Goal: Task Accomplishment & Management: Manage account settings

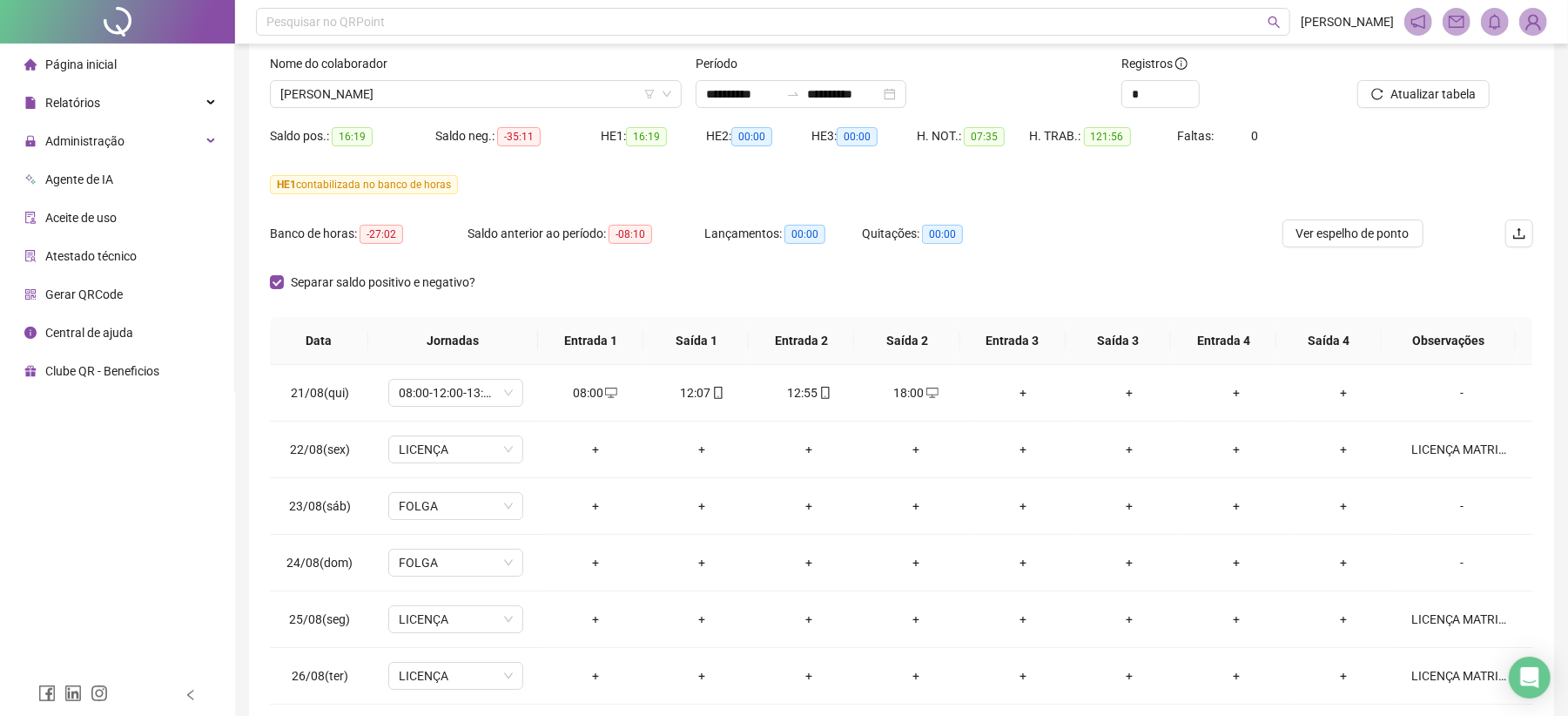
scroll to position [293, 0]
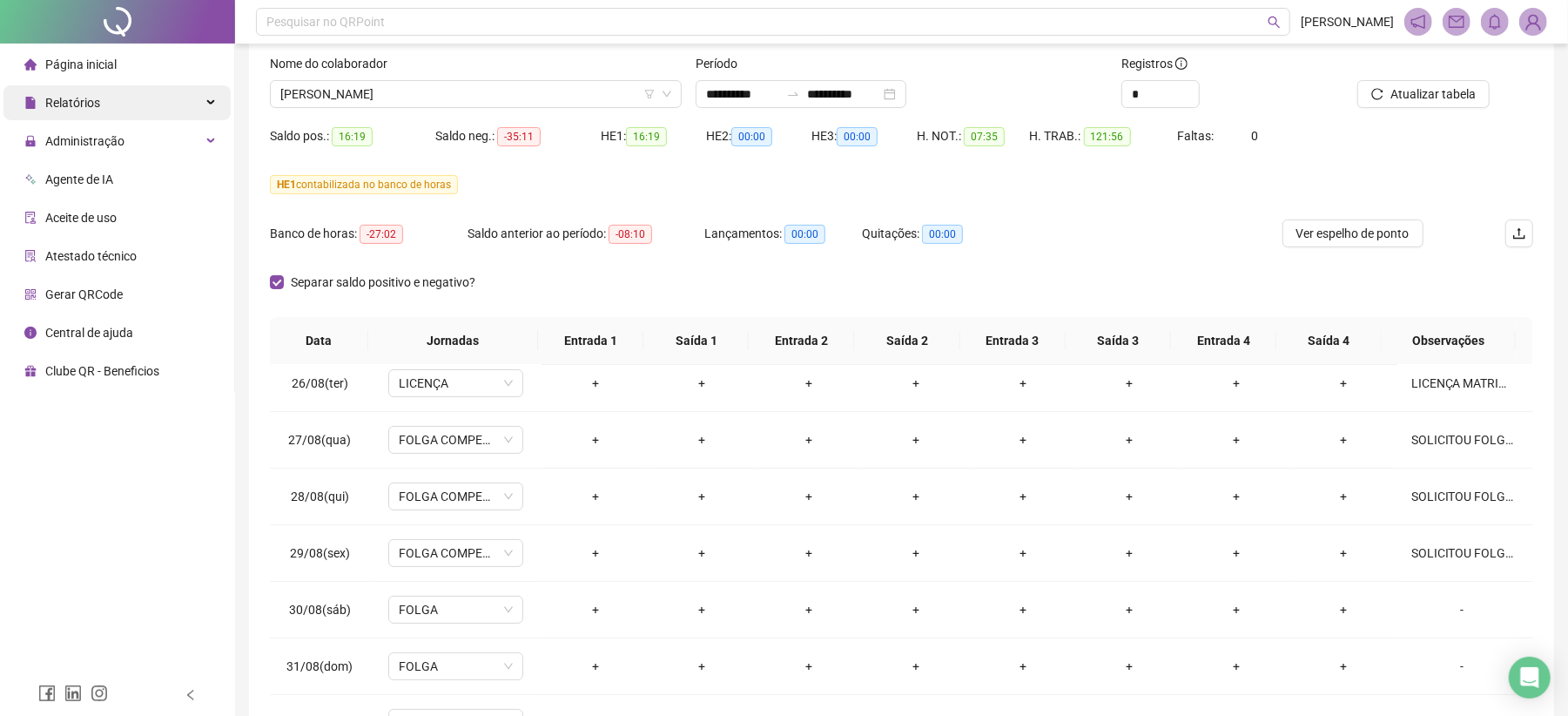
click at [74, 91] on span "Relatórios" at bounding box center [63, 102] width 75 height 35
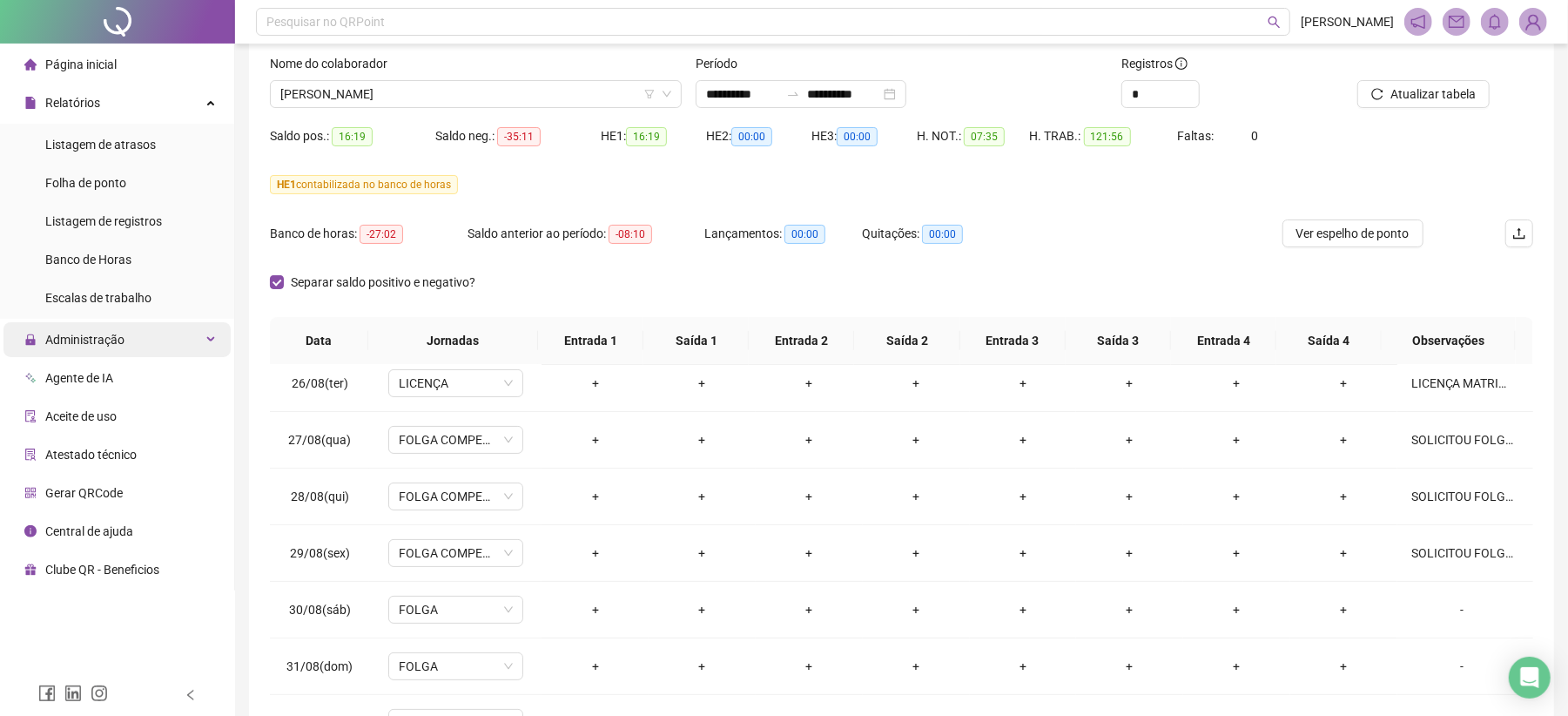
click at [101, 339] on span "Administração" at bounding box center [85, 340] width 79 height 14
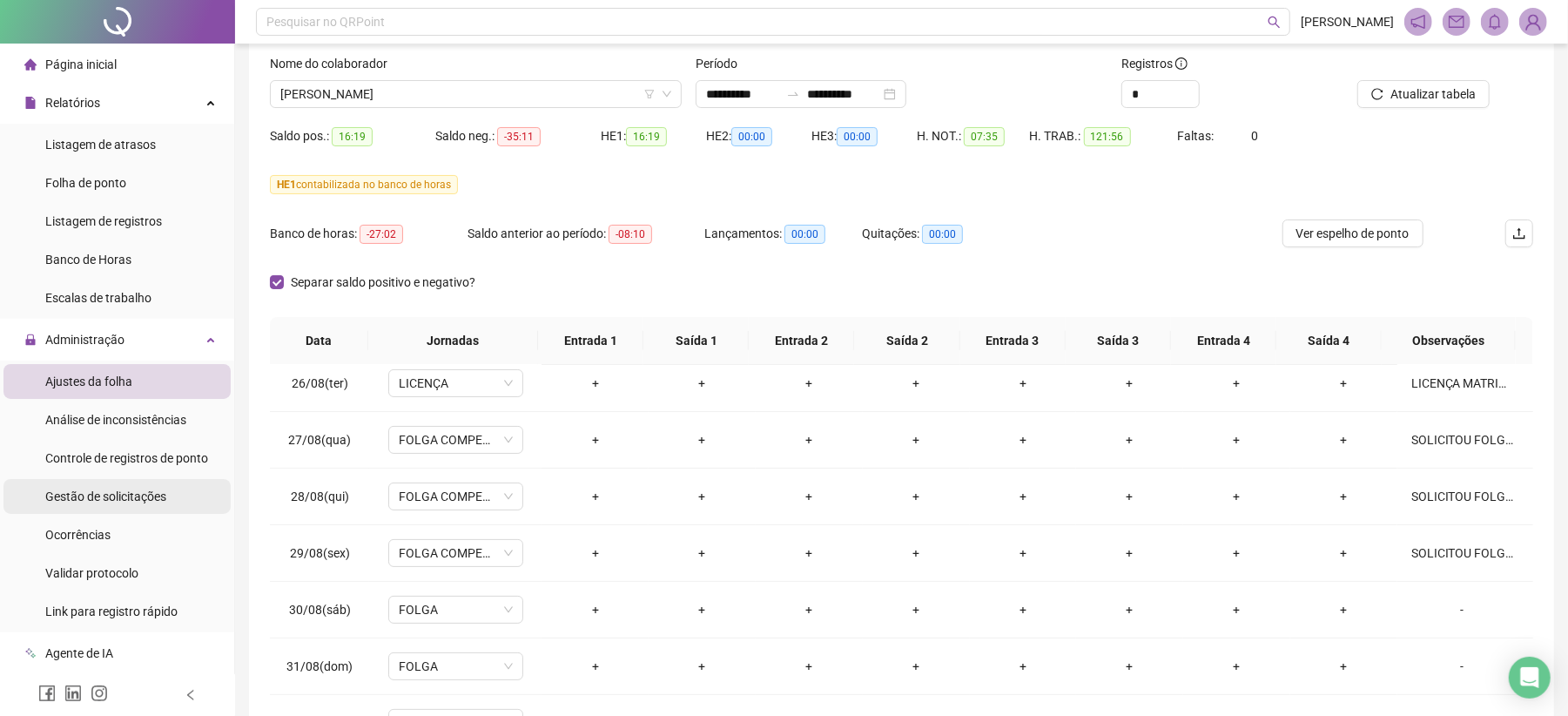
drag, startPoint x: 141, startPoint y: 490, endPoint x: 199, endPoint y: 495, distance: 58.2
click at [141, 492] on span "Gestão de solicitações" at bounding box center [106, 497] width 121 height 14
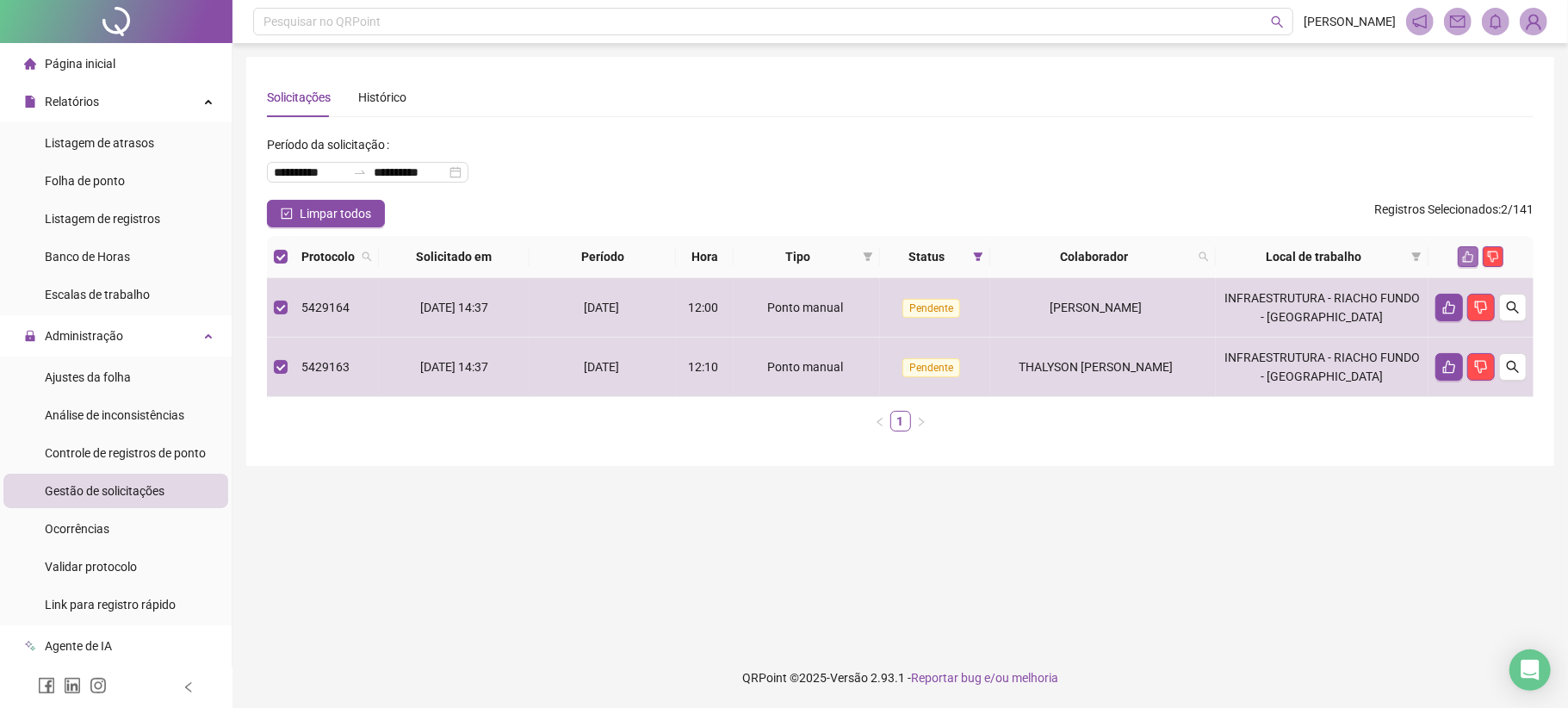
click at [1464, 248] on button "button" at bounding box center [1468, 256] width 21 height 21
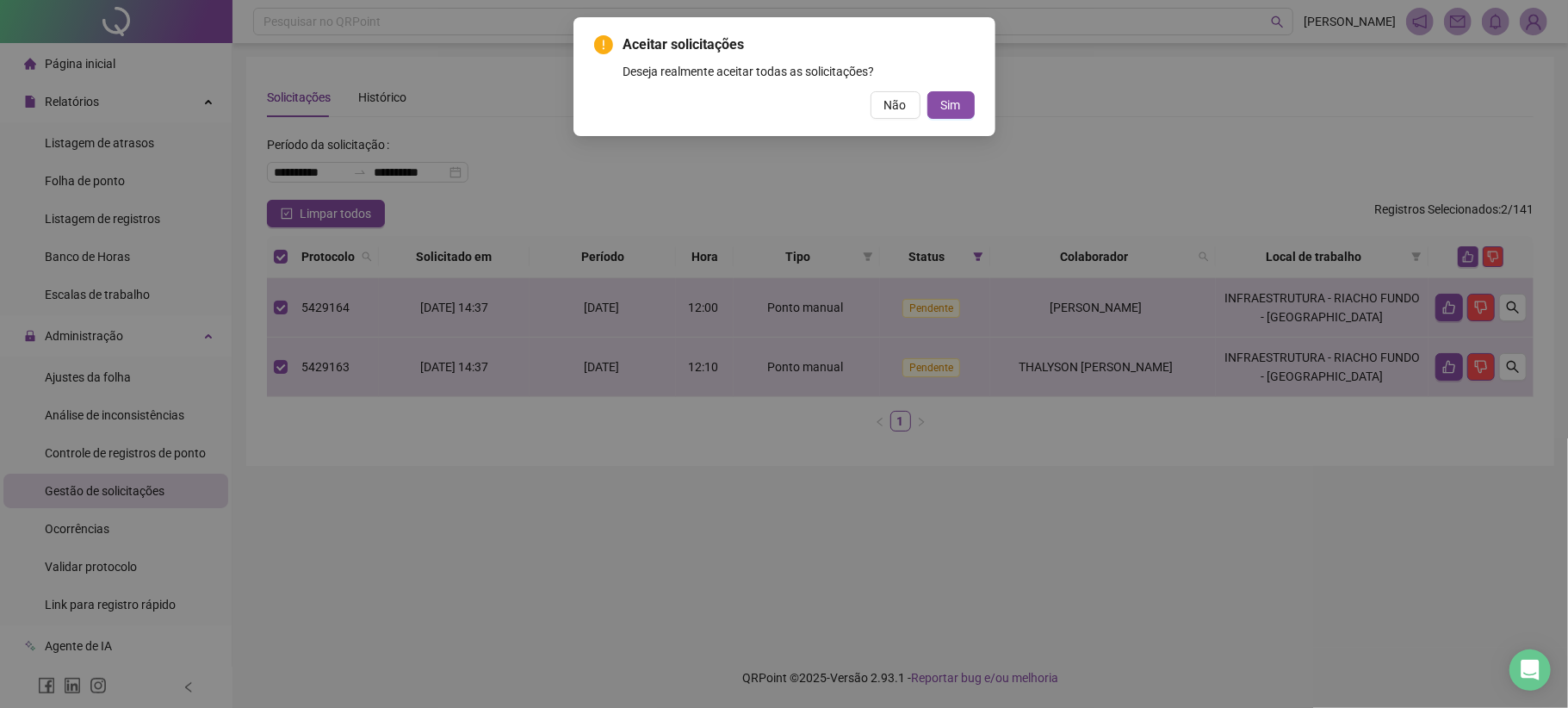
click at [924, 101] on div "Não Sim" at bounding box center [784, 105] width 381 height 27
click at [934, 101] on button "Sim" at bounding box center [951, 105] width 47 height 27
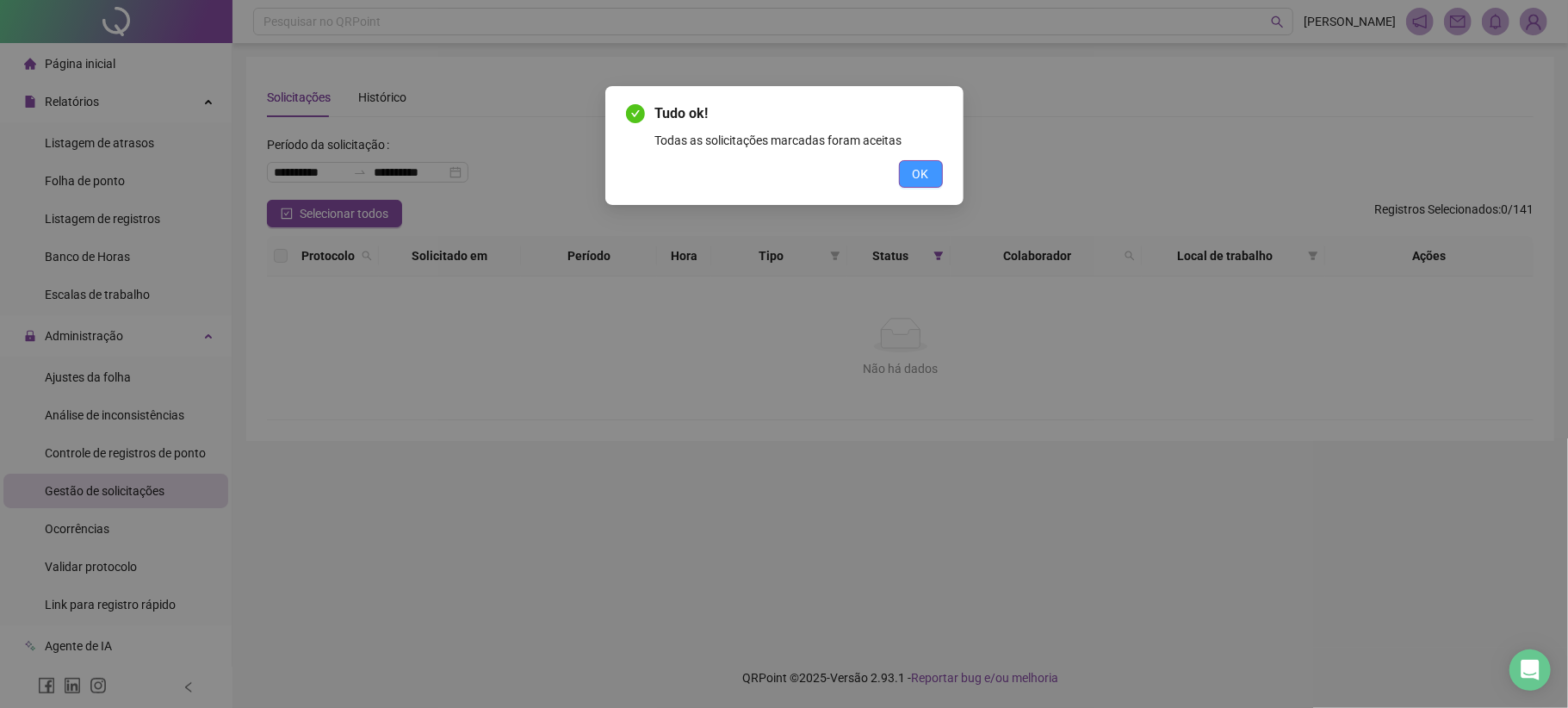
click at [921, 169] on span "OK" at bounding box center [921, 174] width 17 height 19
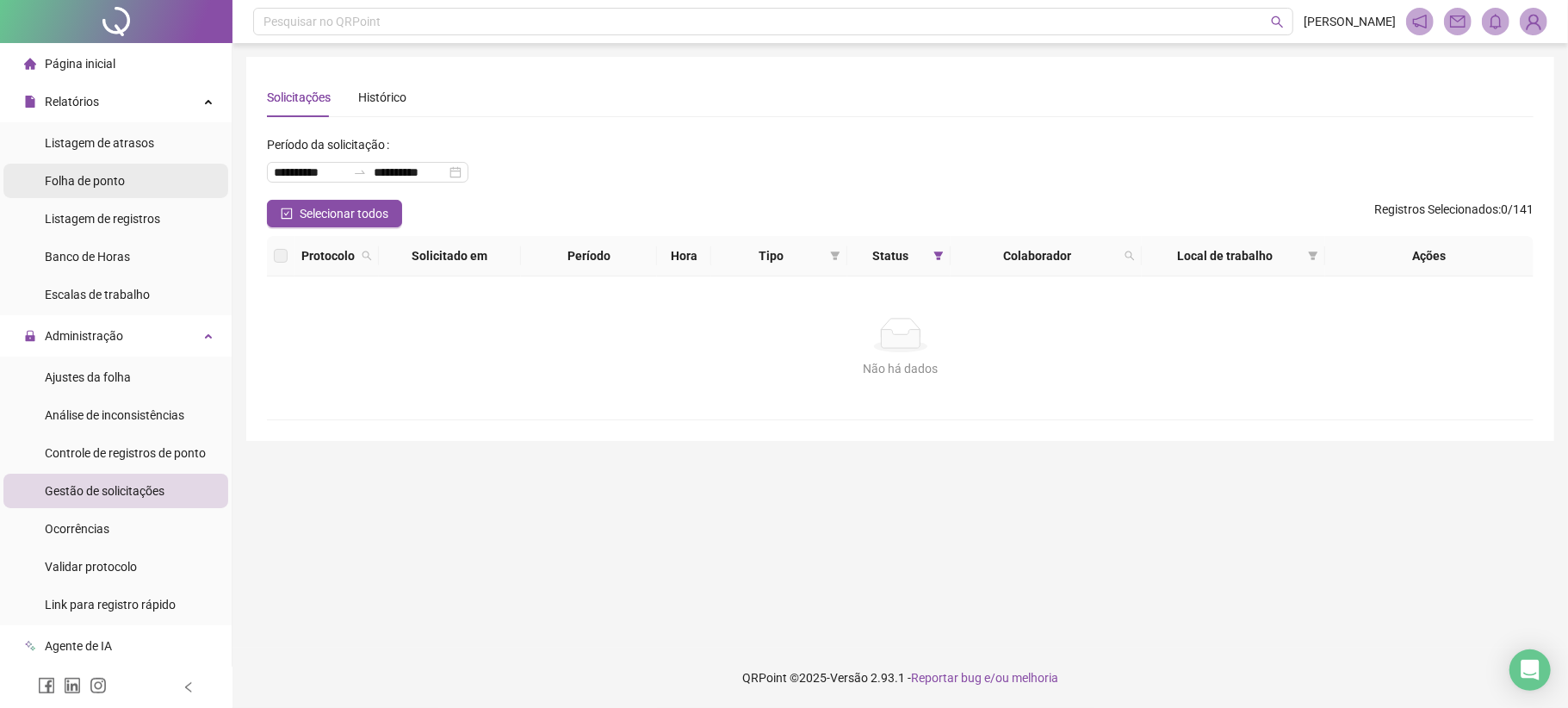
click at [142, 178] on li "Folha de ponto" at bounding box center [116, 181] width 225 height 34
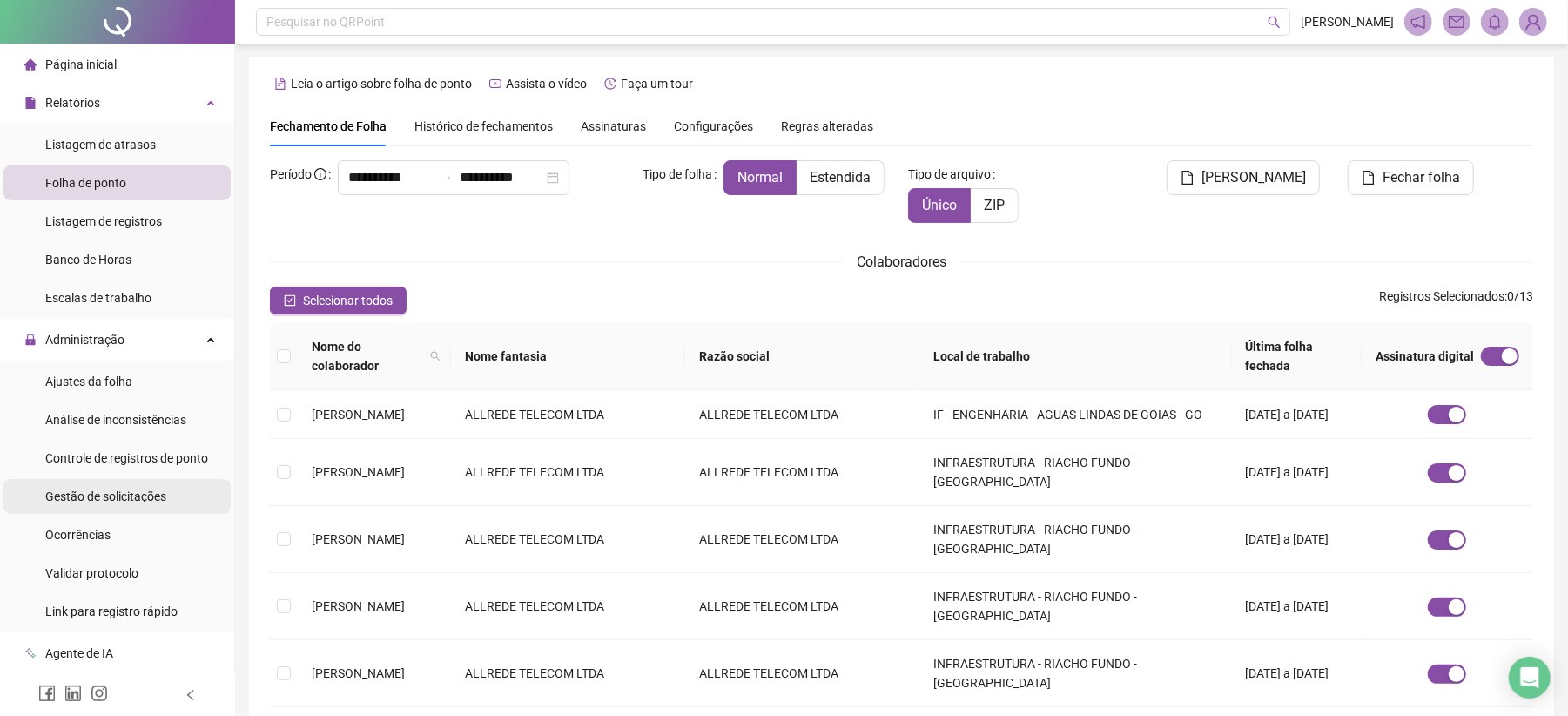
click at [116, 493] on span "Gestão de solicitações" at bounding box center [106, 497] width 121 height 14
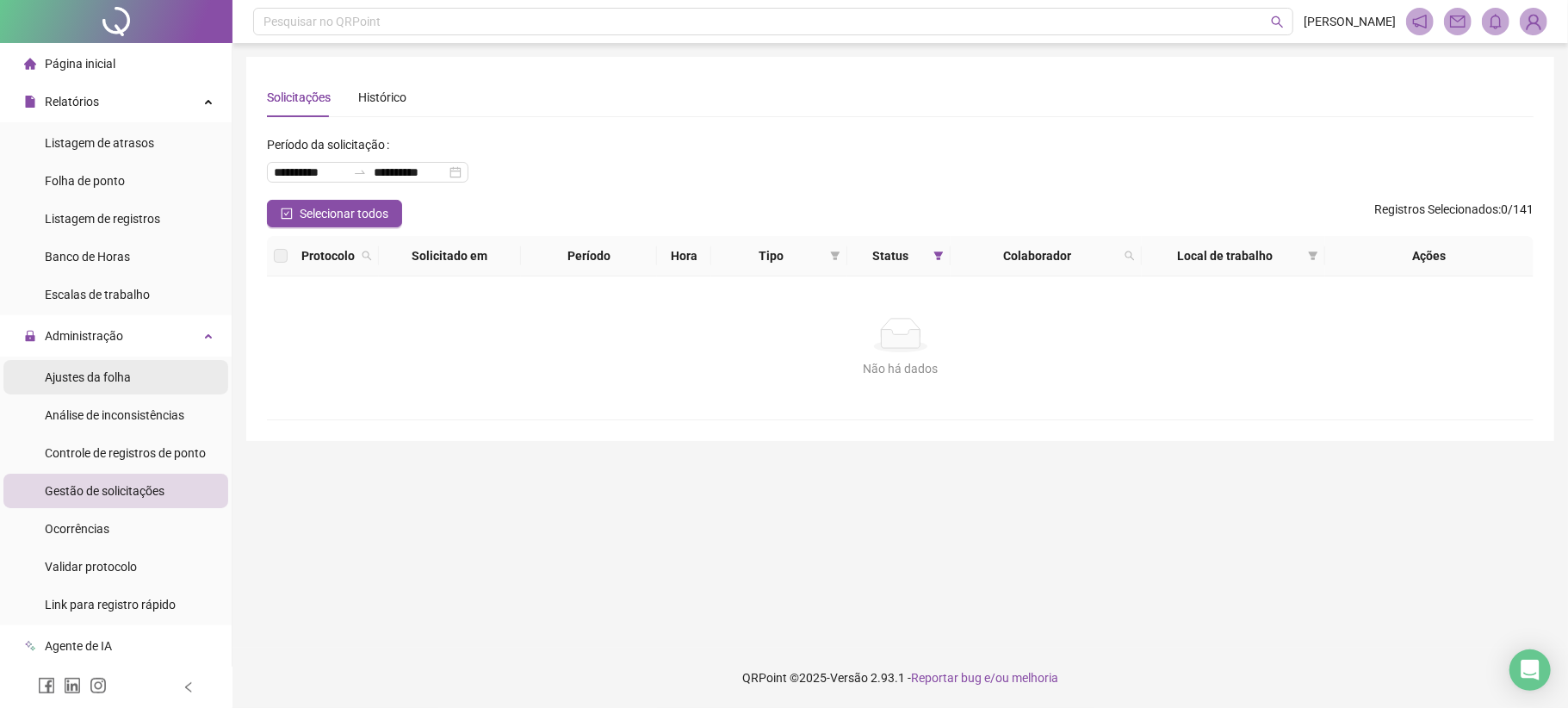
click at [105, 380] on span "Ajustes da folha" at bounding box center [88, 377] width 86 height 14
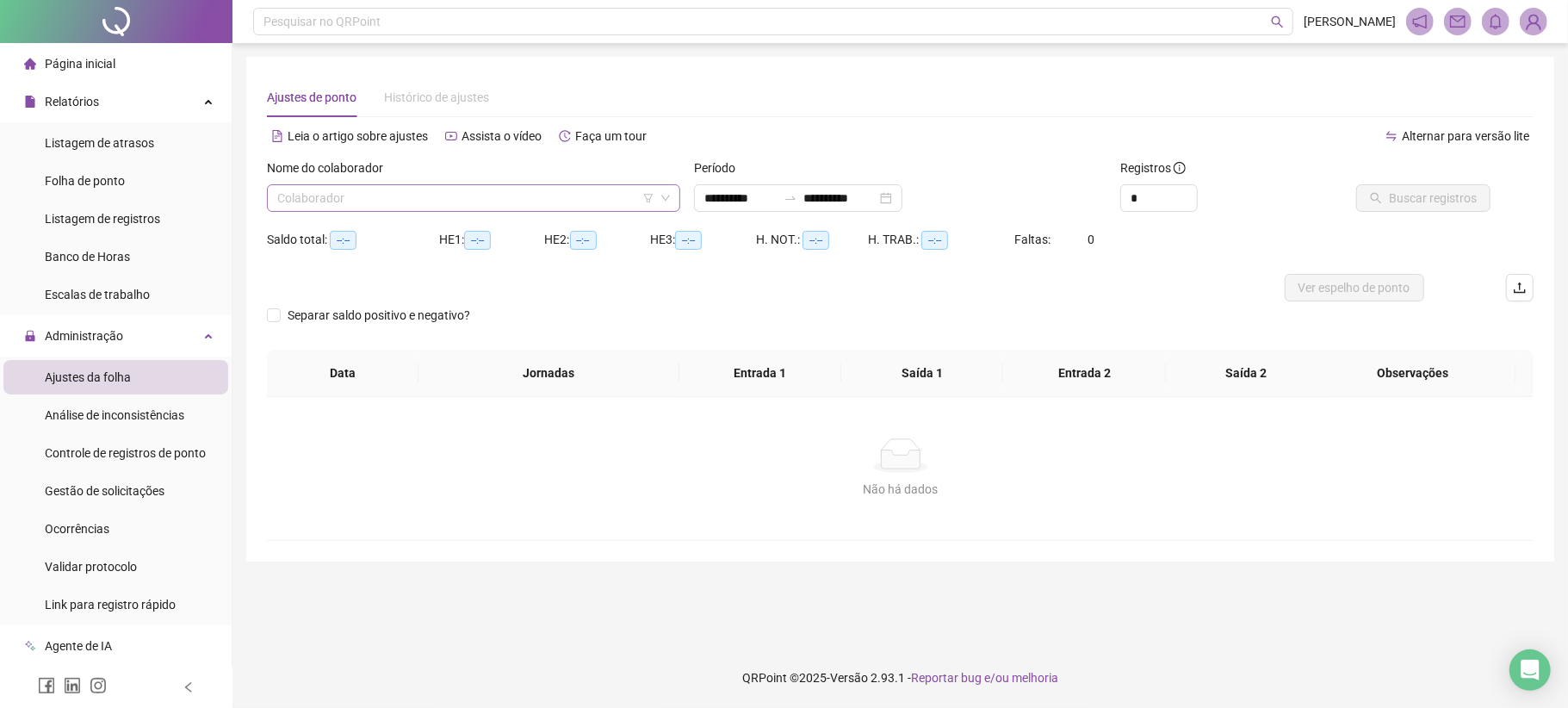
click at [635, 188] on input "search" at bounding box center [465, 198] width 377 height 26
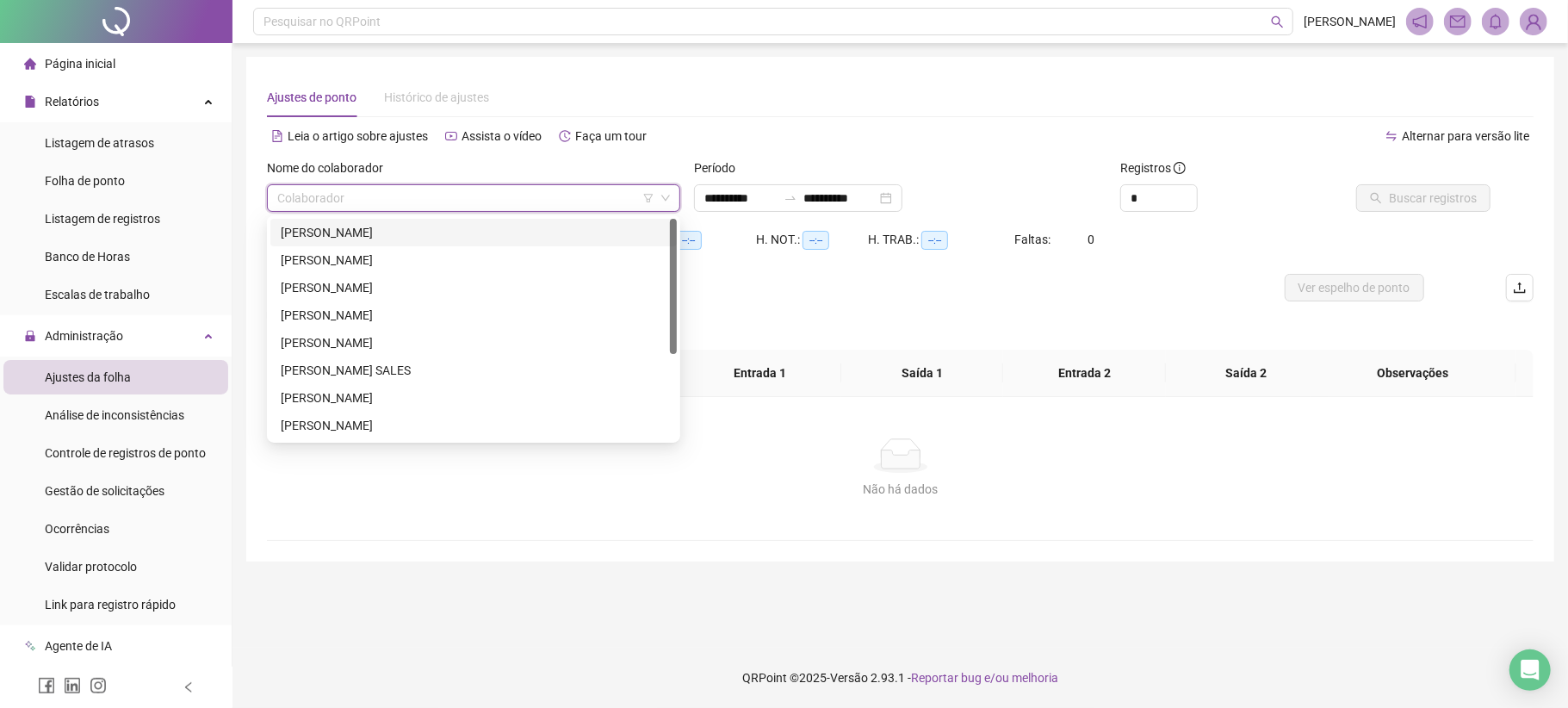
click at [487, 225] on div "[PERSON_NAME]" at bounding box center [473, 232] width 386 height 19
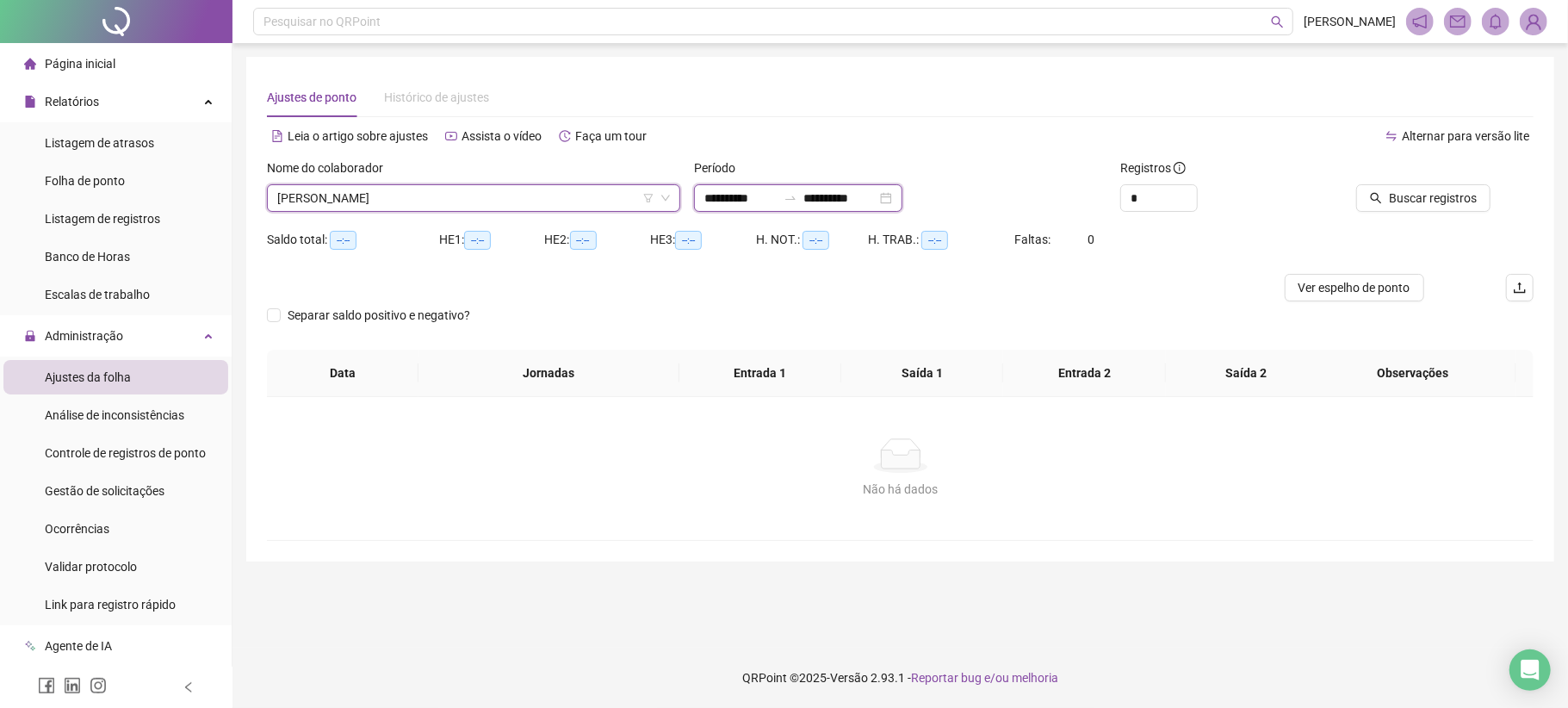
click at [742, 192] on input "**********" at bounding box center [740, 197] width 73 height 19
type input "**********"
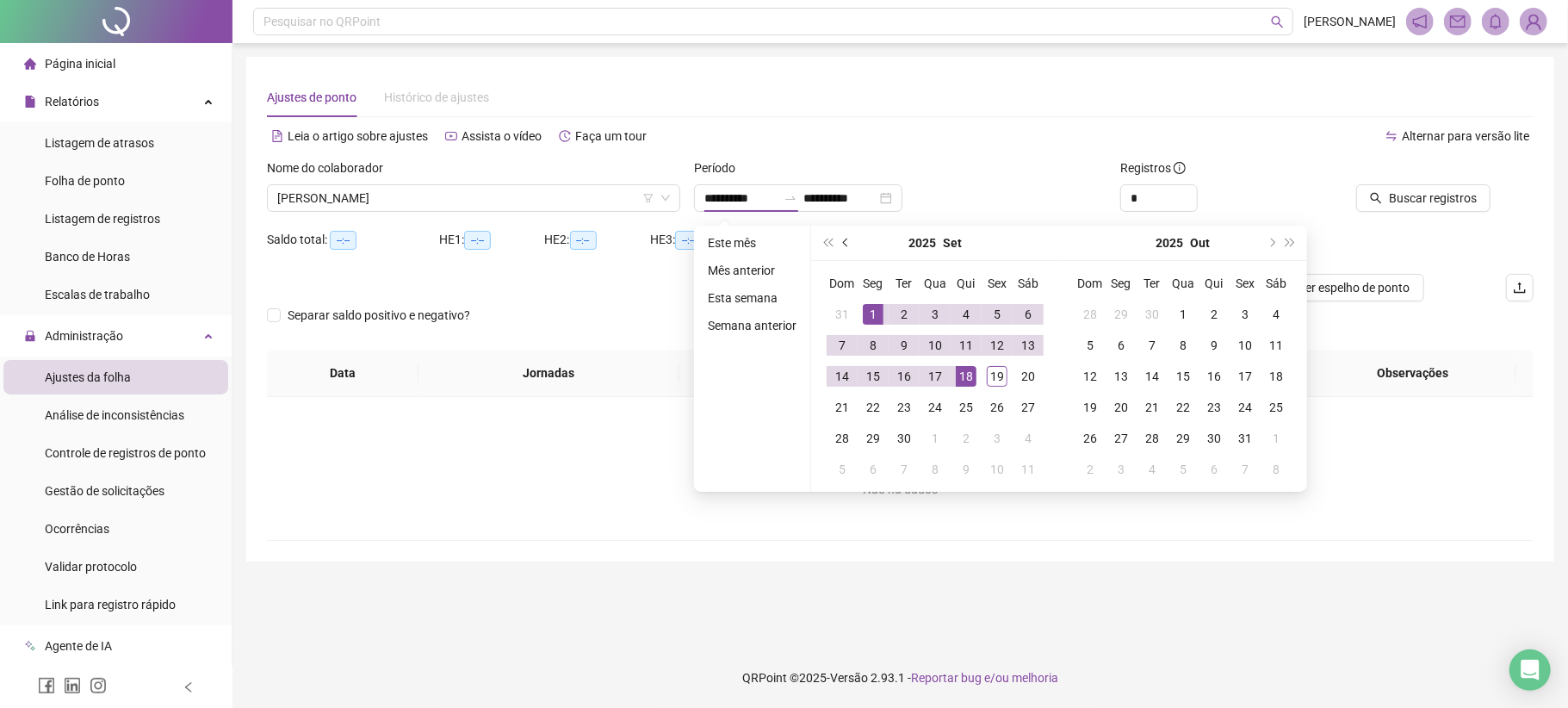
click at [845, 233] on button "prev-year" at bounding box center [846, 243] width 19 height 34
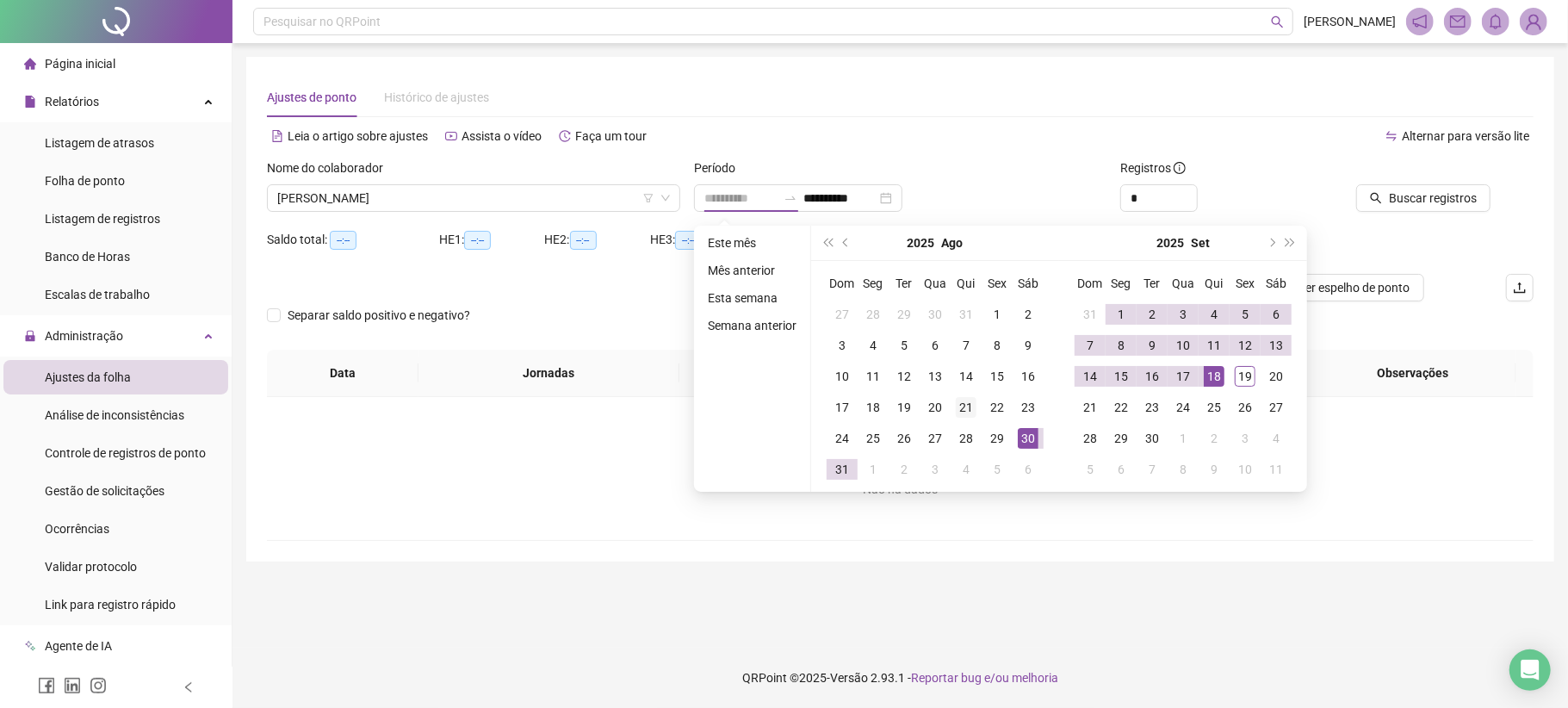
type input "**********"
click at [966, 401] on div "21" at bounding box center [966, 407] width 21 height 21
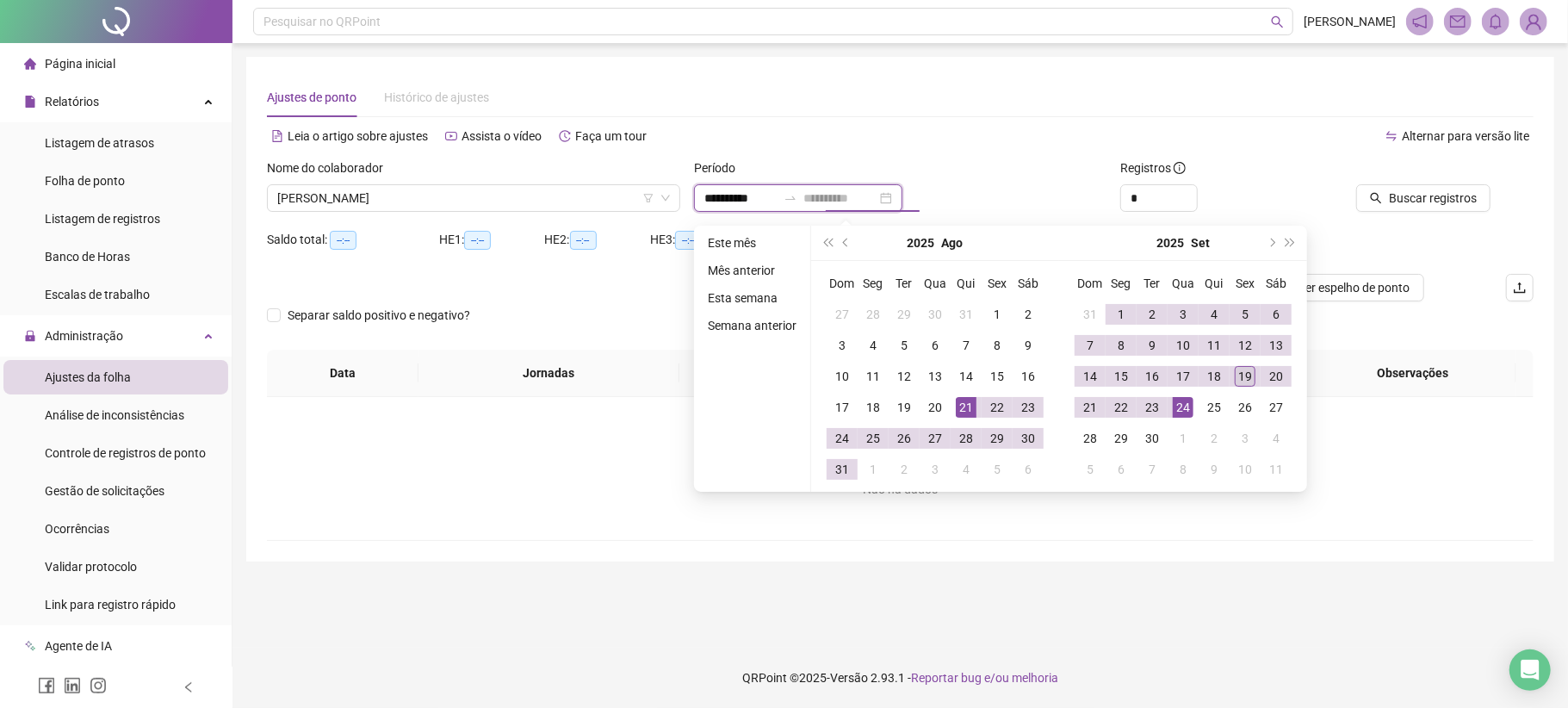
type input "**********"
click at [1245, 383] on div "19" at bounding box center [1245, 376] width 21 height 21
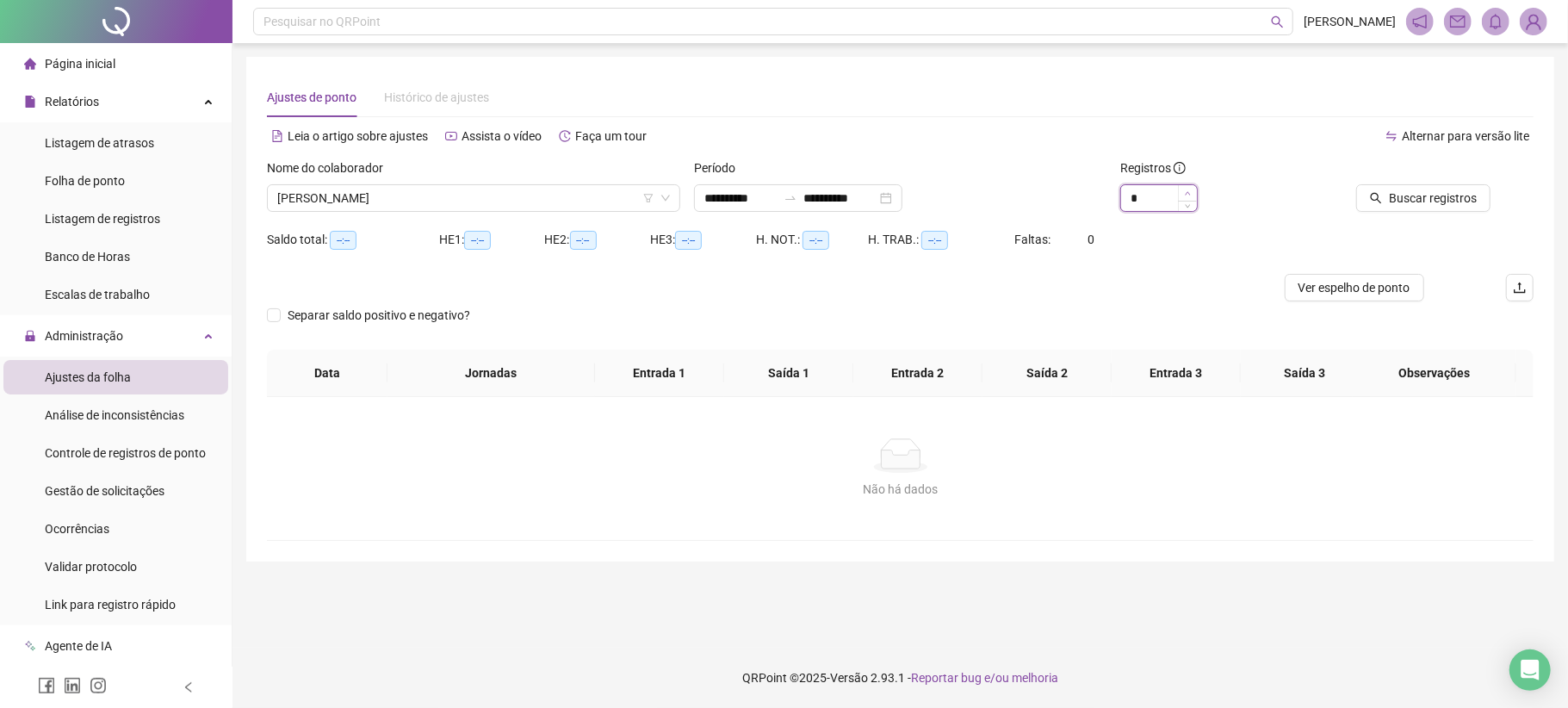
click at [1185, 187] on span "Increase Value" at bounding box center [1187, 193] width 19 height 16
type input "*"
click at [1185, 187] on span "Increase Value" at bounding box center [1187, 193] width 19 height 16
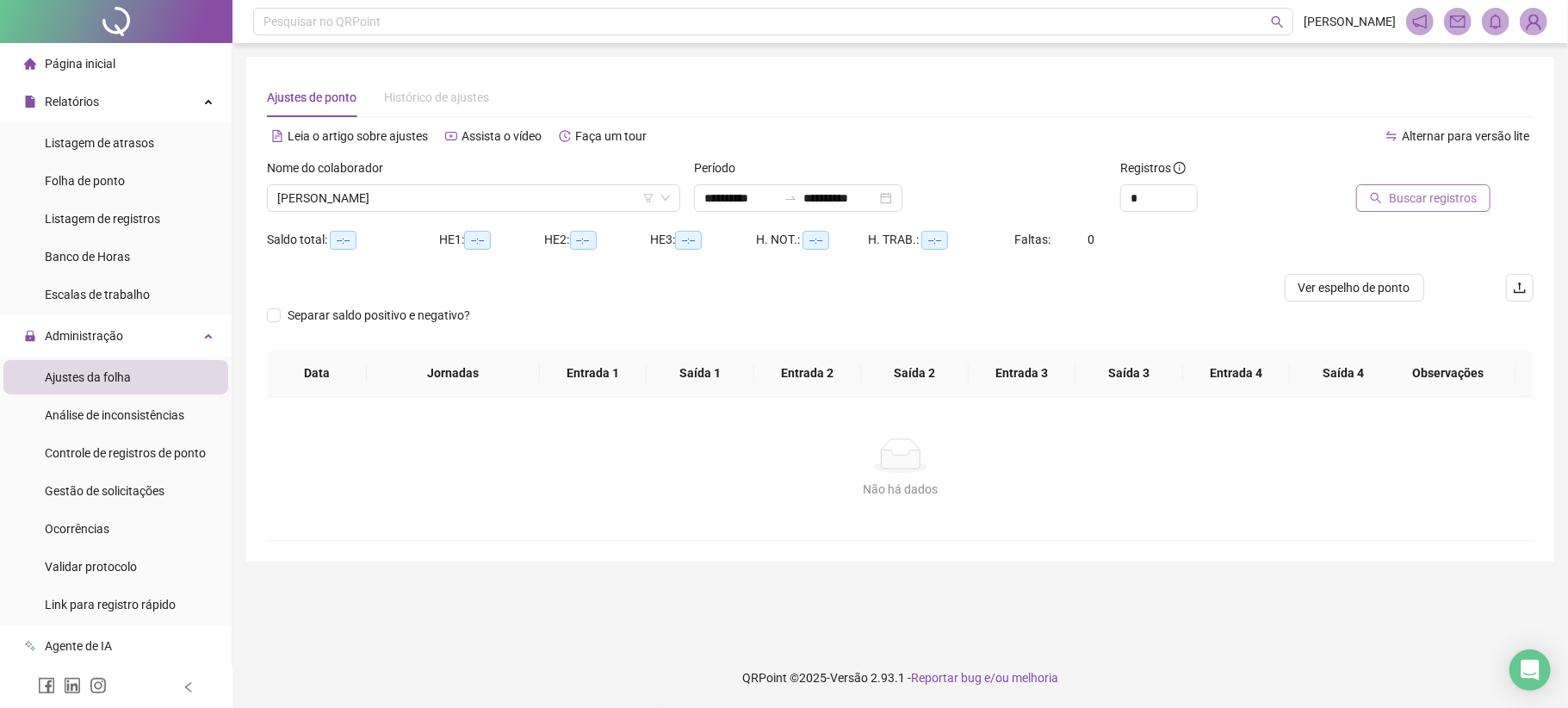
click at [1416, 210] on button "Buscar registros" at bounding box center [1423, 198] width 135 height 27
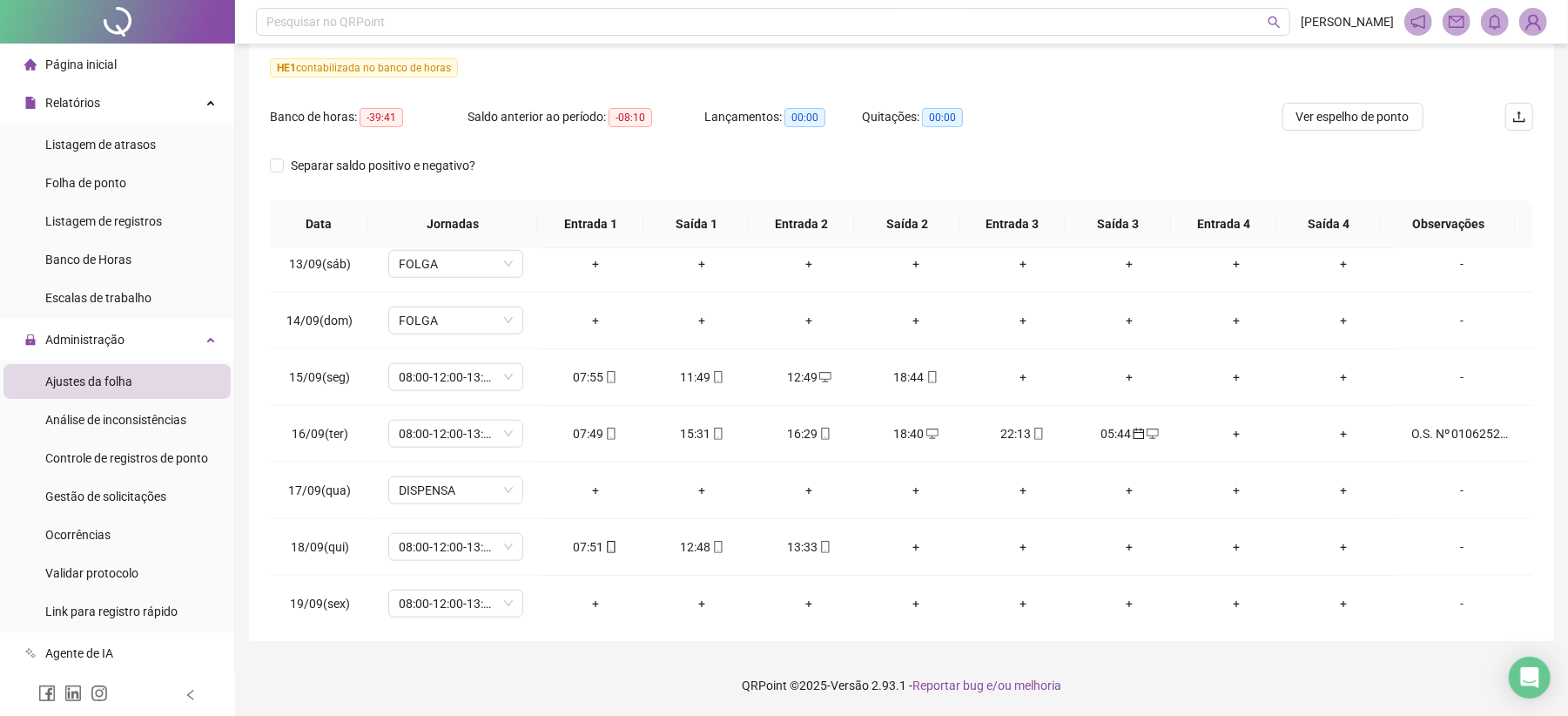
scroll to position [1336, 0]
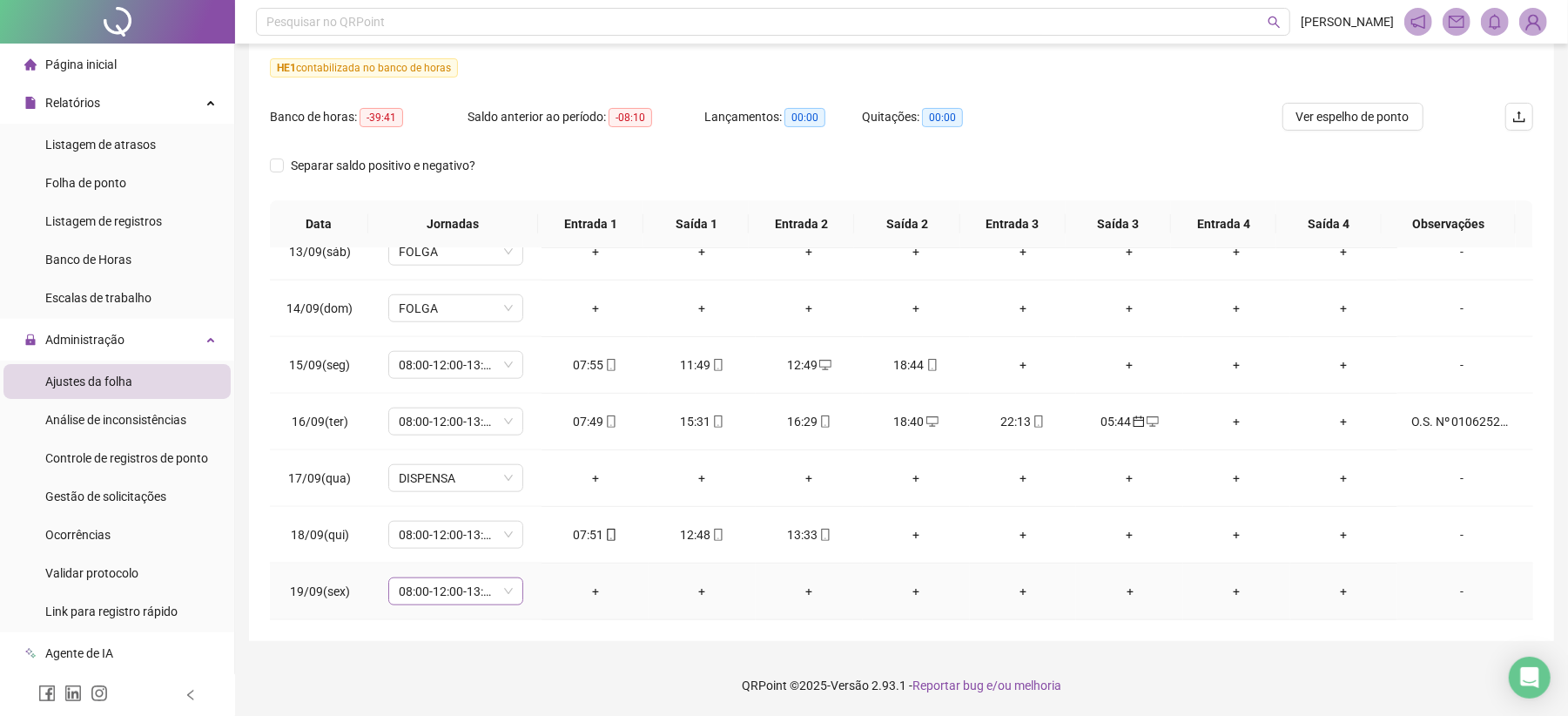
click at [510, 594] on div "08:00-12:00-13:12-18:00" at bounding box center [456, 592] width 135 height 28
click at [453, 398] on div "Dispensa" at bounding box center [483, 388] width 147 height 19
click at [538, 540] on span "Sim" at bounding box center [536, 545] width 20 height 19
click at [1450, 596] on div "-" at bounding box center [1462, 591] width 102 height 19
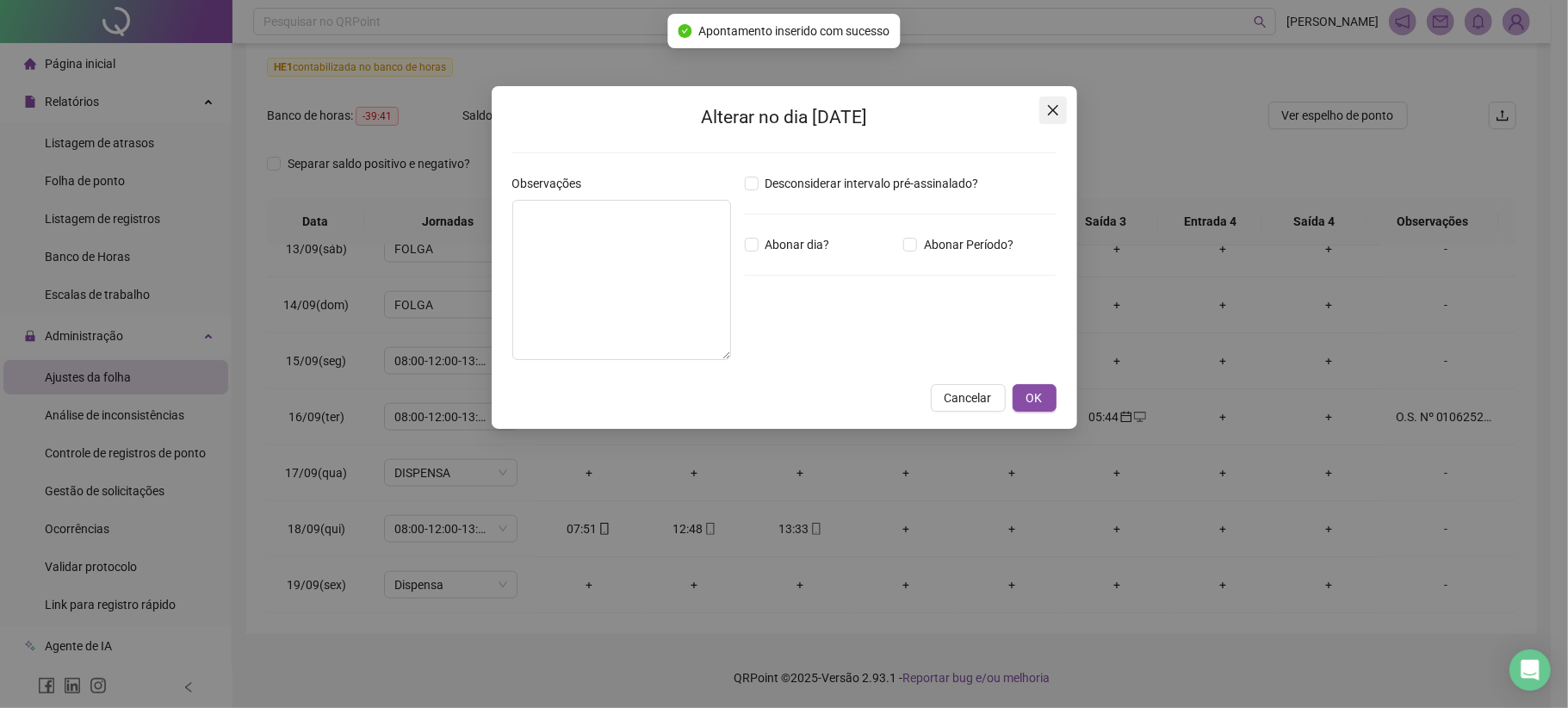
click at [1049, 110] on icon "close" at bounding box center [1054, 110] width 14 height 14
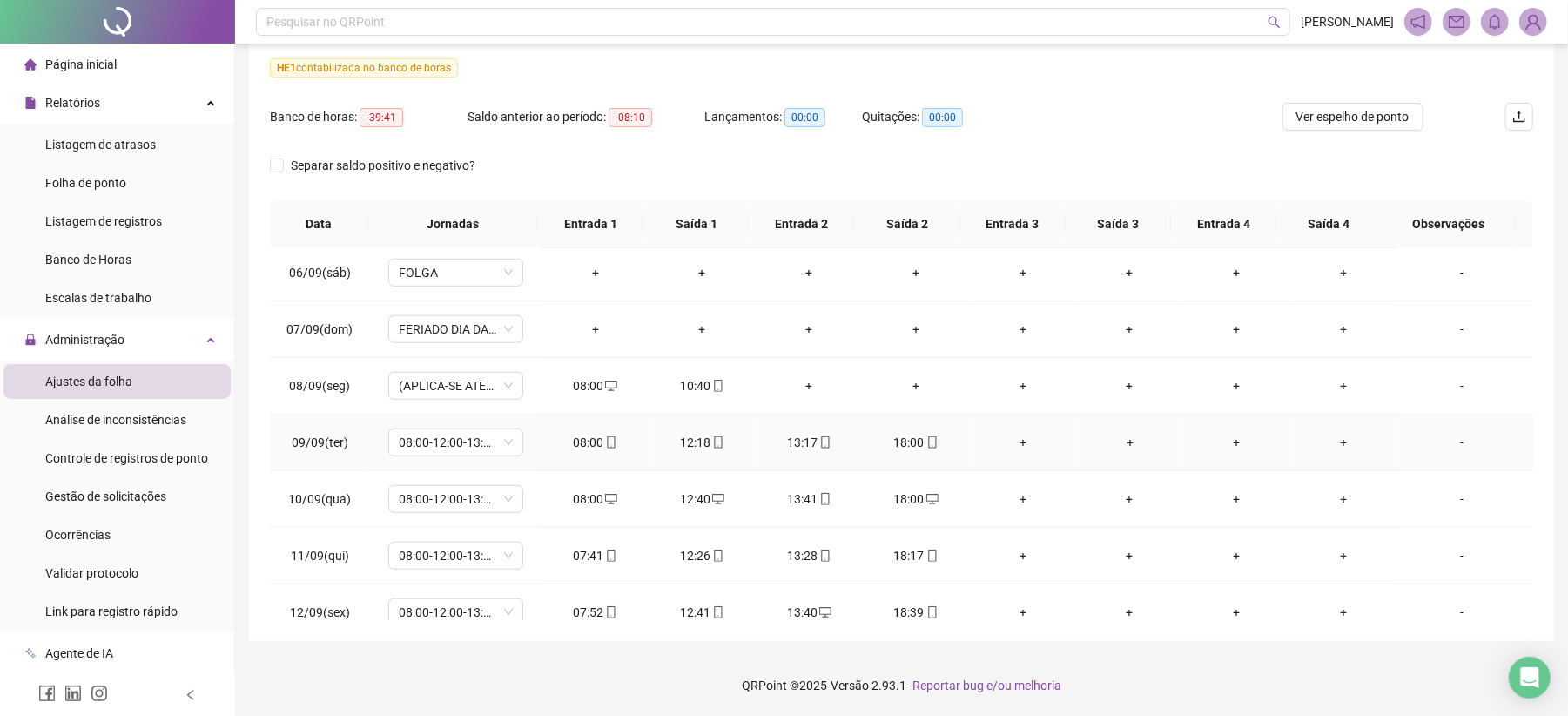
scroll to position [1336, 0]
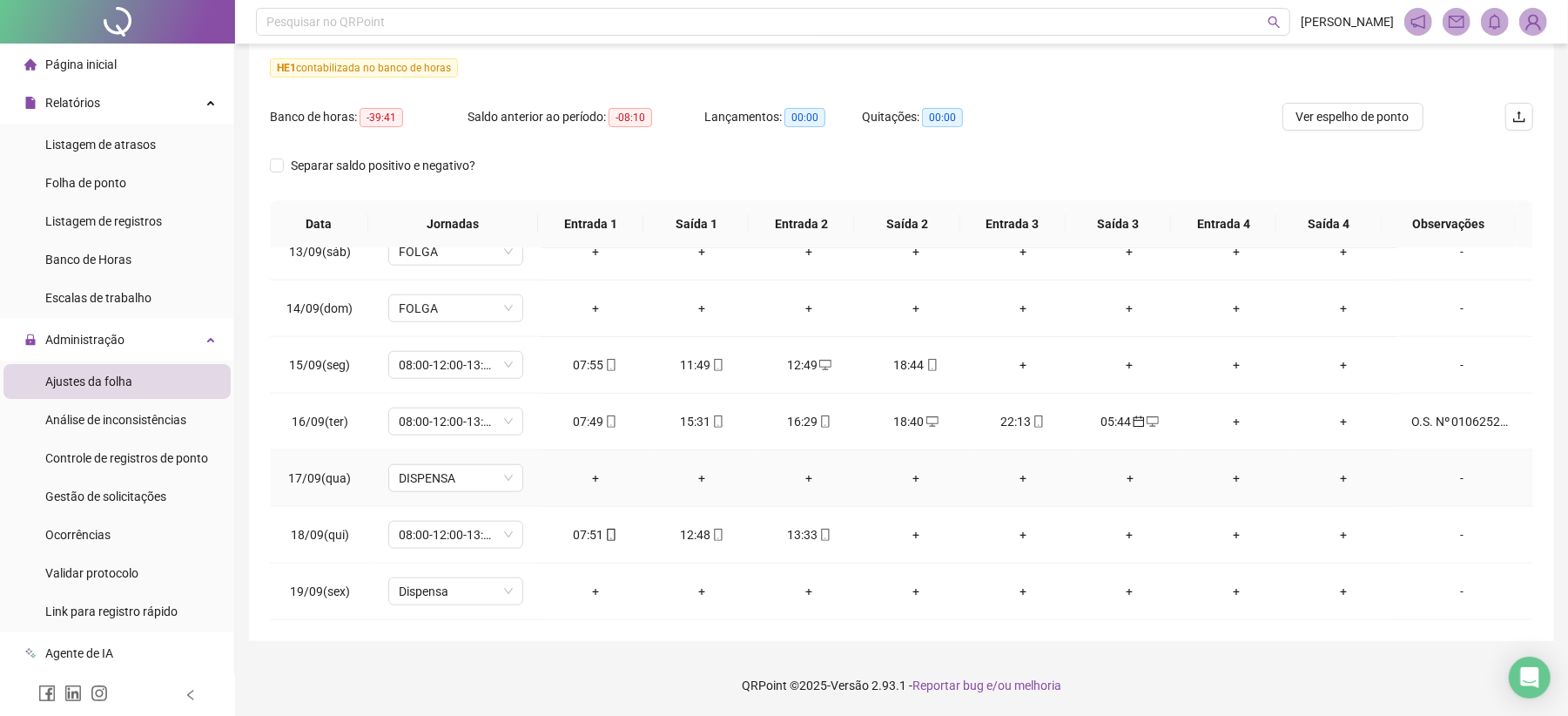
click at [1450, 476] on div "-" at bounding box center [1462, 478] width 102 height 19
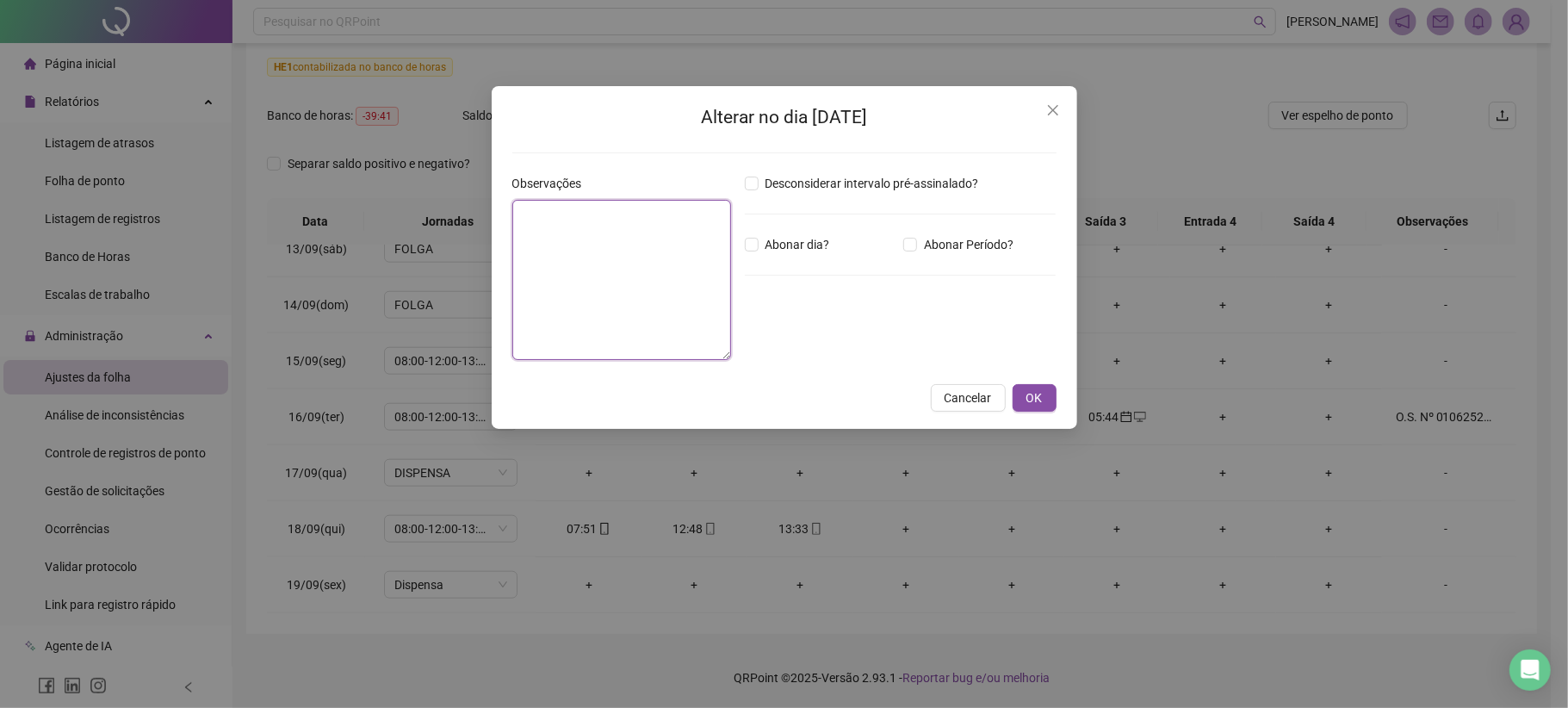
click at [598, 267] on textarea at bounding box center [622, 279] width 219 height 160
click at [608, 242] on textarea at bounding box center [622, 279] width 219 height 160
type textarea "*"
click at [648, 205] on textarea "**********" at bounding box center [622, 280] width 219 height 161
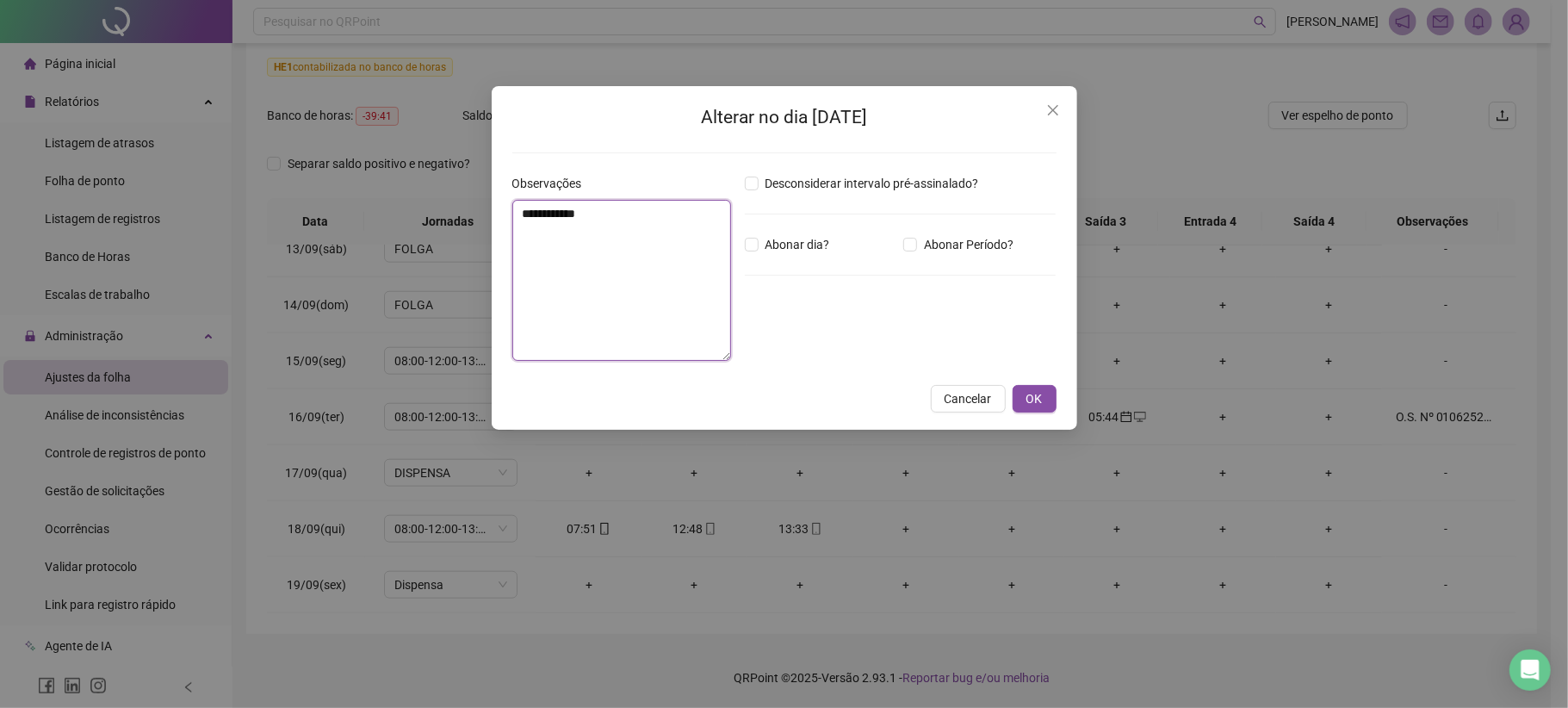
click at [648, 205] on textarea "**********" at bounding box center [622, 280] width 219 height 161
type textarea "**********"
click at [1045, 397] on button "OK" at bounding box center [1034, 399] width 44 height 27
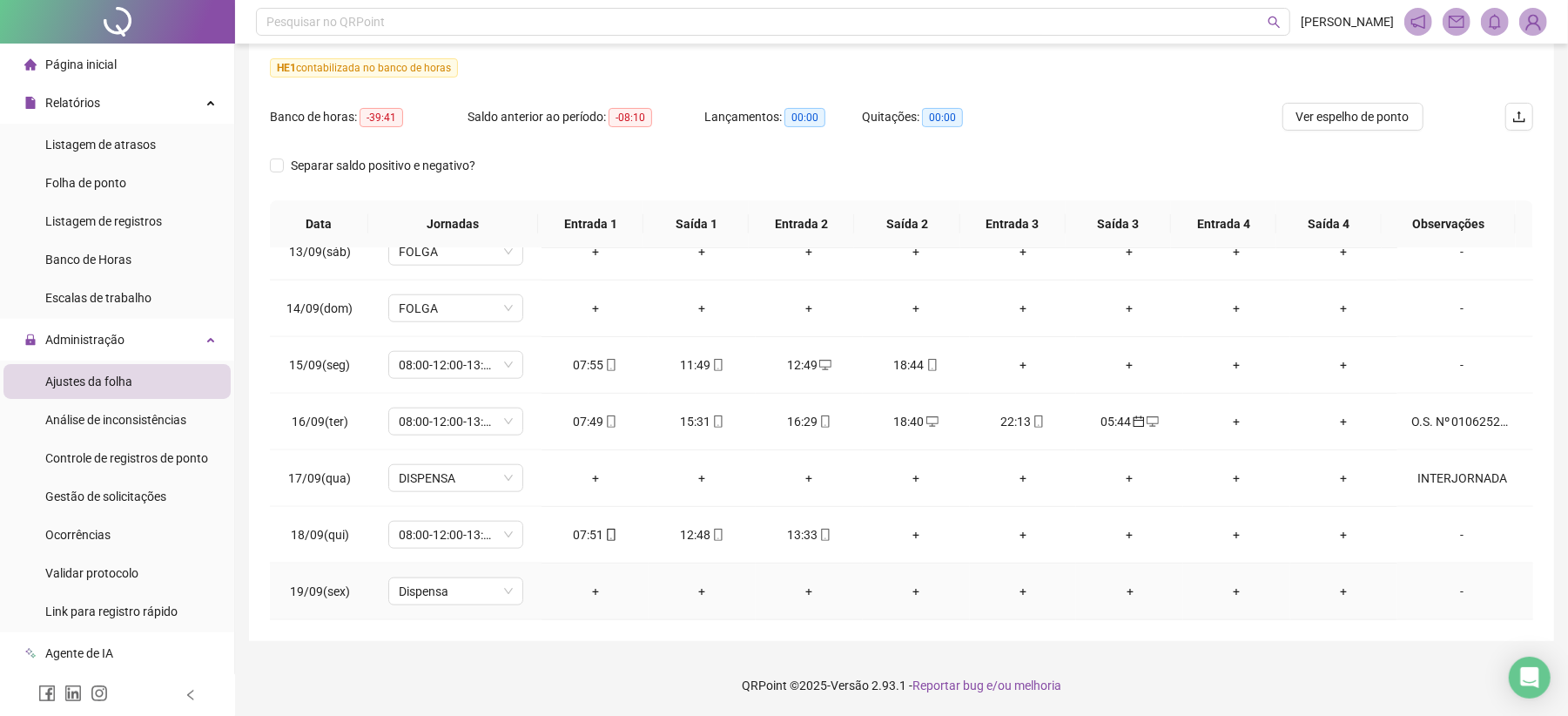
click at [1447, 600] on div "-" at bounding box center [1462, 591] width 102 height 19
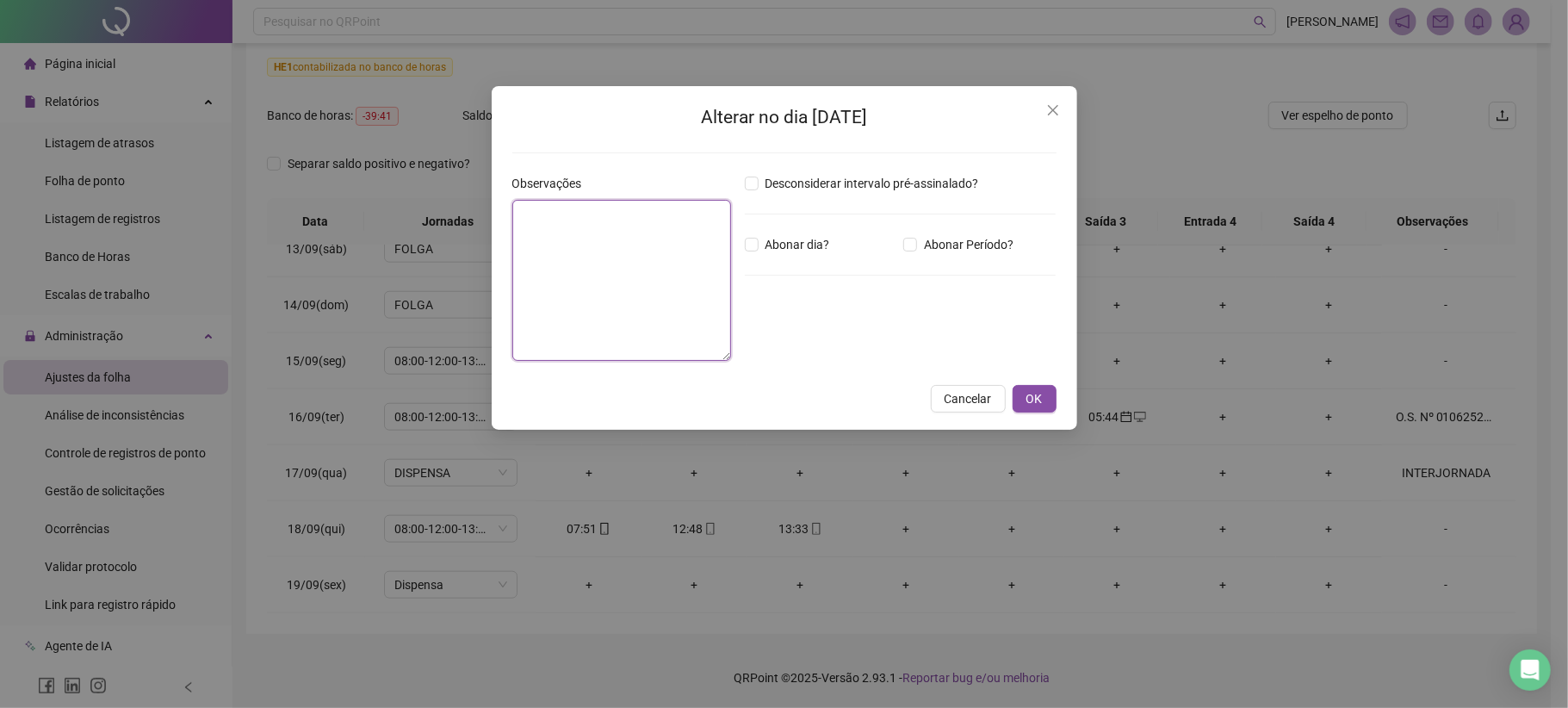
click at [651, 317] on textarea at bounding box center [622, 280] width 219 height 161
paste textarea "**********"
type textarea "**********"
click at [1044, 394] on button "OK" at bounding box center [1034, 399] width 44 height 27
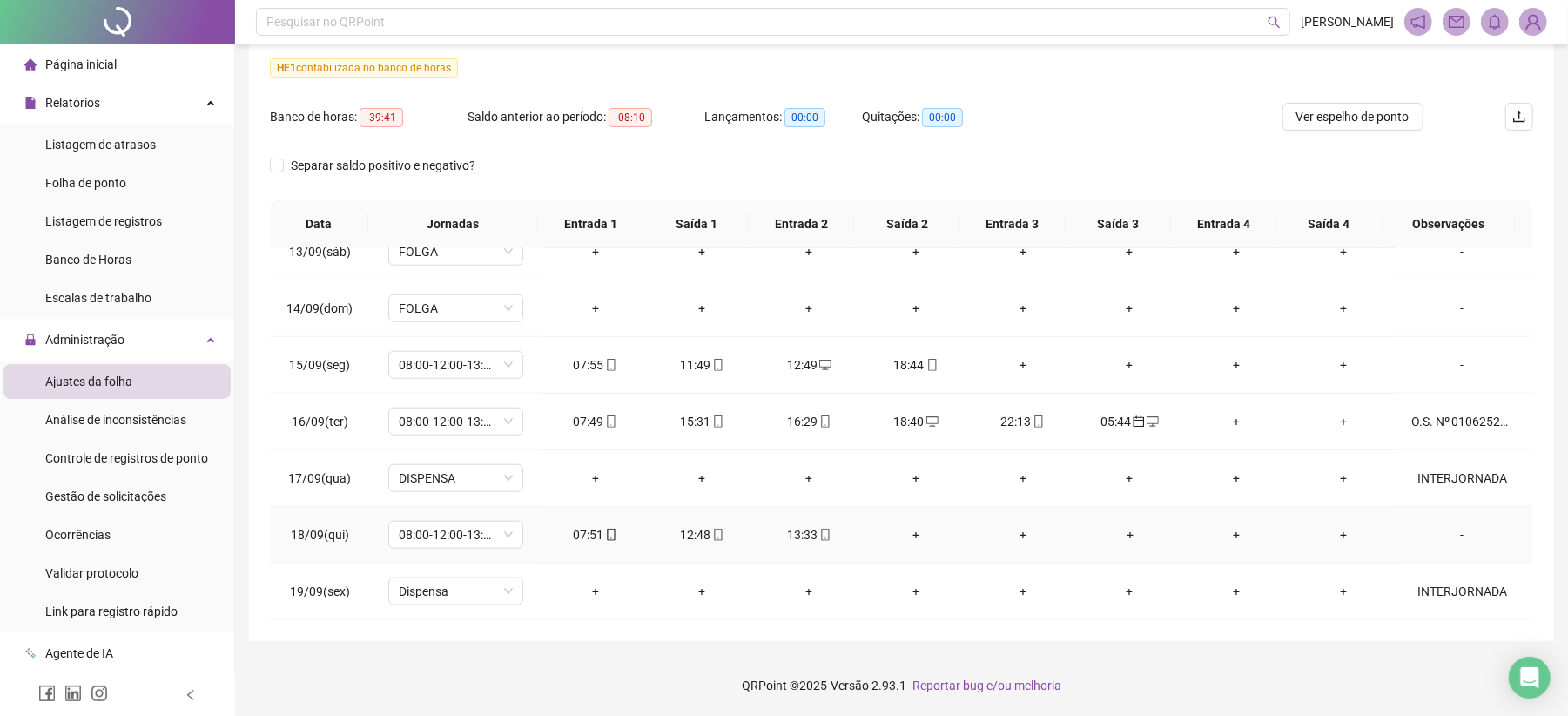
click at [1446, 536] on div "-" at bounding box center [1462, 534] width 102 height 19
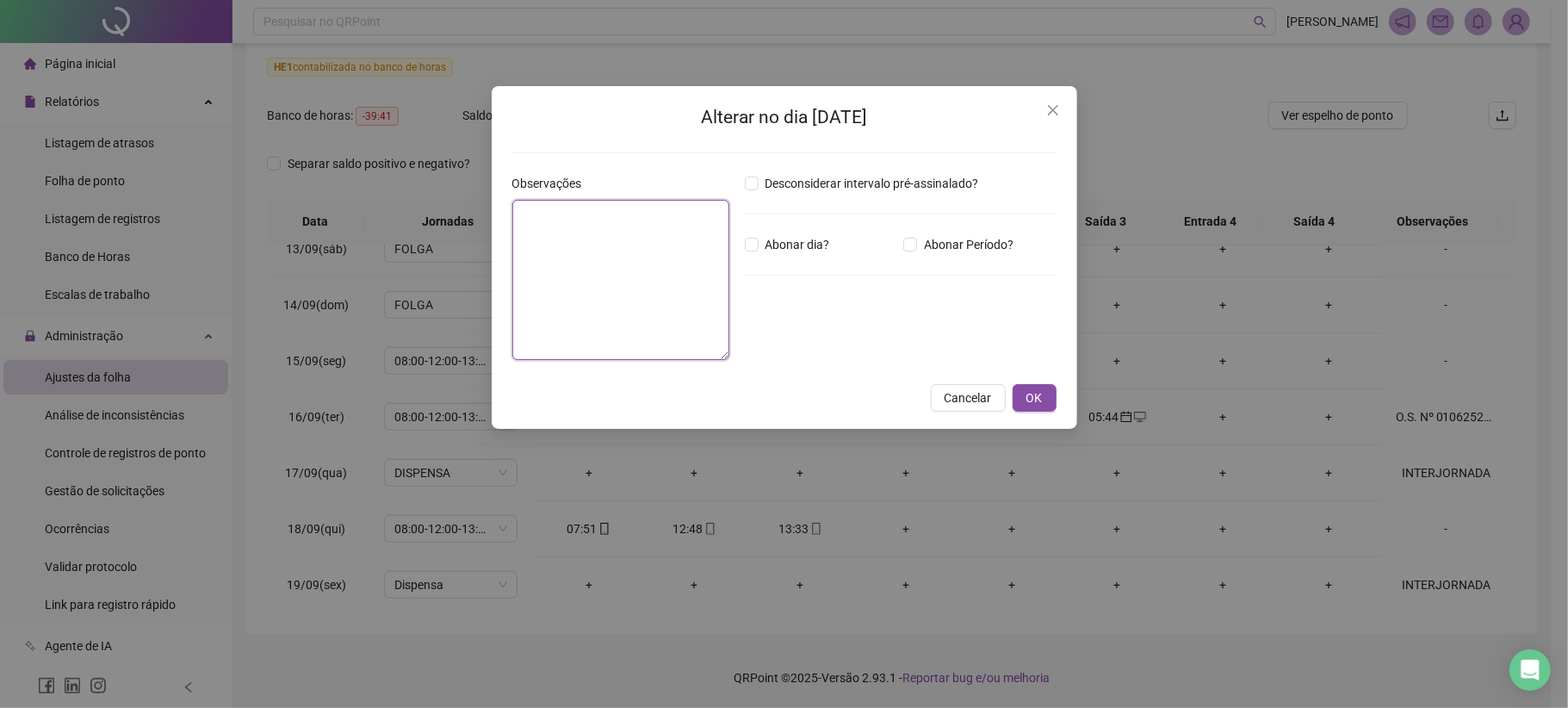
click at [667, 279] on textarea at bounding box center [622, 279] width 218 height 160
paste textarea "**********"
type textarea "**********"
click at [1039, 404] on span "OK" at bounding box center [1035, 398] width 17 height 19
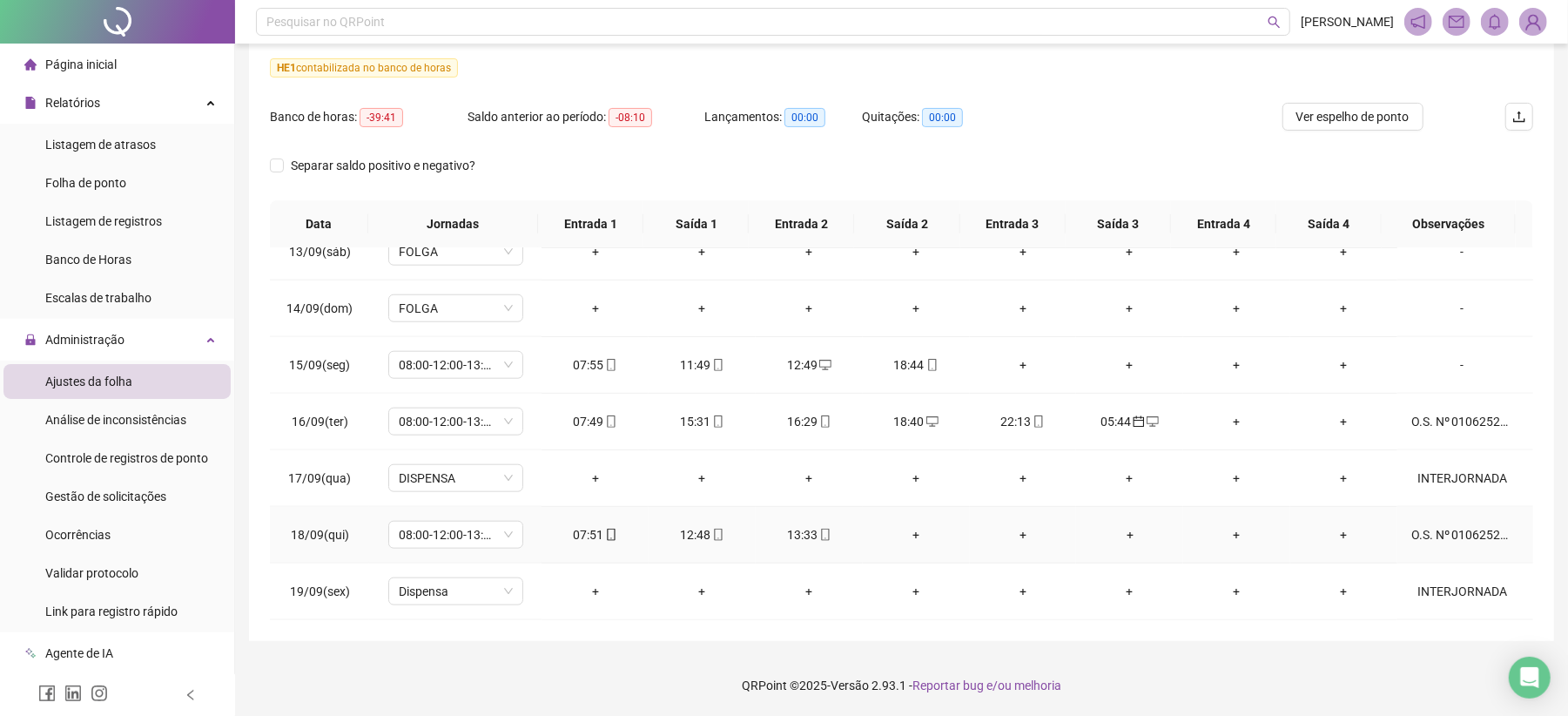
click at [1446, 537] on div "O.S. Nº 010625261183328734" at bounding box center [1462, 534] width 102 height 19
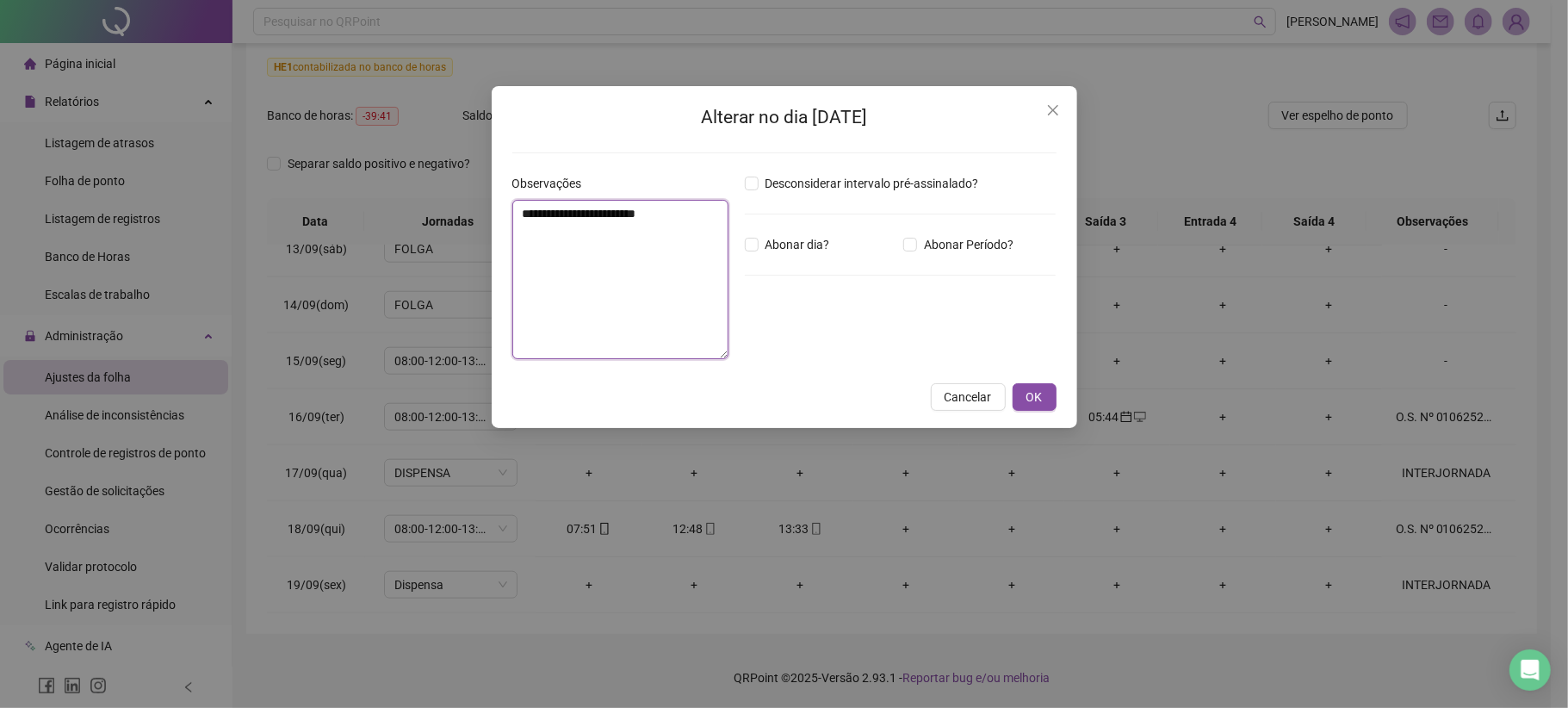
click at [696, 214] on textarea "**********" at bounding box center [621, 279] width 216 height 159
paste textarea "**********"
type textarea "**********"
click at [1051, 397] on button "OK" at bounding box center [1034, 399] width 44 height 27
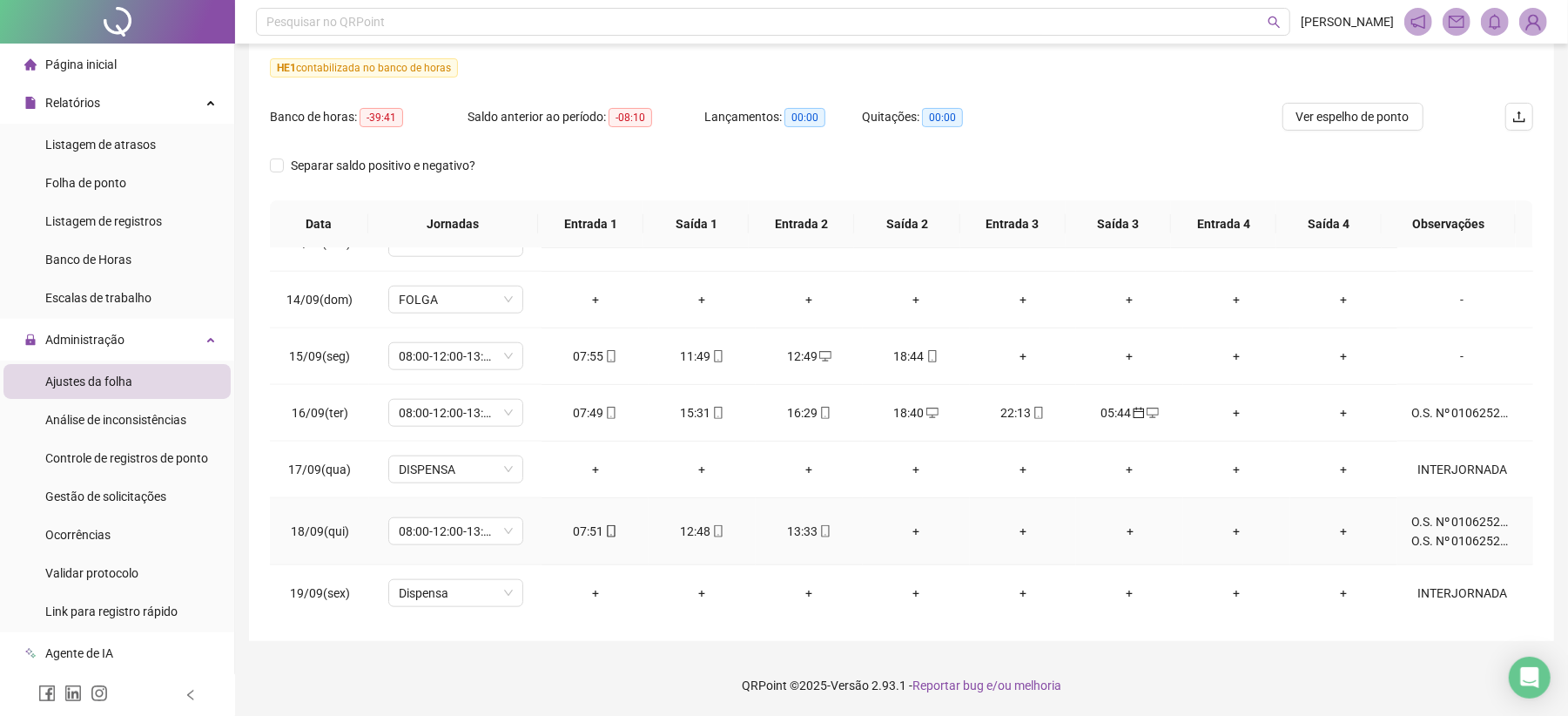
click at [1434, 533] on div "O.S. Nº 010625261183328734 O.S. Nº 010625261161540408" at bounding box center [1462, 531] width 102 height 39
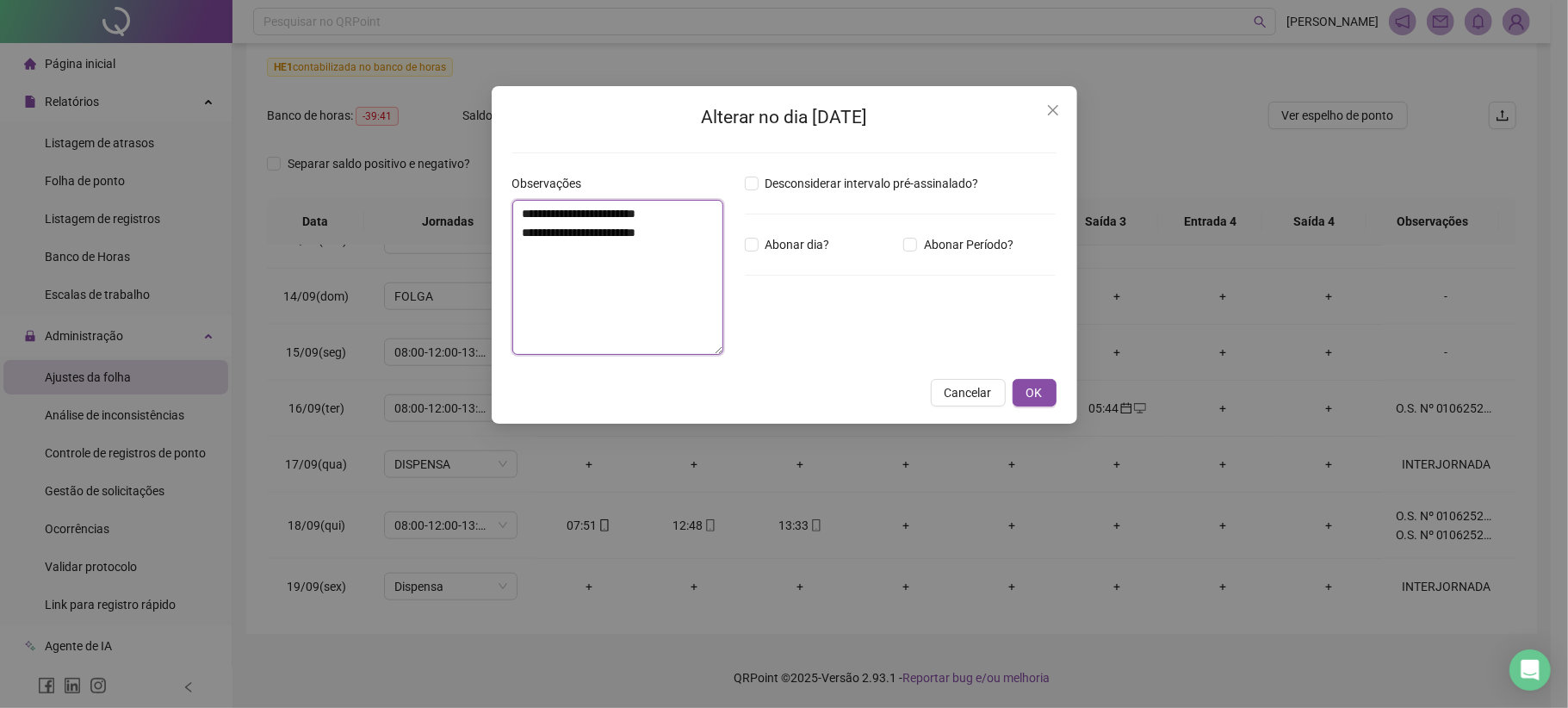
click at [699, 240] on textarea "**********" at bounding box center [618, 277] width 211 height 155
paste textarea "**********"
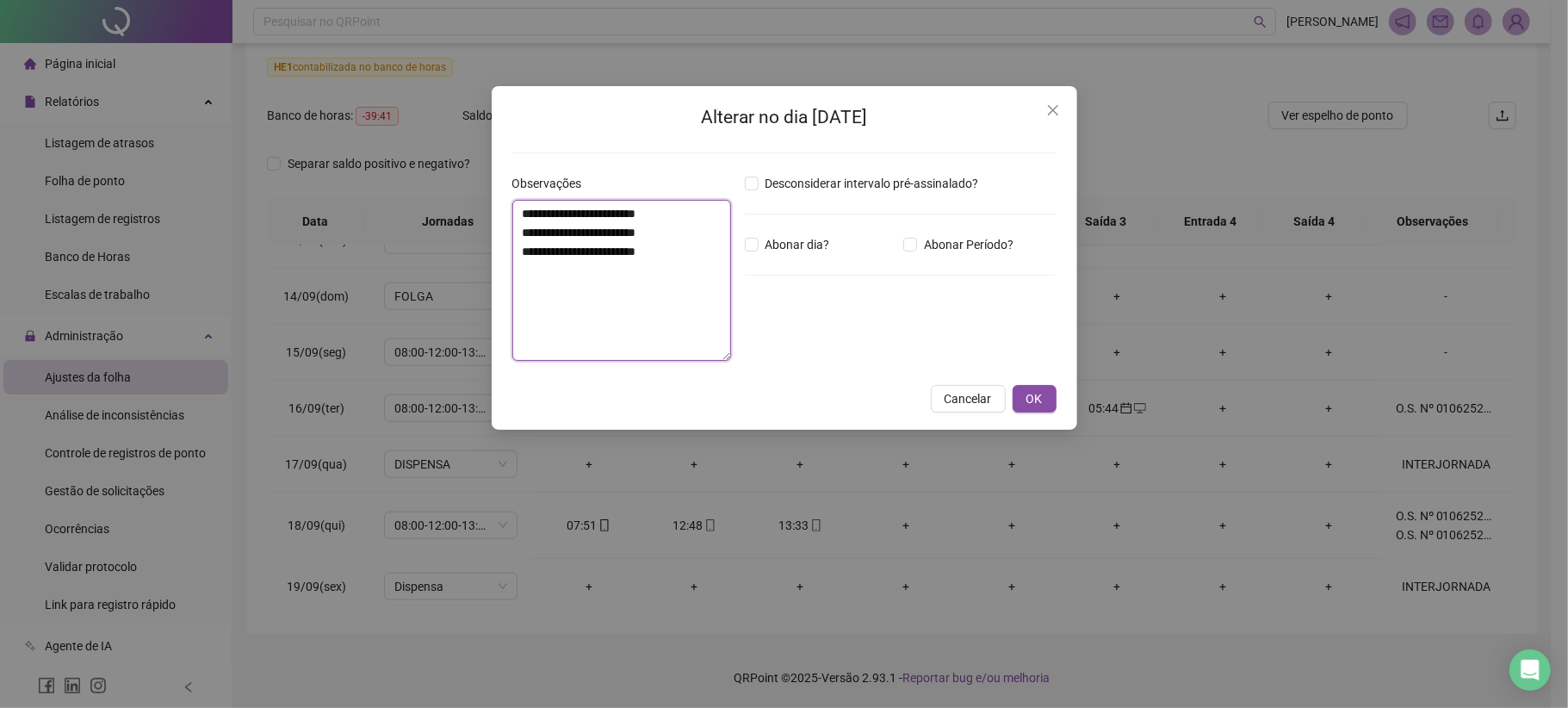
drag, startPoint x: 700, startPoint y: 253, endPoint x: 520, endPoint y: 235, distance: 180.9
click at [520, 235] on textarea "**********" at bounding box center [622, 280] width 219 height 161
type textarea "**********"
click at [1037, 401] on span "OK" at bounding box center [1035, 398] width 17 height 19
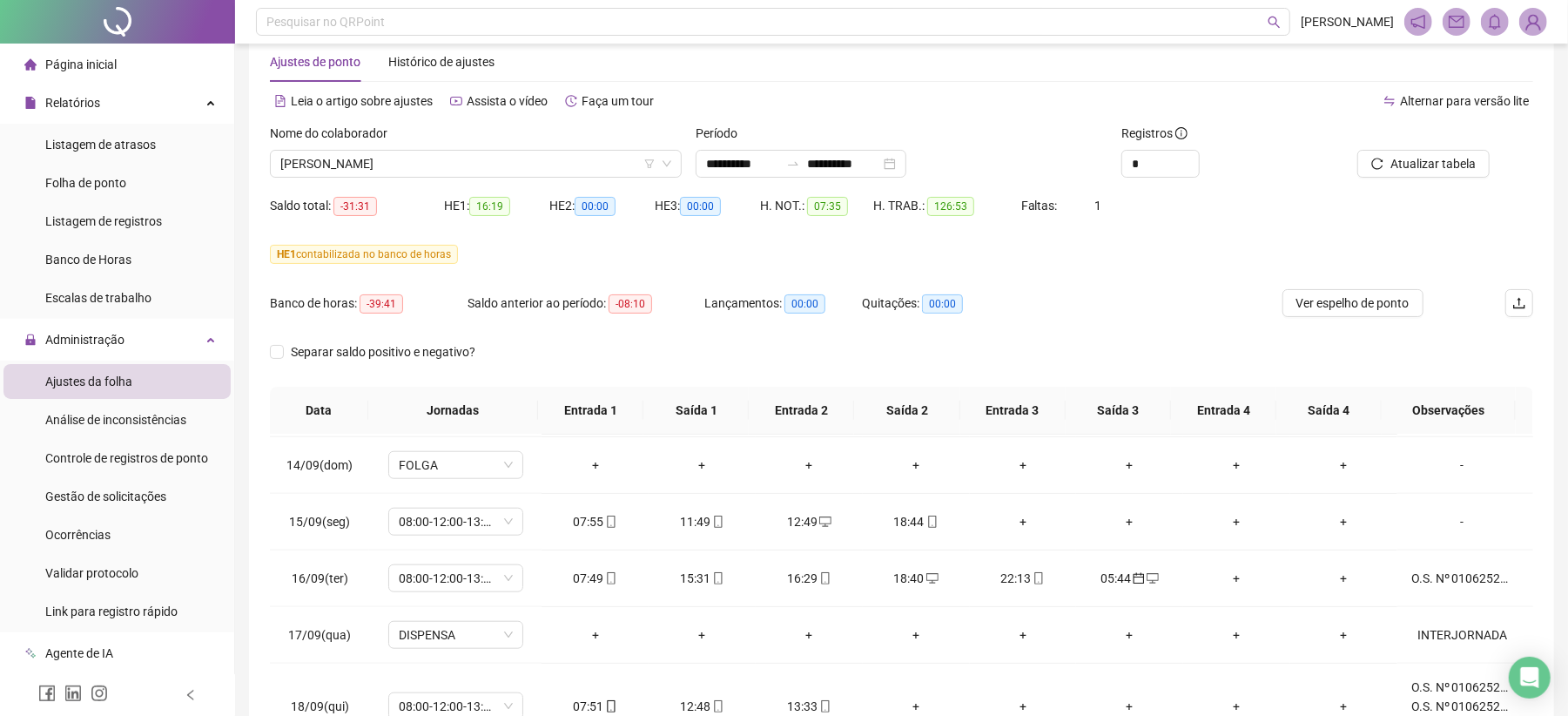
scroll to position [0, 0]
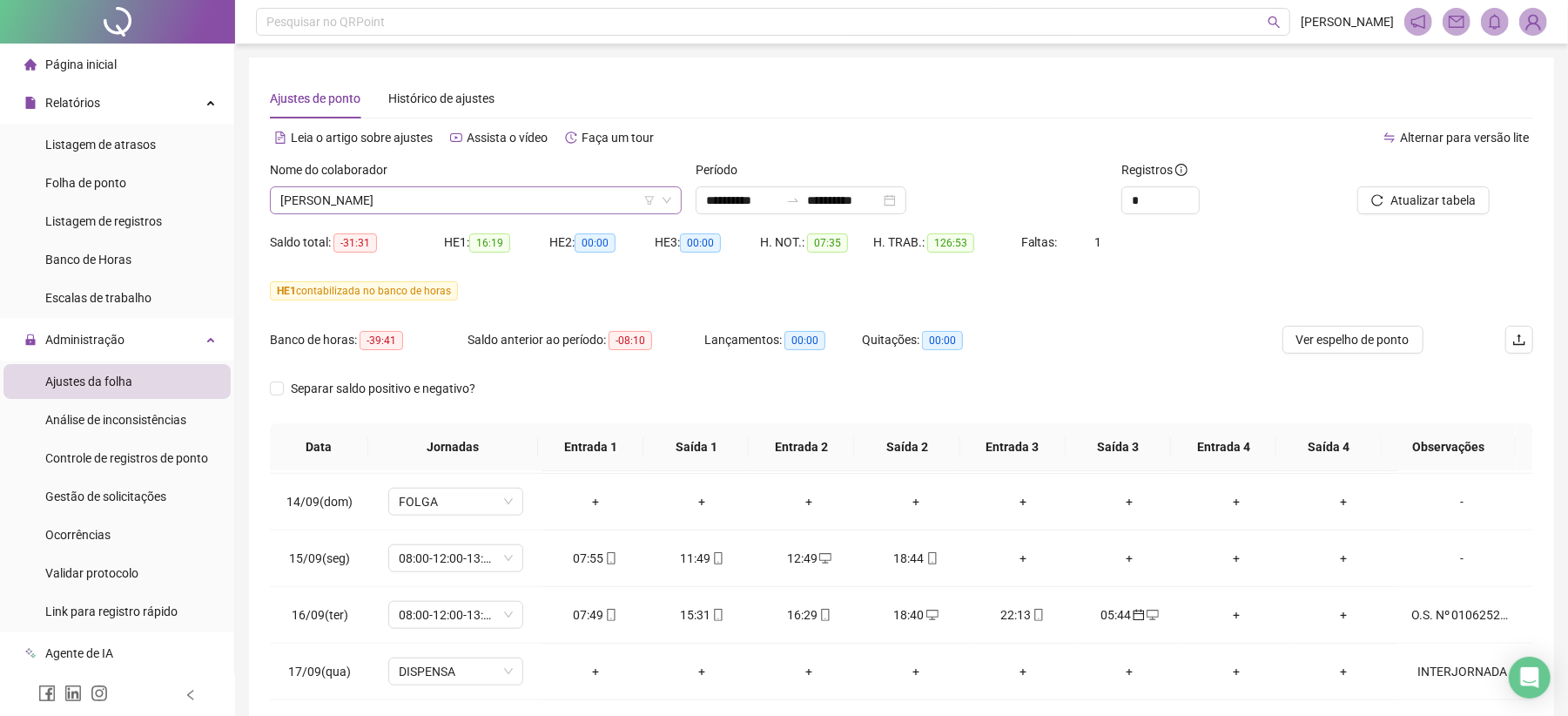
click at [407, 187] on div "[PERSON_NAME]" at bounding box center [475, 201] width 412 height 28
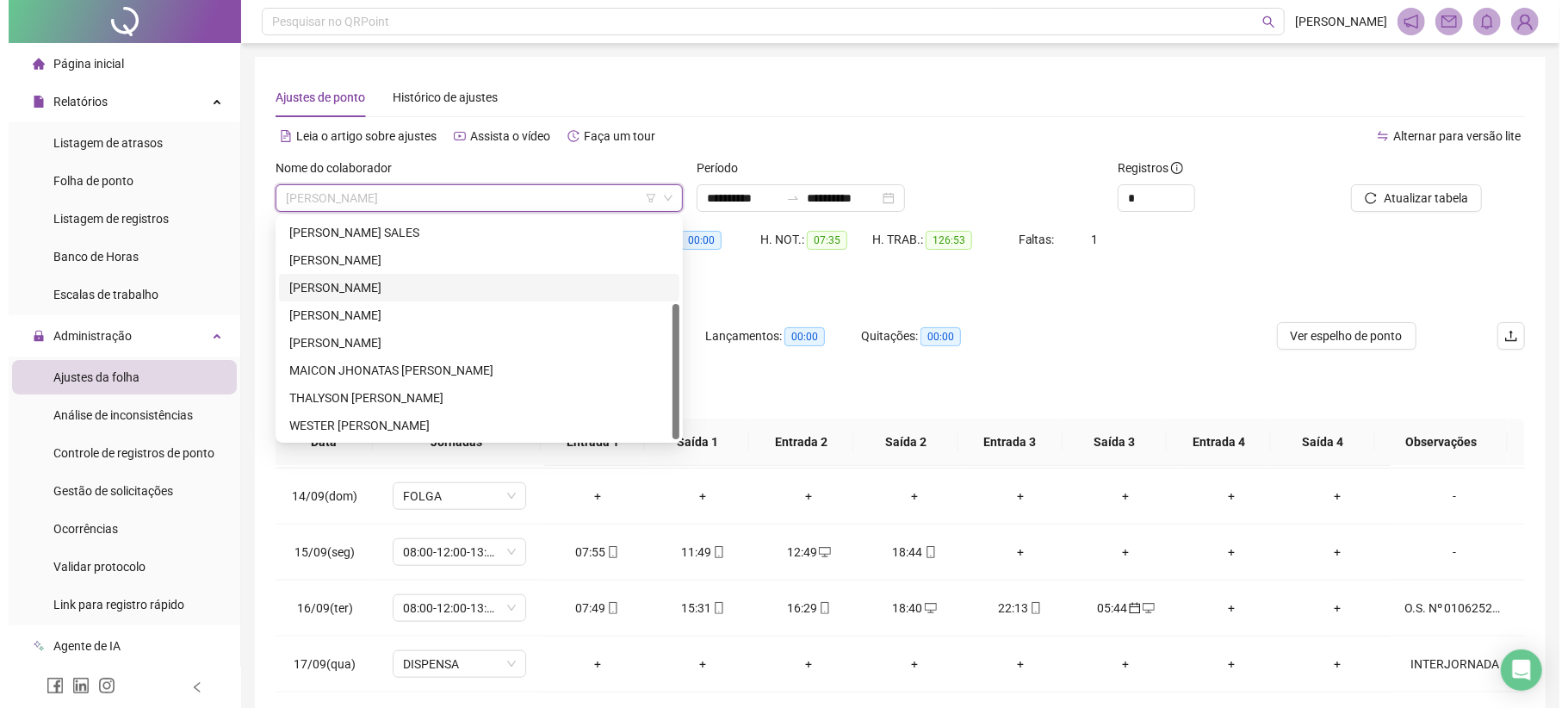
scroll to position [23, 0]
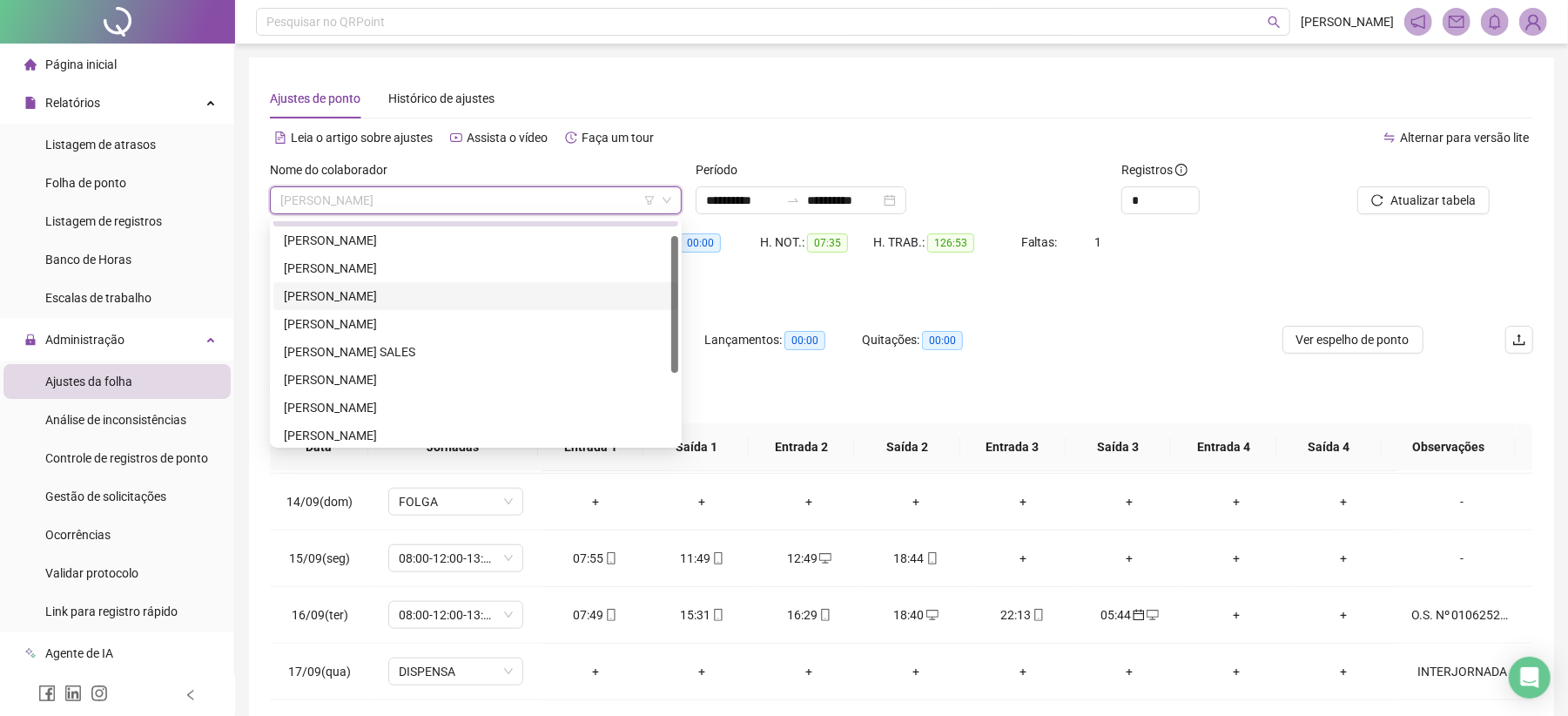
click at [319, 289] on div "[PERSON_NAME]" at bounding box center [475, 296] width 384 height 19
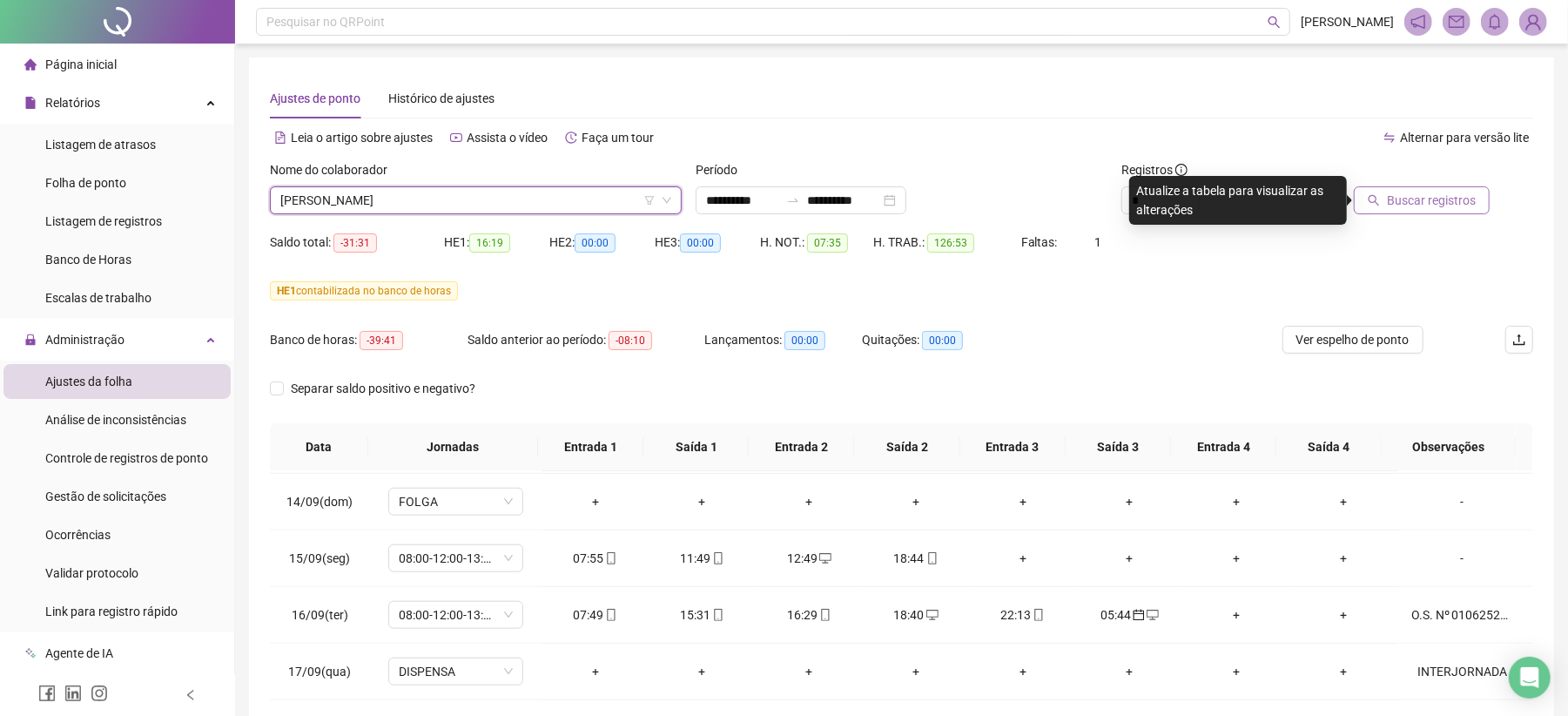
click at [1452, 188] on button "Buscar registros" at bounding box center [1421, 201] width 136 height 28
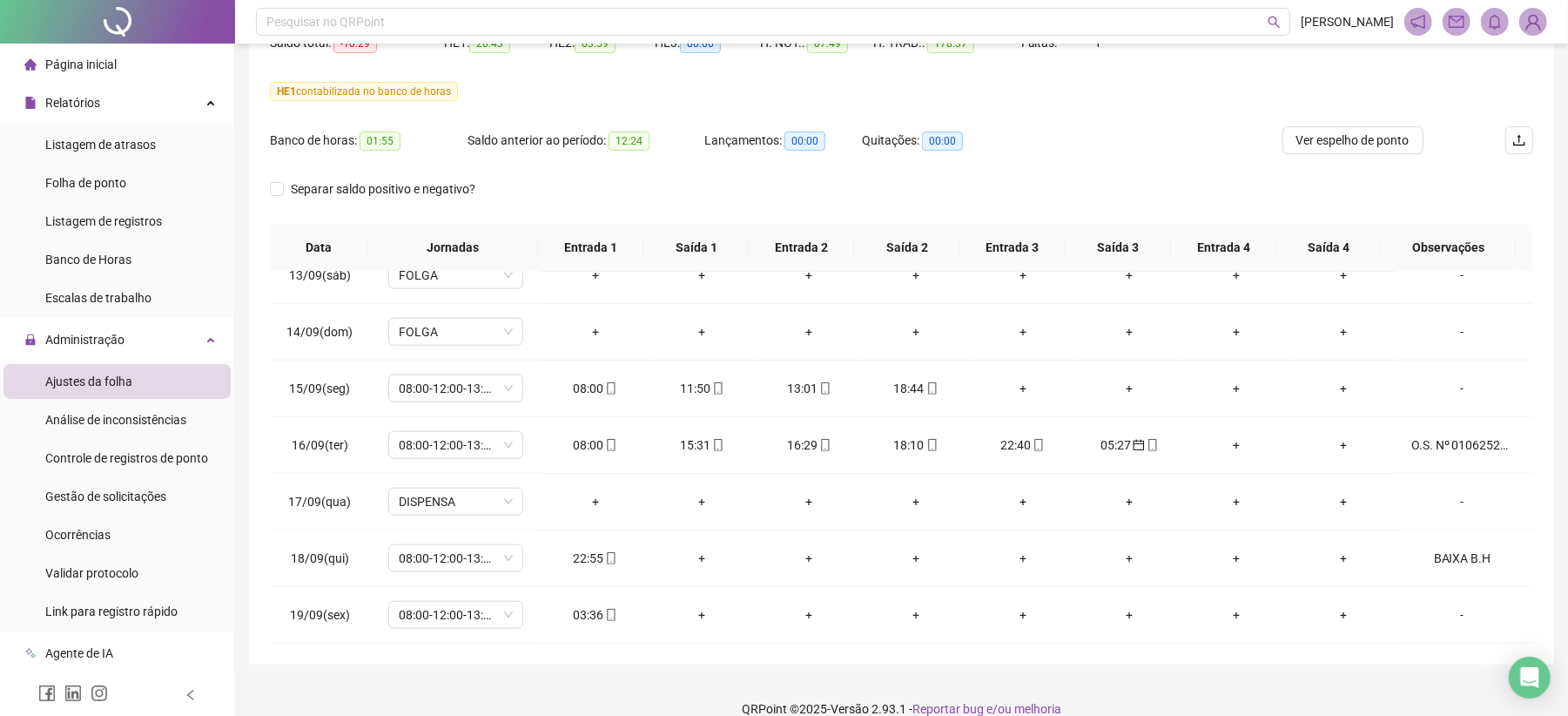
scroll to position [223, 0]
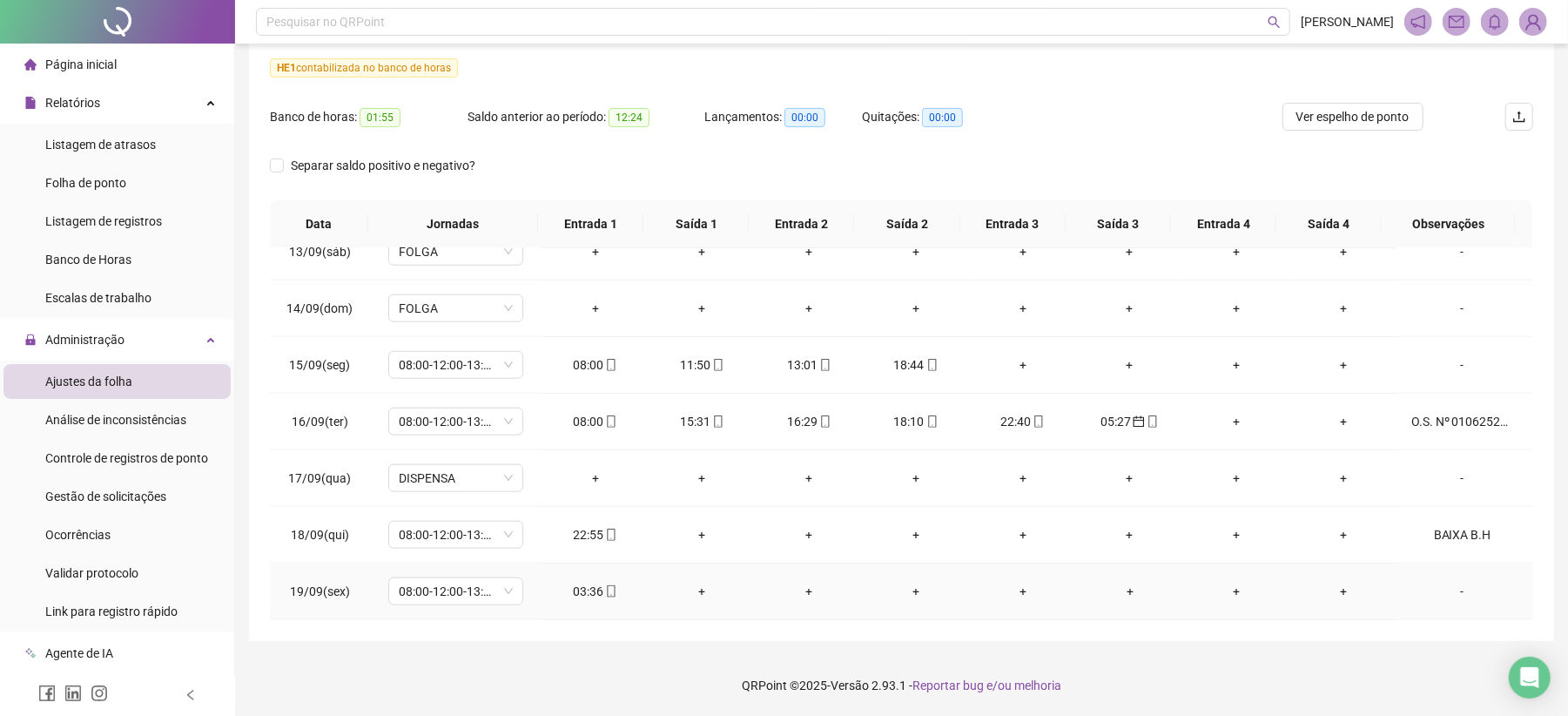
click at [611, 587] on icon "mobile" at bounding box center [611, 591] width 12 height 12
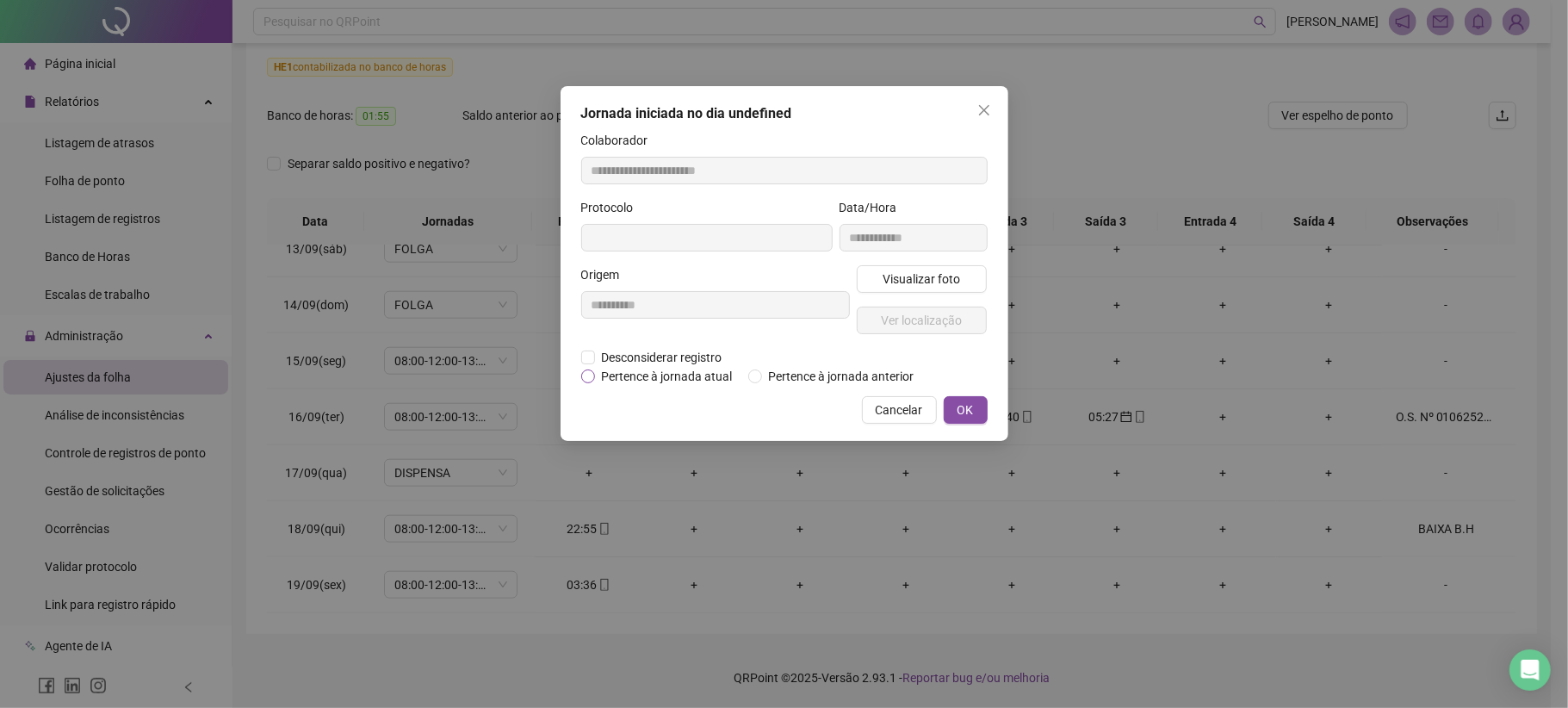
type input "**********"
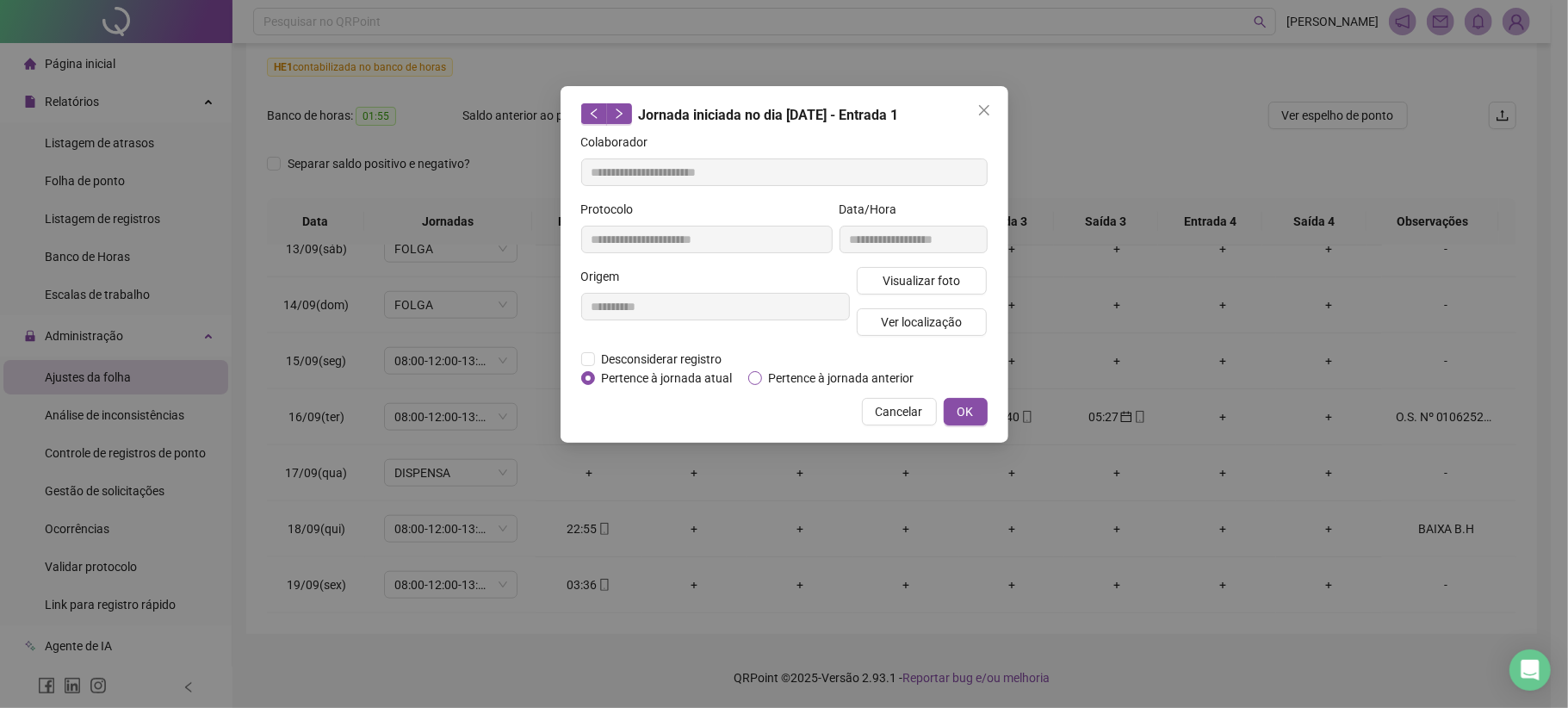
click at [782, 377] on span "Pertence à jornada anterior" at bounding box center [841, 377] width 159 height 19
click at [966, 404] on span "OK" at bounding box center [965, 411] width 17 height 19
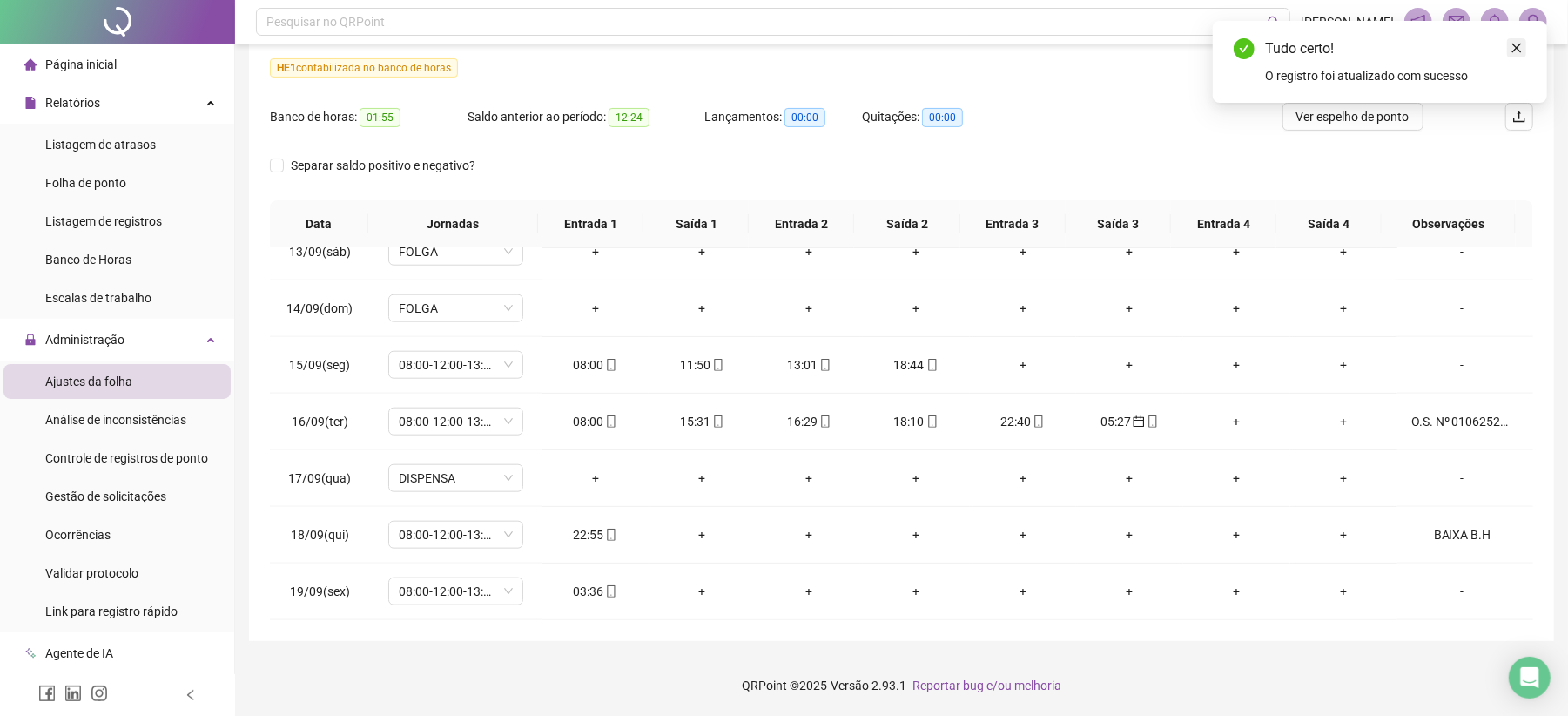
click at [1518, 46] on icon "close" at bounding box center [1516, 48] width 12 height 12
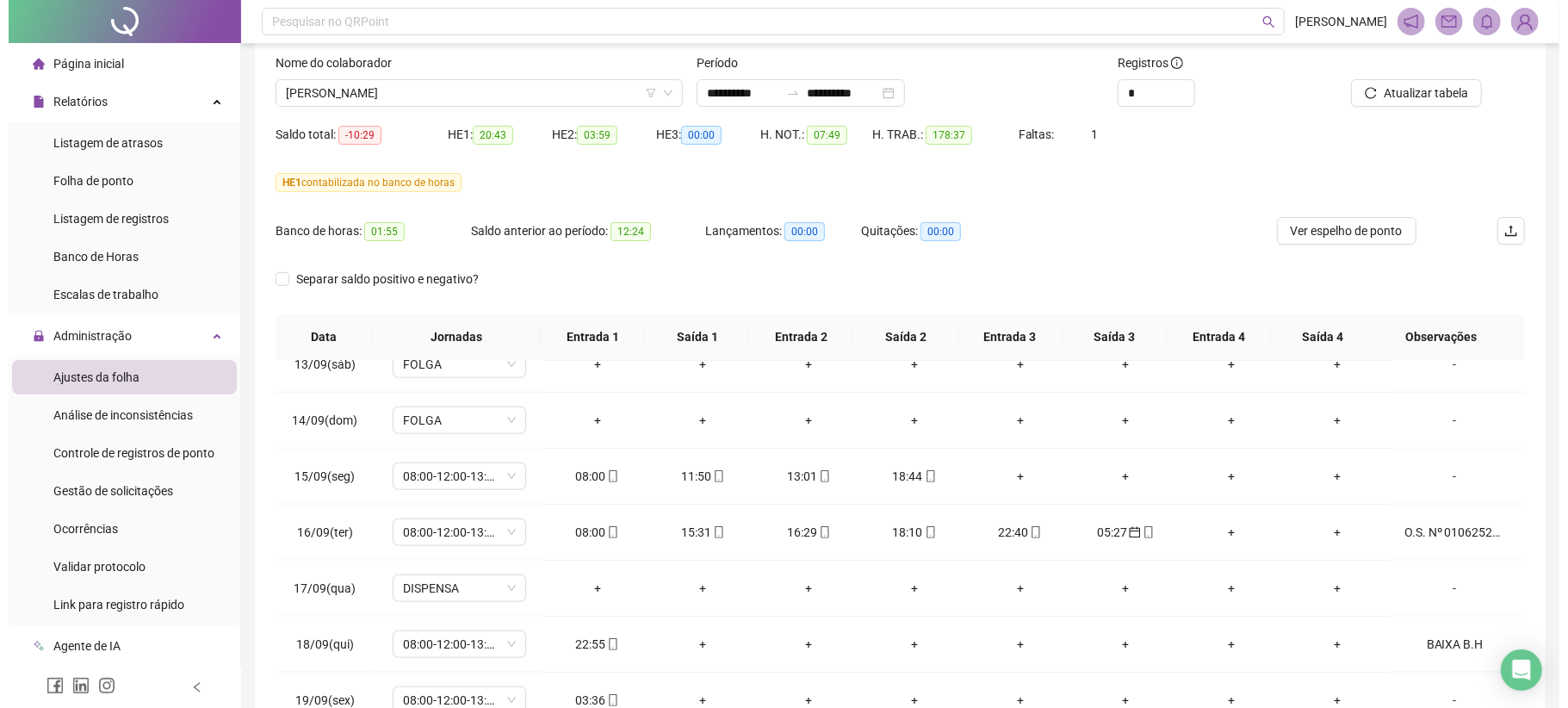
scroll to position [0, 0]
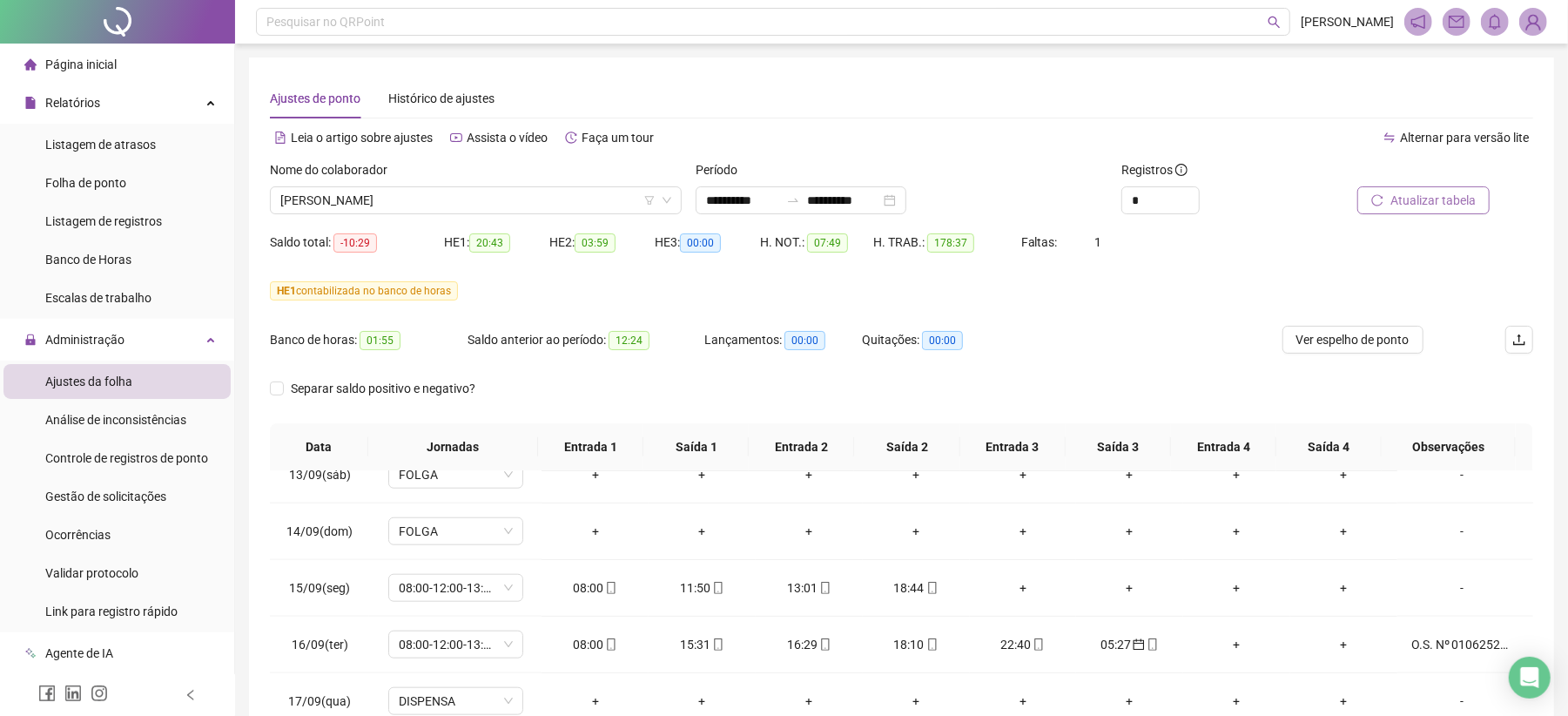
click at [1420, 189] on button "Atualizar tabela" at bounding box center [1422, 201] width 132 height 28
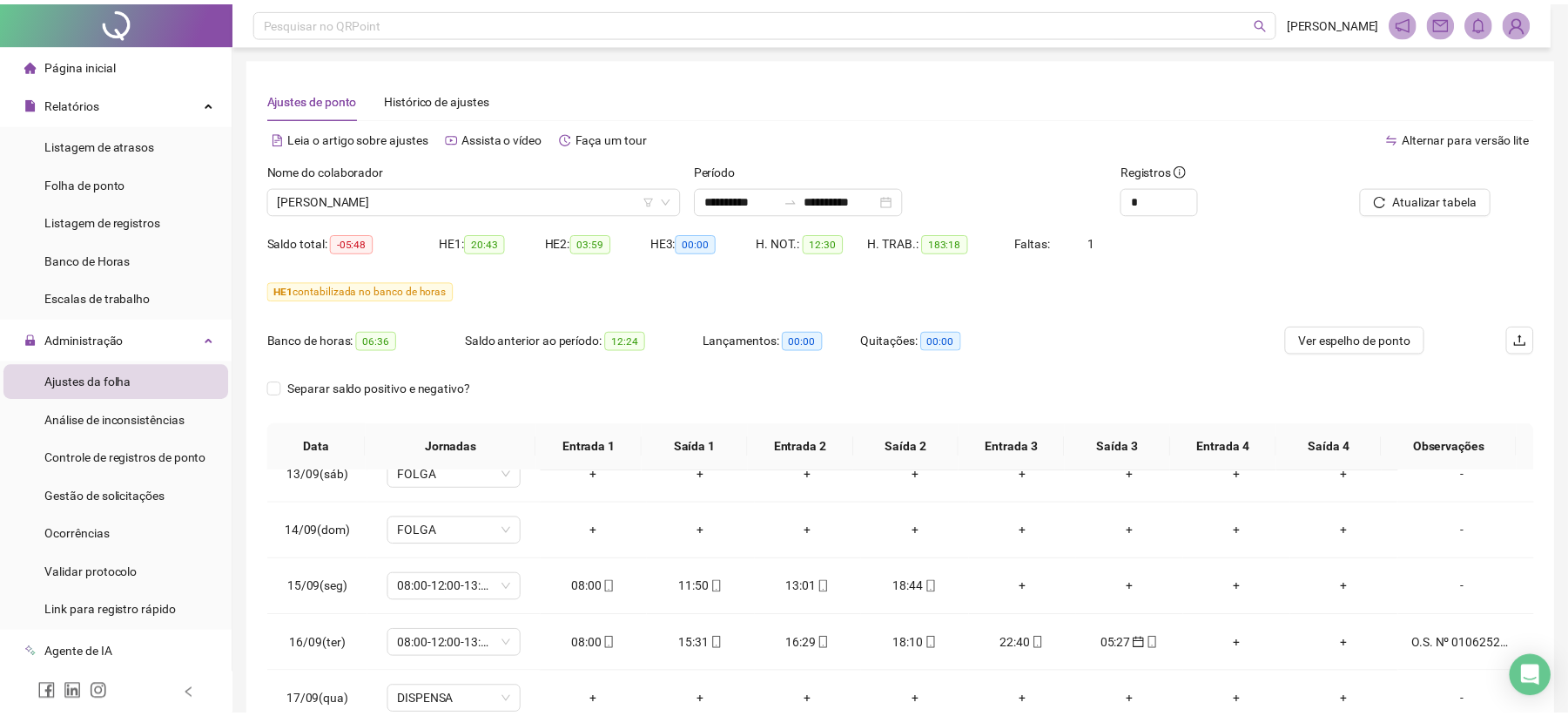
scroll to position [223, 0]
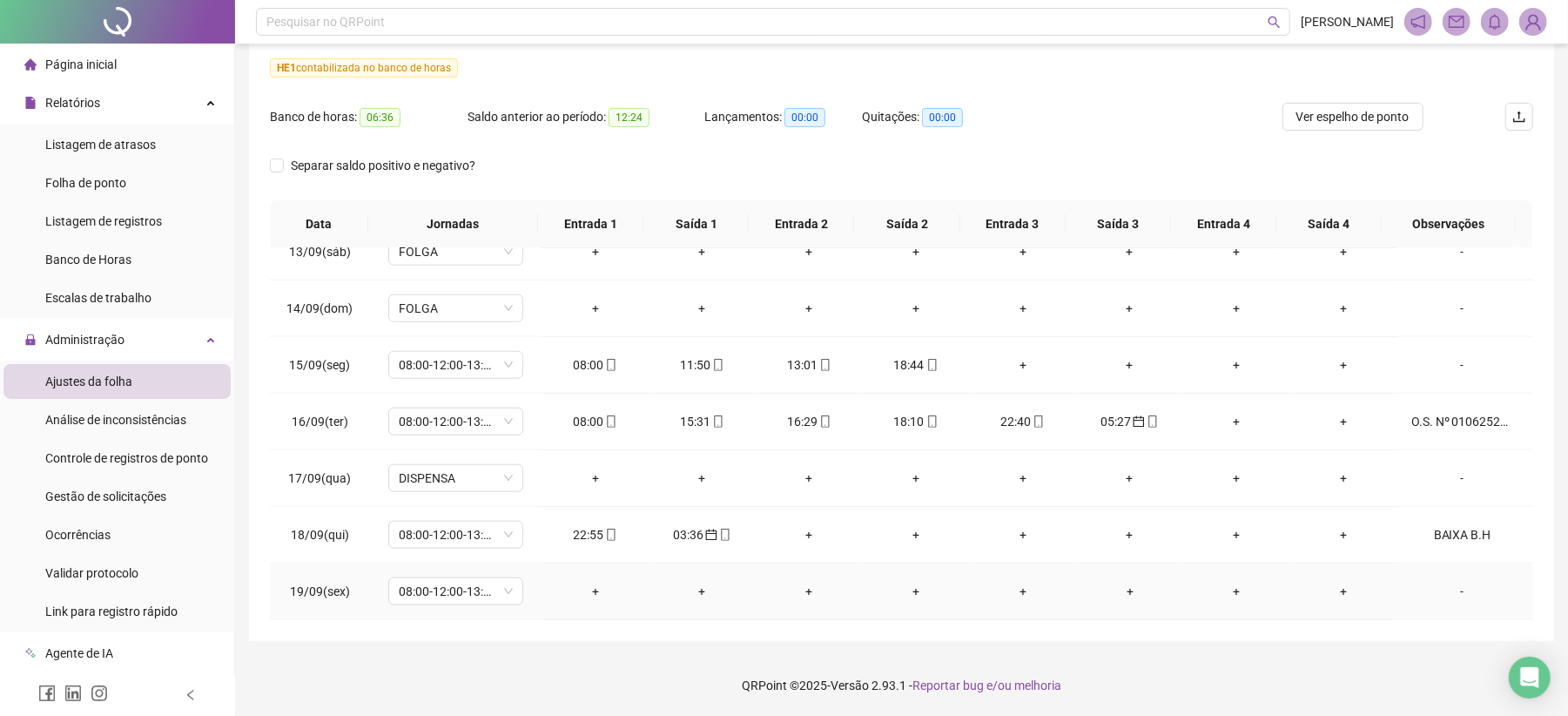
click at [1447, 591] on div "-" at bounding box center [1462, 591] width 102 height 19
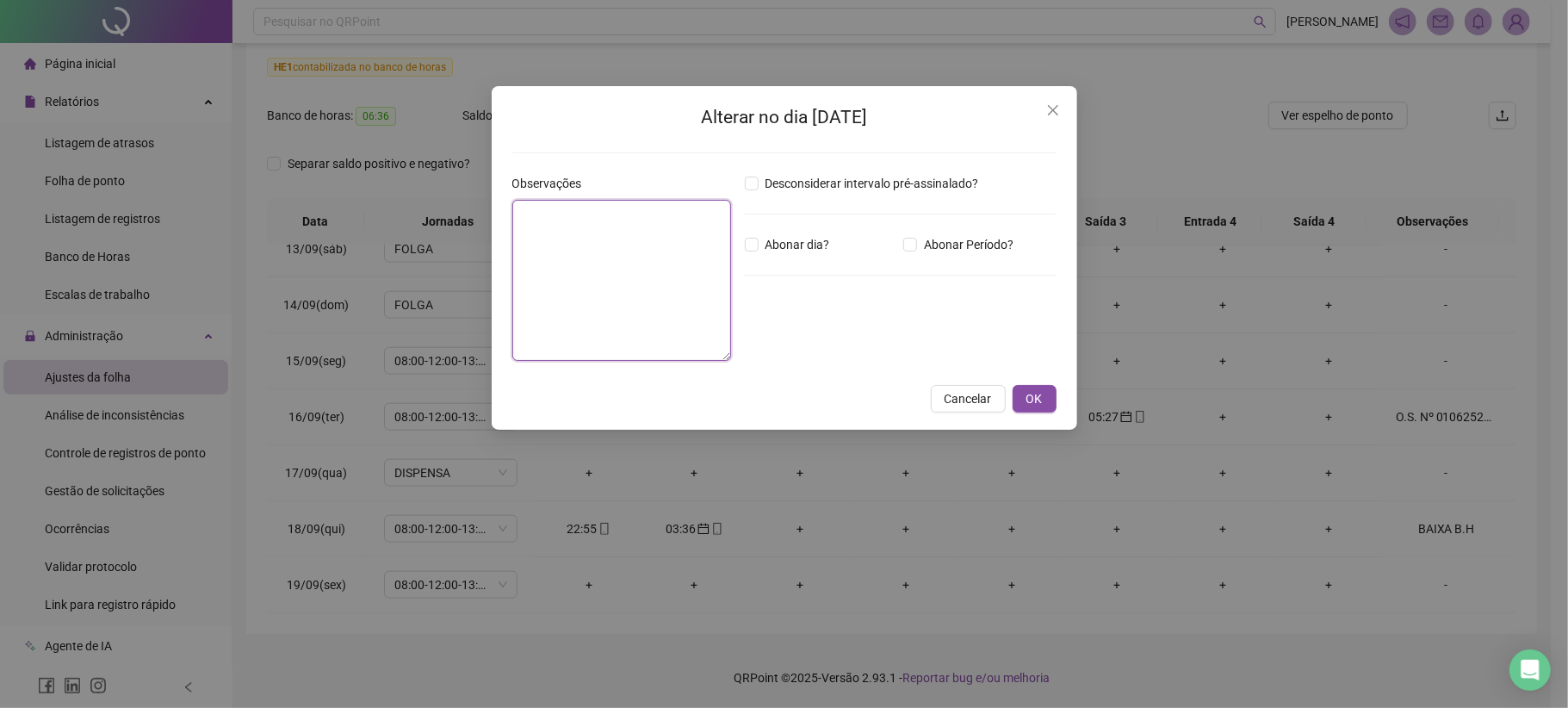
click at [648, 294] on textarea at bounding box center [622, 280] width 219 height 161
paste textarea "**********"
type textarea "**********"
click at [977, 391] on span "Cancelar" at bounding box center [968, 398] width 47 height 19
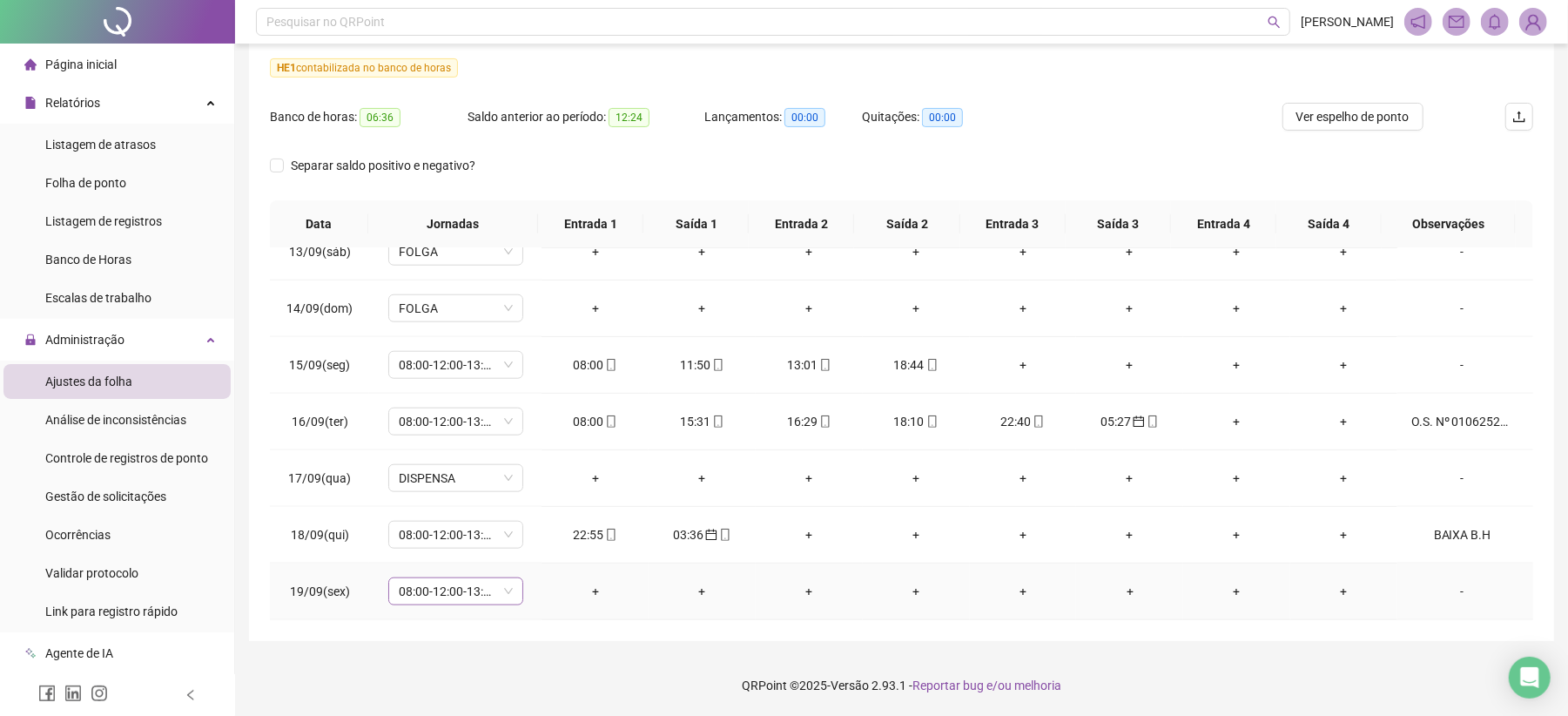
click at [505, 592] on span "08:00-12:00-13:12-18:00" at bounding box center [456, 591] width 114 height 26
click at [443, 398] on div "Dispensa" at bounding box center [483, 388] width 147 height 19
click at [536, 542] on span "Sim" at bounding box center [536, 545] width 20 height 19
click at [1411, 526] on div "BAIXA B.H" at bounding box center [1462, 534] width 102 height 19
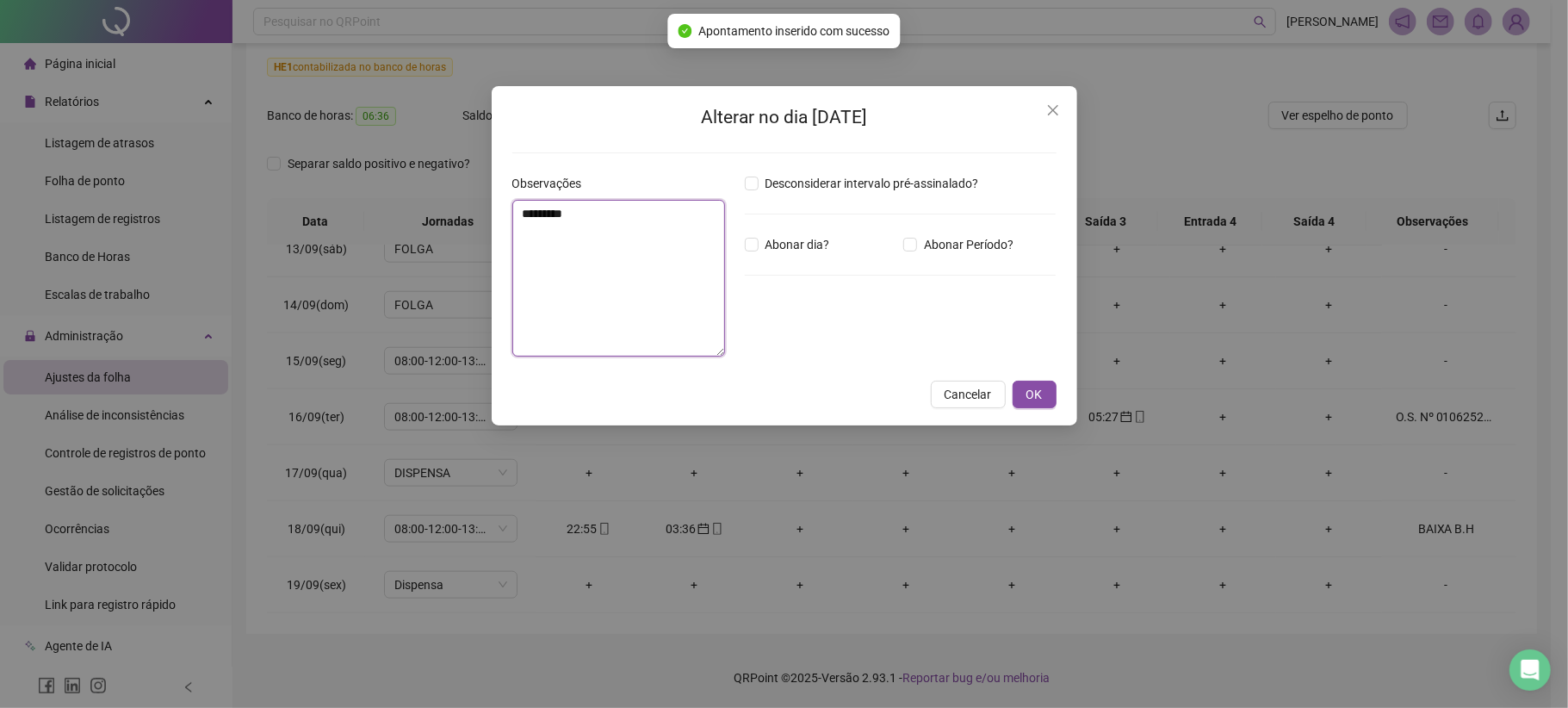
click at [686, 248] on textarea "*********" at bounding box center [620, 278] width 214 height 157
paste textarea "**********"
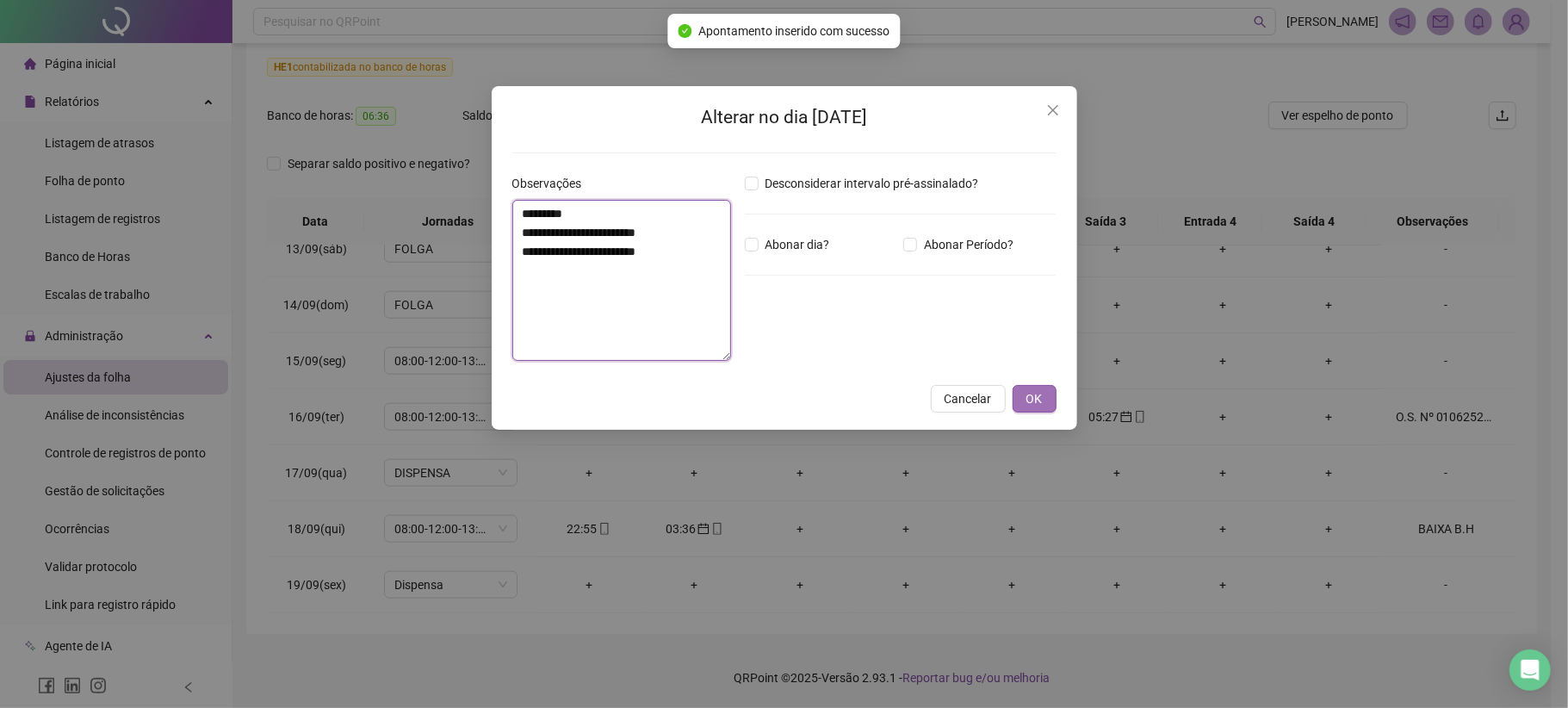
type textarea "**********"
click at [1048, 402] on button "OK" at bounding box center [1034, 399] width 44 height 27
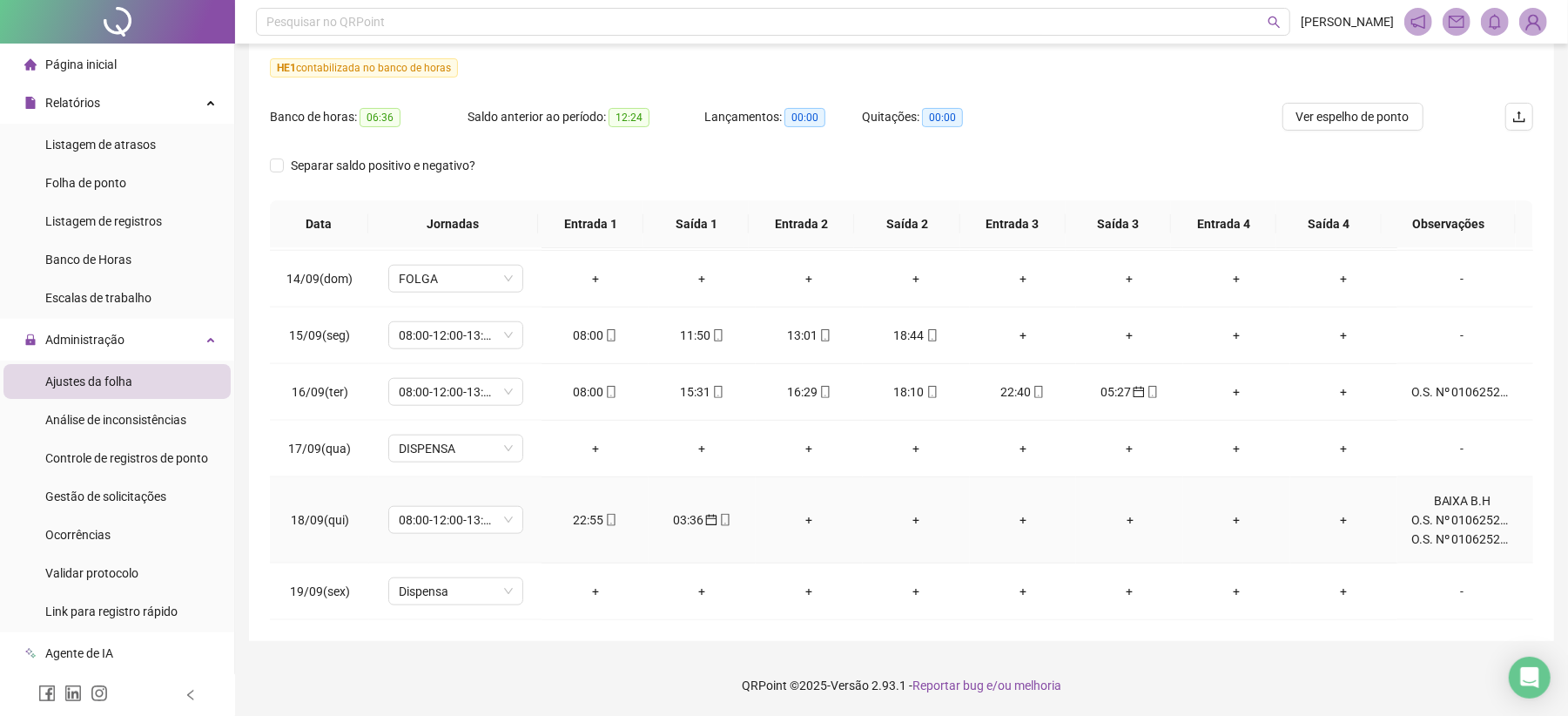
scroll to position [1364, 0]
click at [1441, 593] on div "-" at bounding box center [1462, 591] width 102 height 19
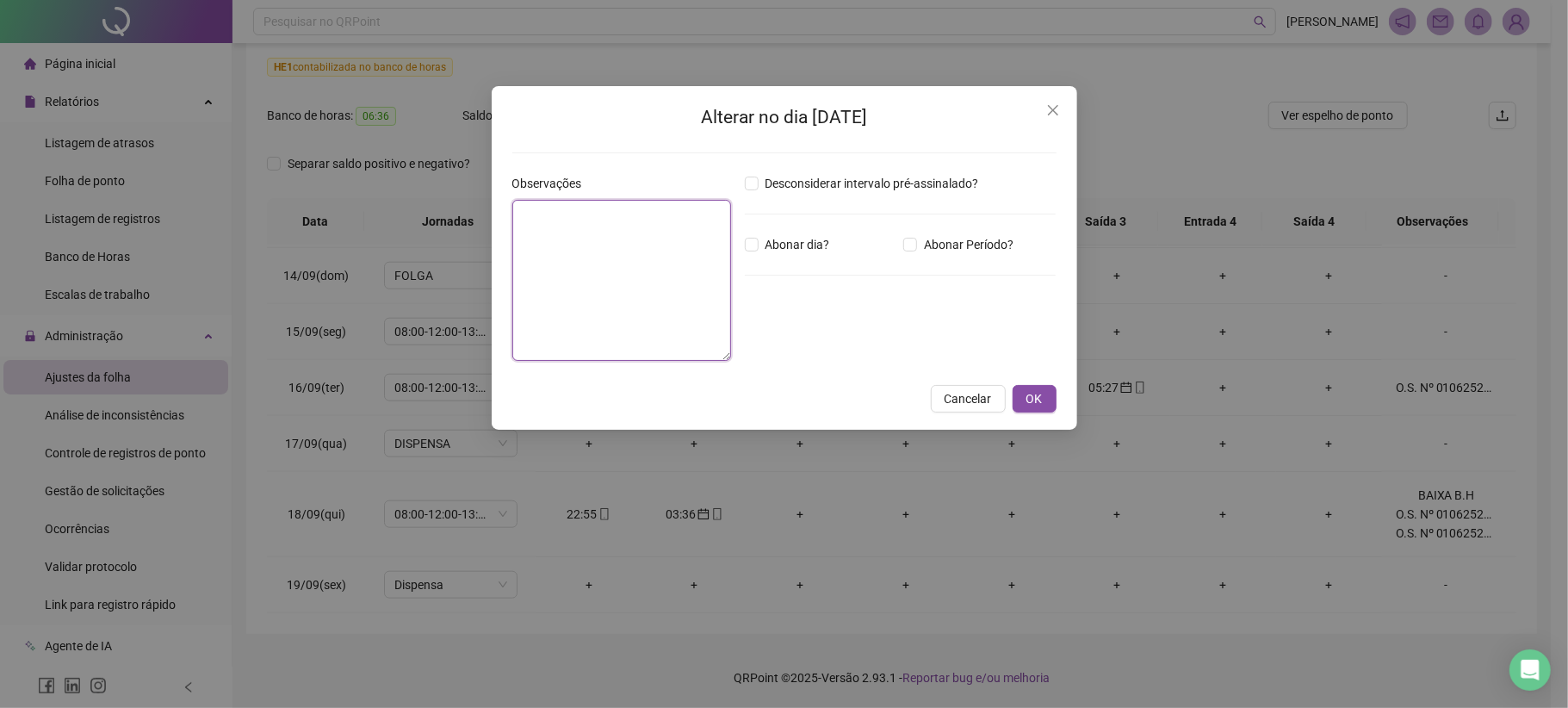
click at [600, 262] on textarea at bounding box center [622, 280] width 219 height 161
click at [556, 210] on textarea "**********" at bounding box center [622, 280] width 219 height 161
type textarea "**********"
click at [1046, 395] on button "OK" at bounding box center [1034, 399] width 44 height 27
click at [1030, 400] on div "**********" at bounding box center [784, 354] width 1568 height 708
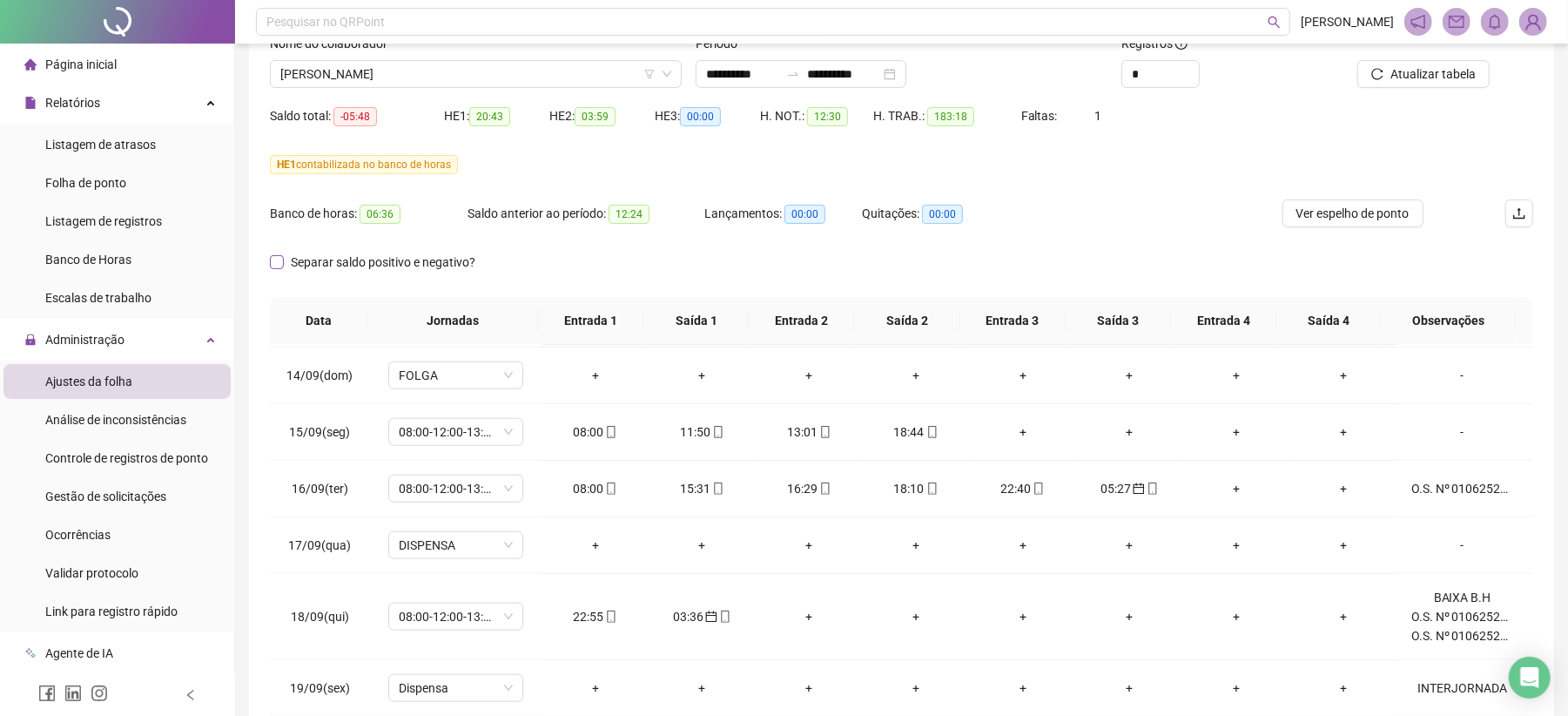
scroll to position [0, 0]
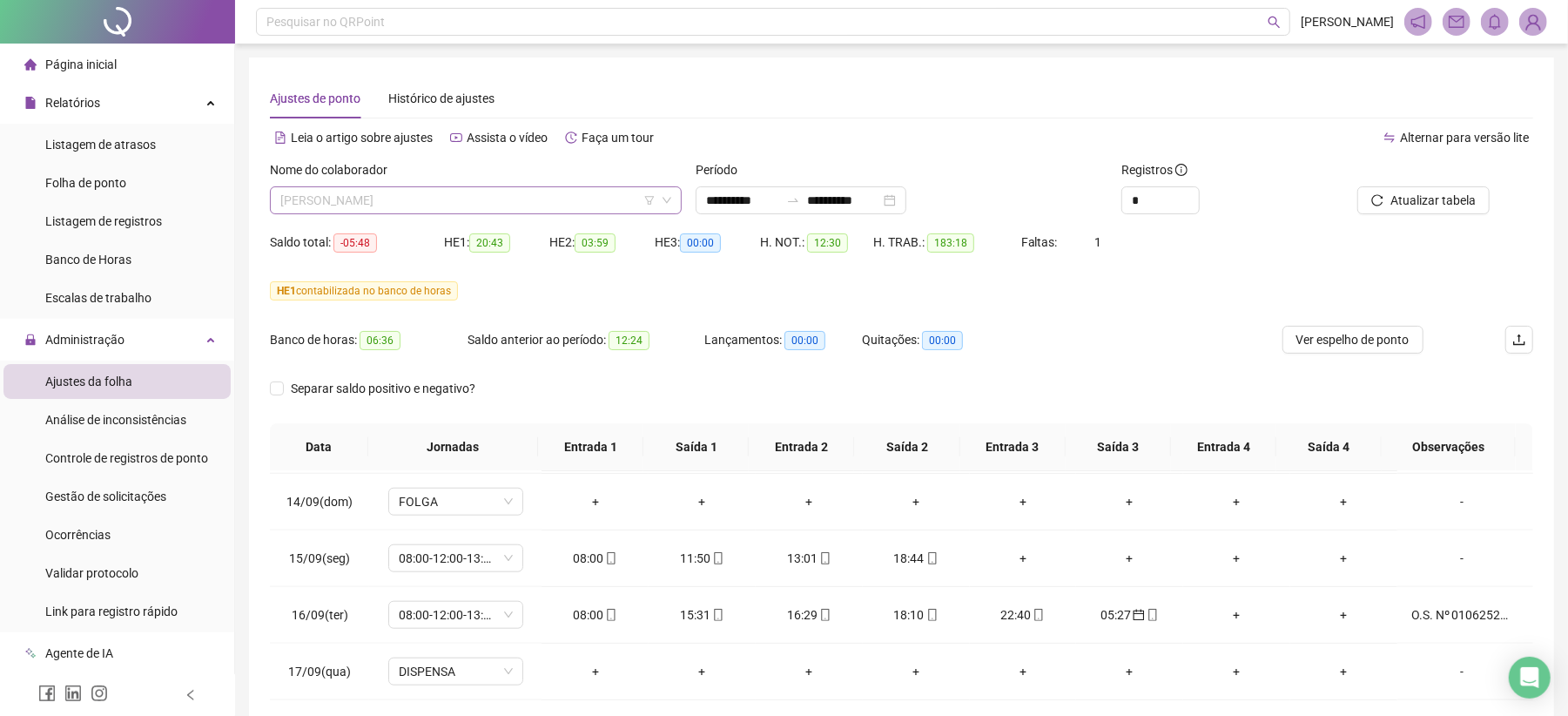
click at [439, 199] on span "[PERSON_NAME]" at bounding box center [475, 201] width 391 height 26
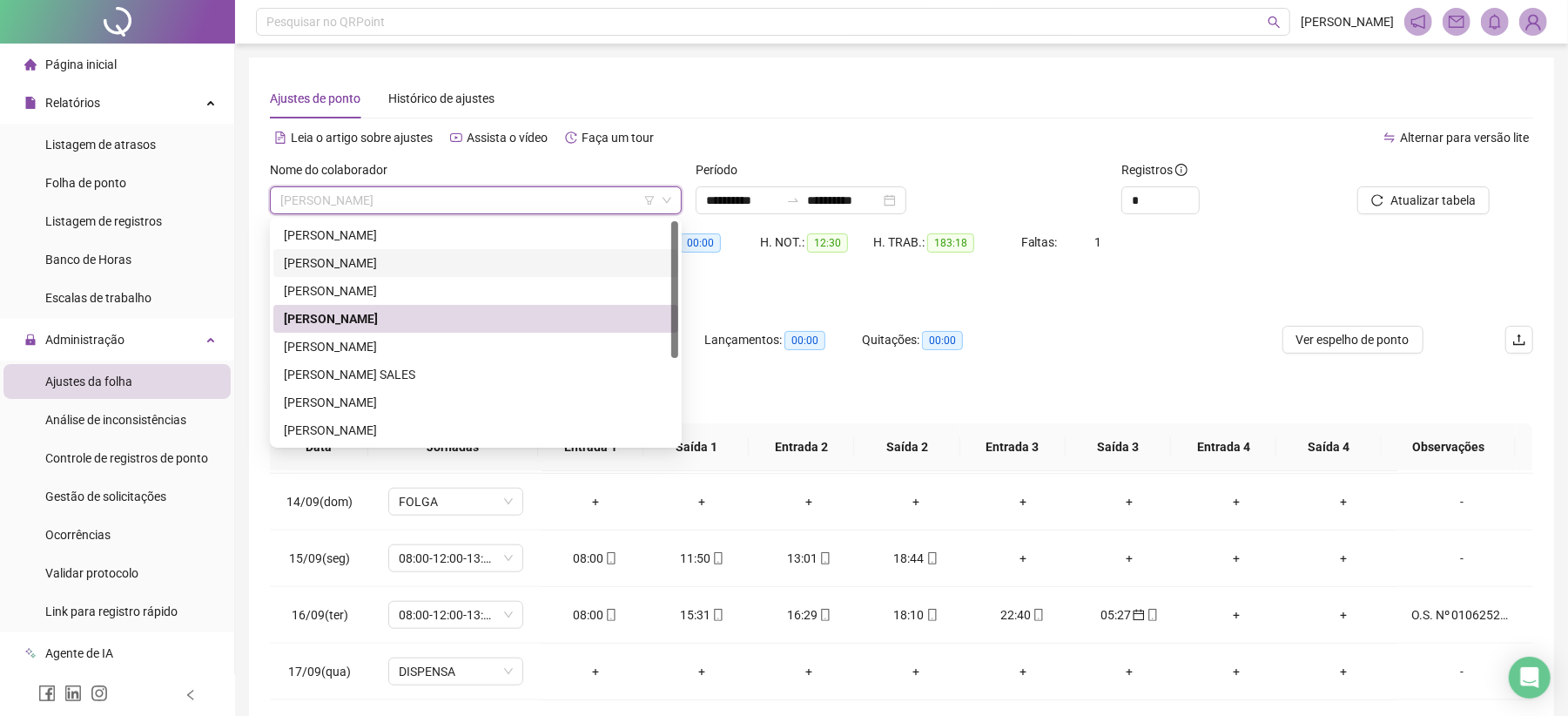
click at [482, 265] on div "[PERSON_NAME]" at bounding box center [475, 262] width 384 height 19
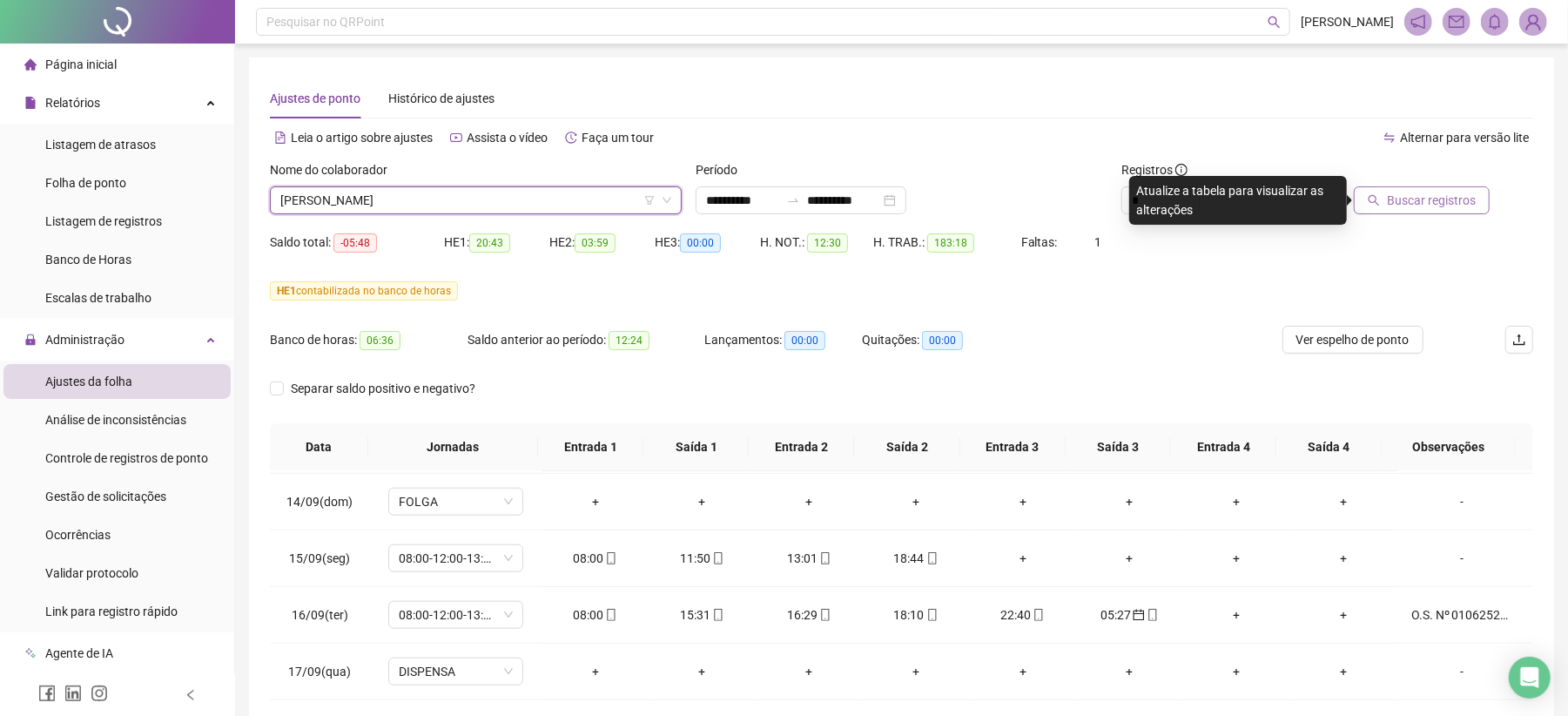
click at [1405, 206] on span "Buscar registros" at bounding box center [1430, 200] width 88 height 19
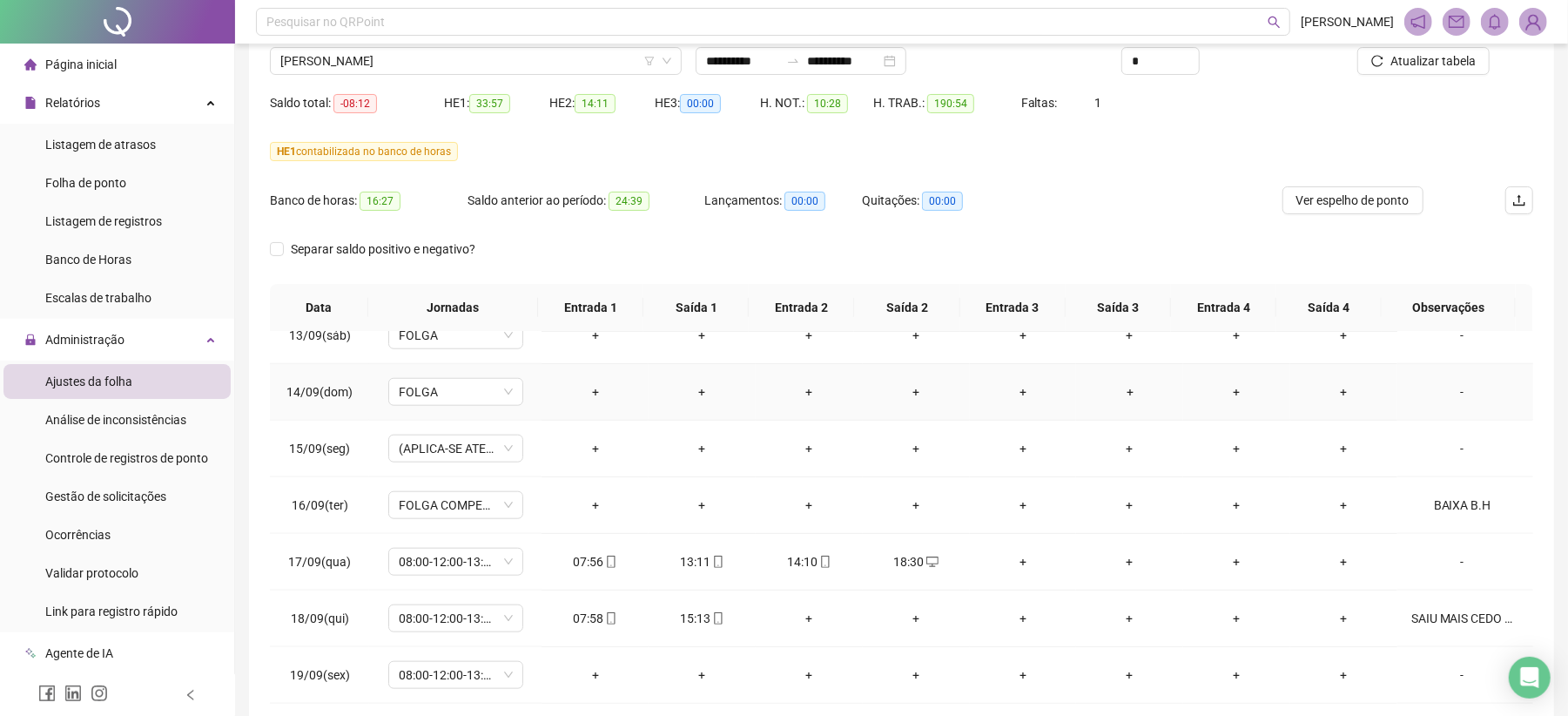
scroll to position [223, 0]
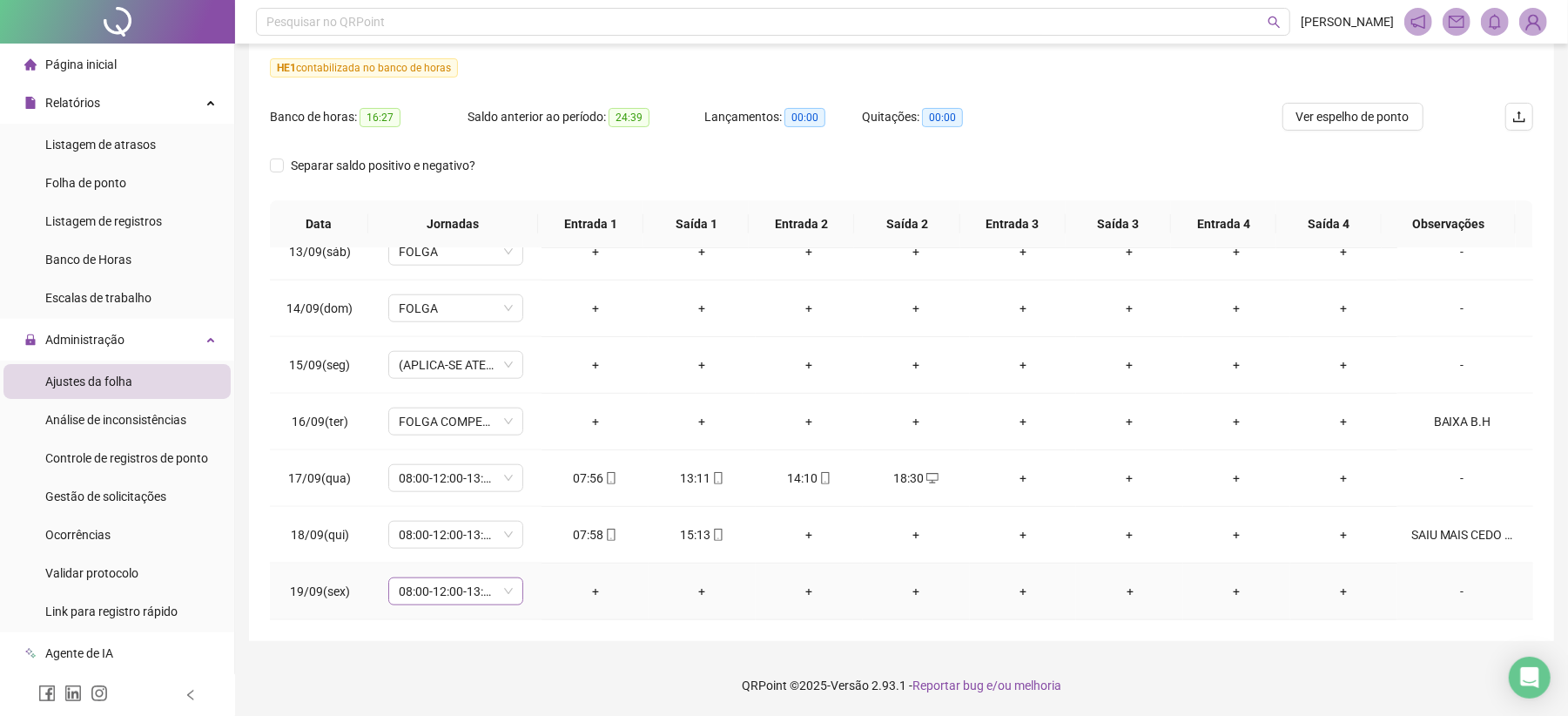
click at [508, 591] on span "08:00-12:00-13:12-18:00" at bounding box center [456, 591] width 114 height 26
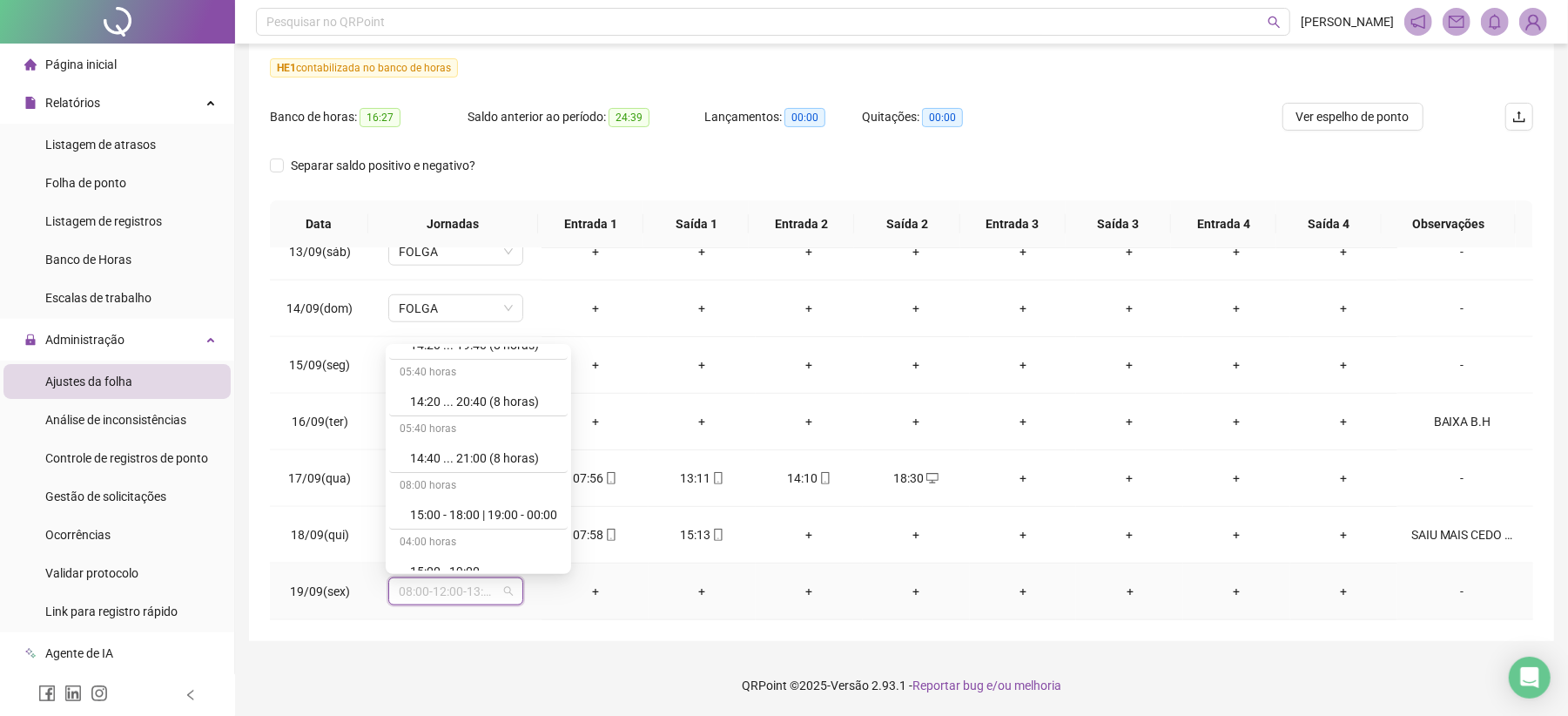
scroll to position [11045, 0]
click at [478, 496] on div "Folga compensatória" at bounding box center [483, 499] width 147 height 19
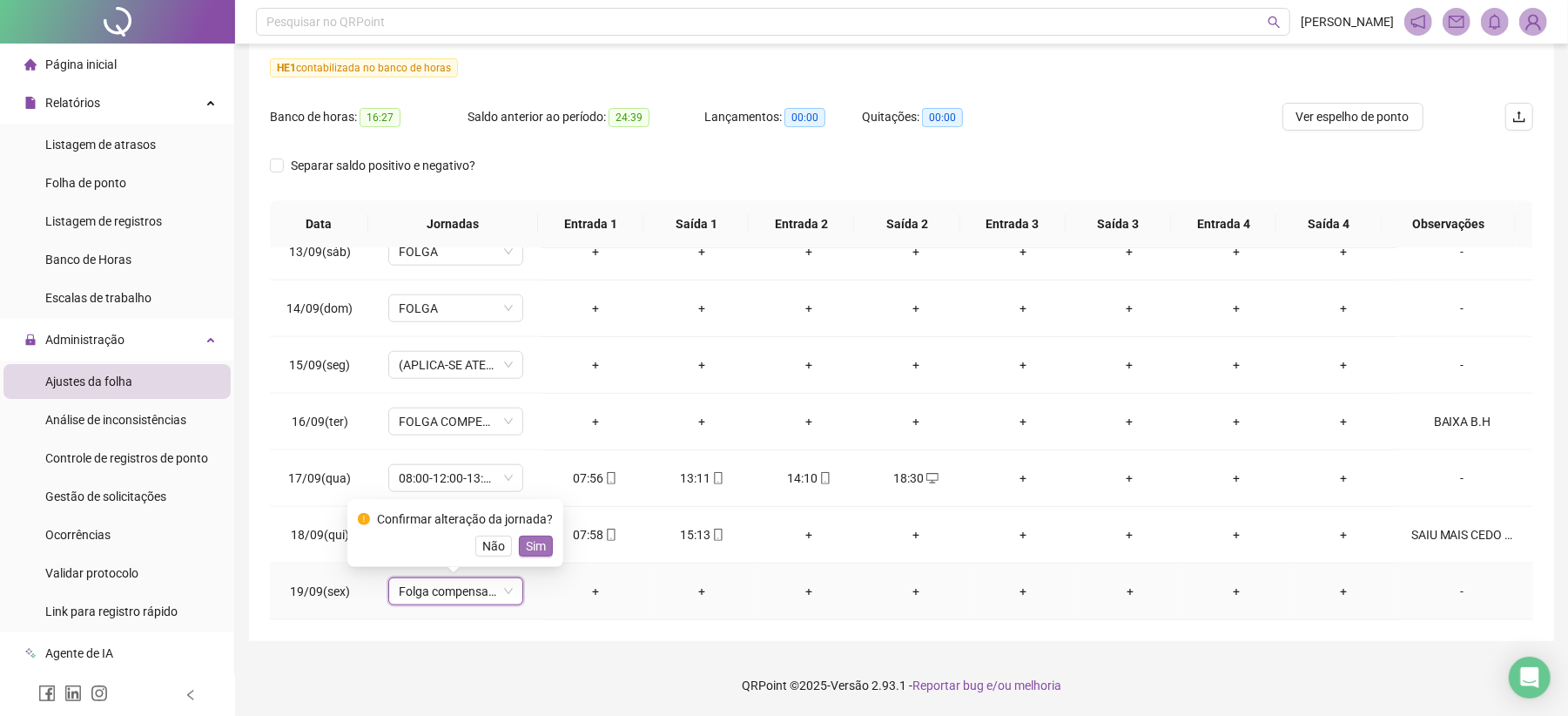
click at [526, 541] on span "Sim" at bounding box center [536, 545] width 20 height 19
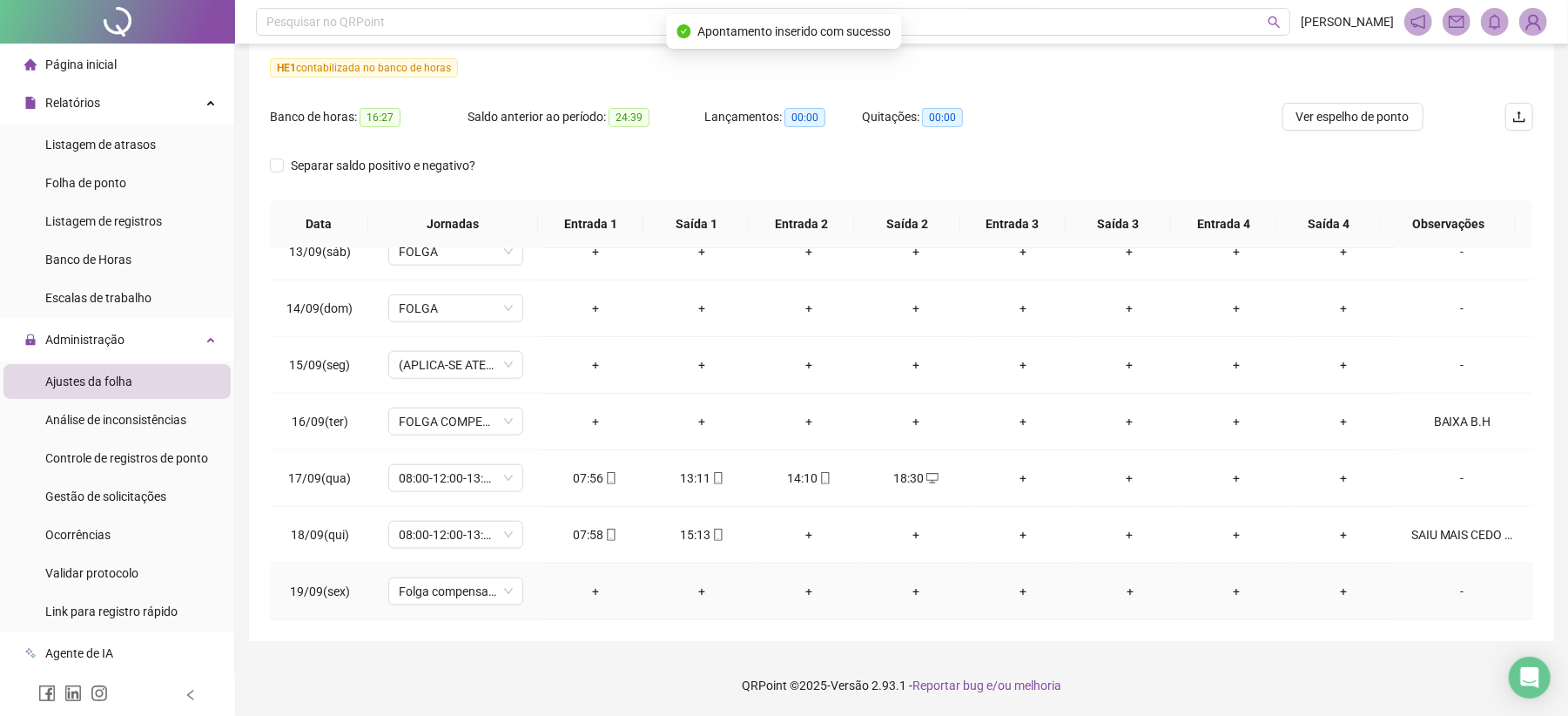
click at [1448, 601] on td "-" at bounding box center [1465, 591] width 136 height 57
click at [1449, 589] on div "-" at bounding box center [1462, 591] width 102 height 19
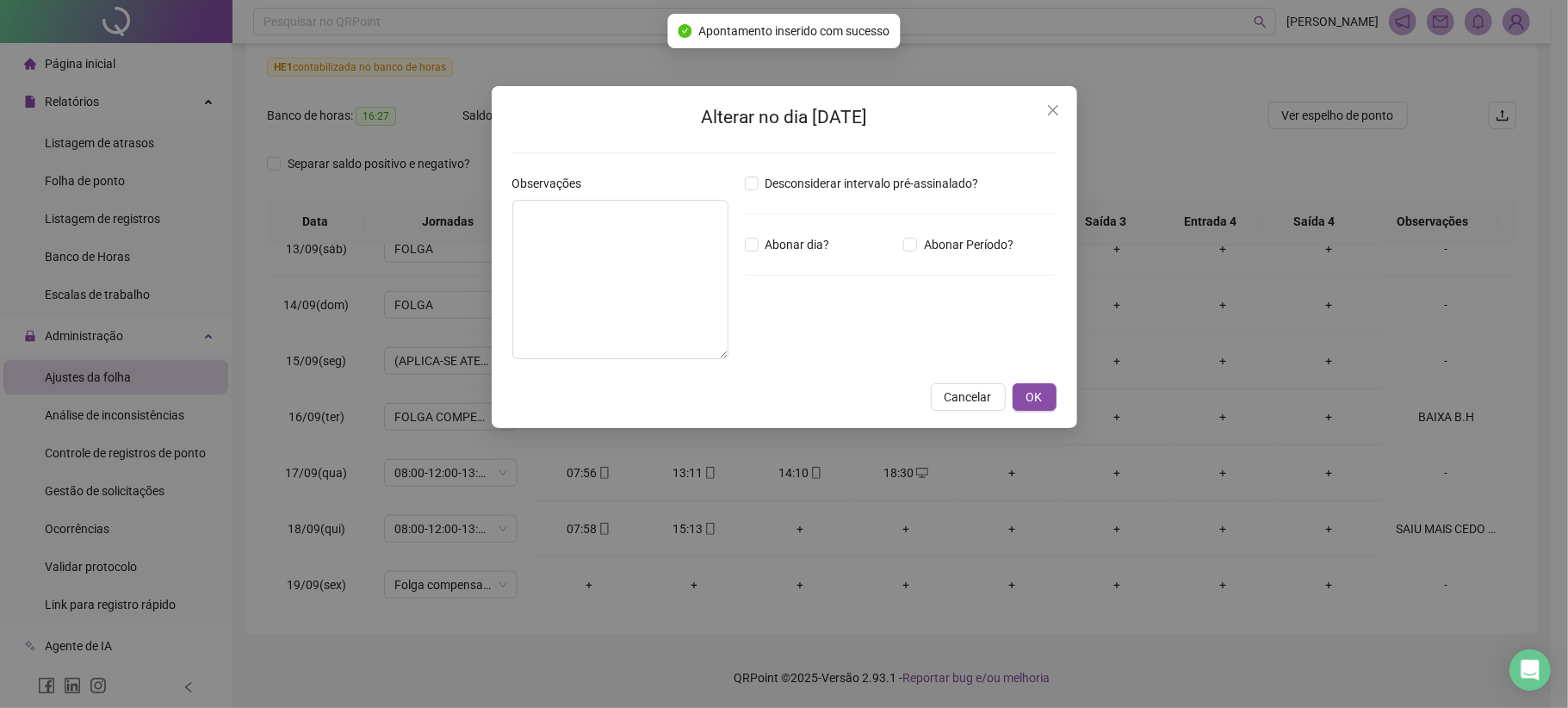
click at [809, 342] on div "Desconsiderar intervalo pré-assinalado? Abonar dia? Abonar Período? Horas a abo…" at bounding box center [901, 273] width 326 height 199
click at [608, 259] on textarea at bounding box center [621, 279] width 216 height 159
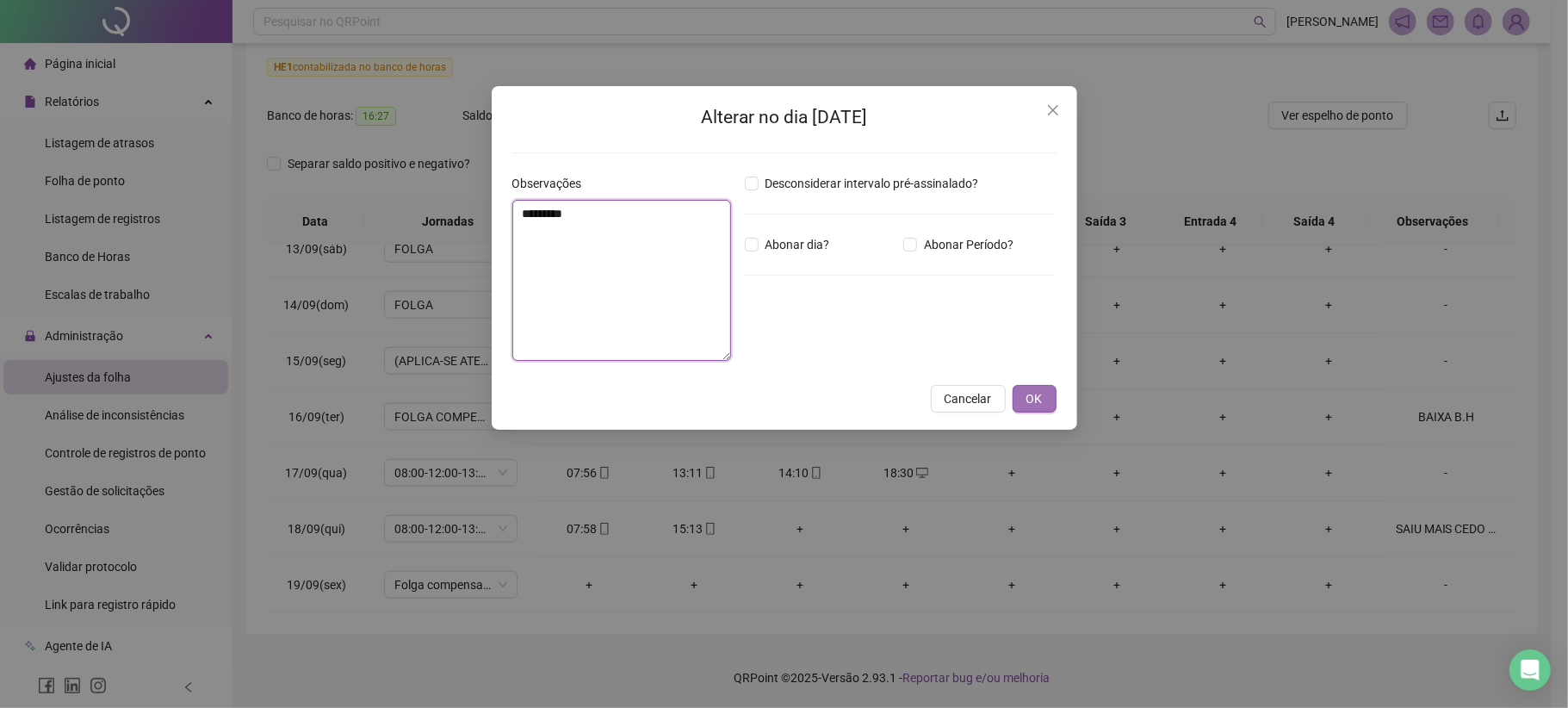
type textarea "*********"
click at [1046, 402] on button "OK" at bounding box center [1034, 399] width 44 height 27
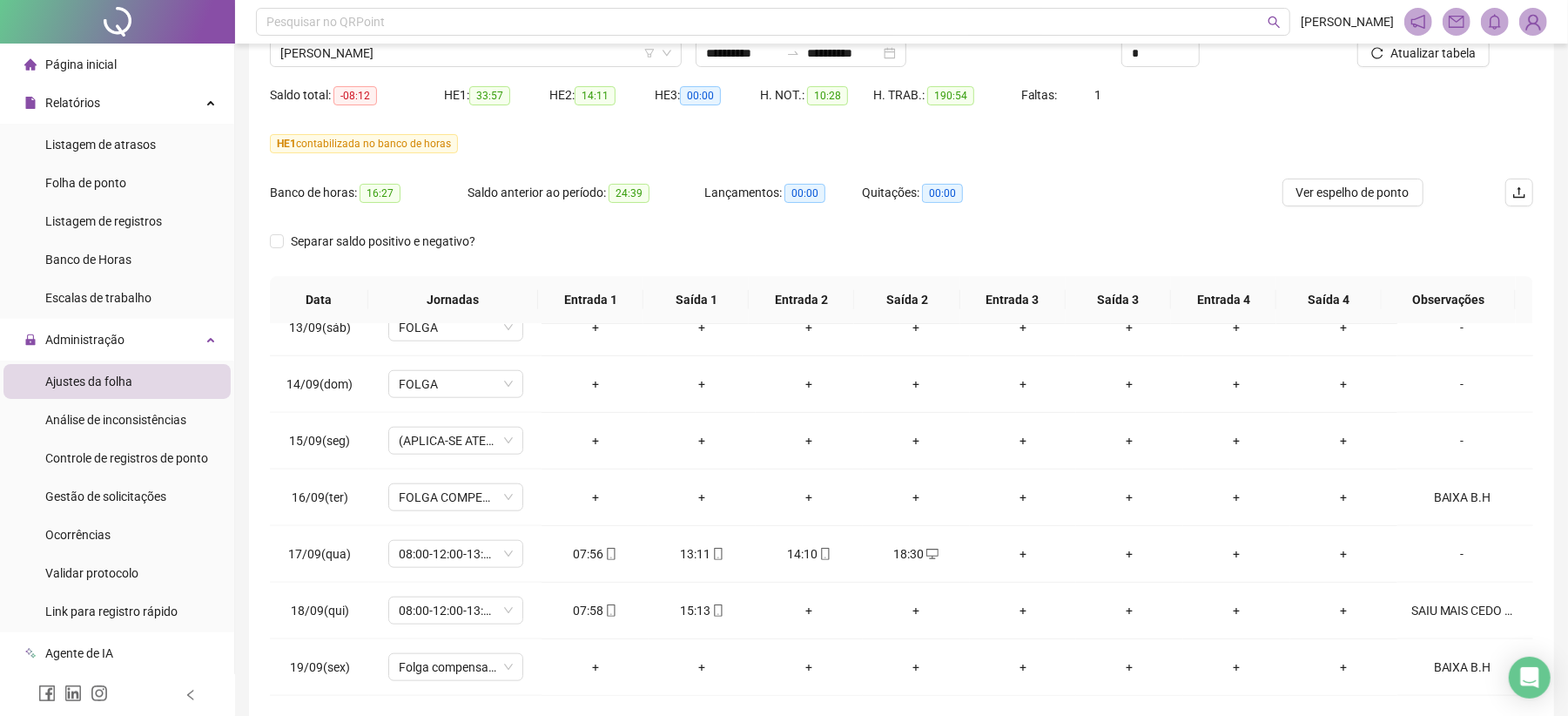
scroll to position [106, 0]
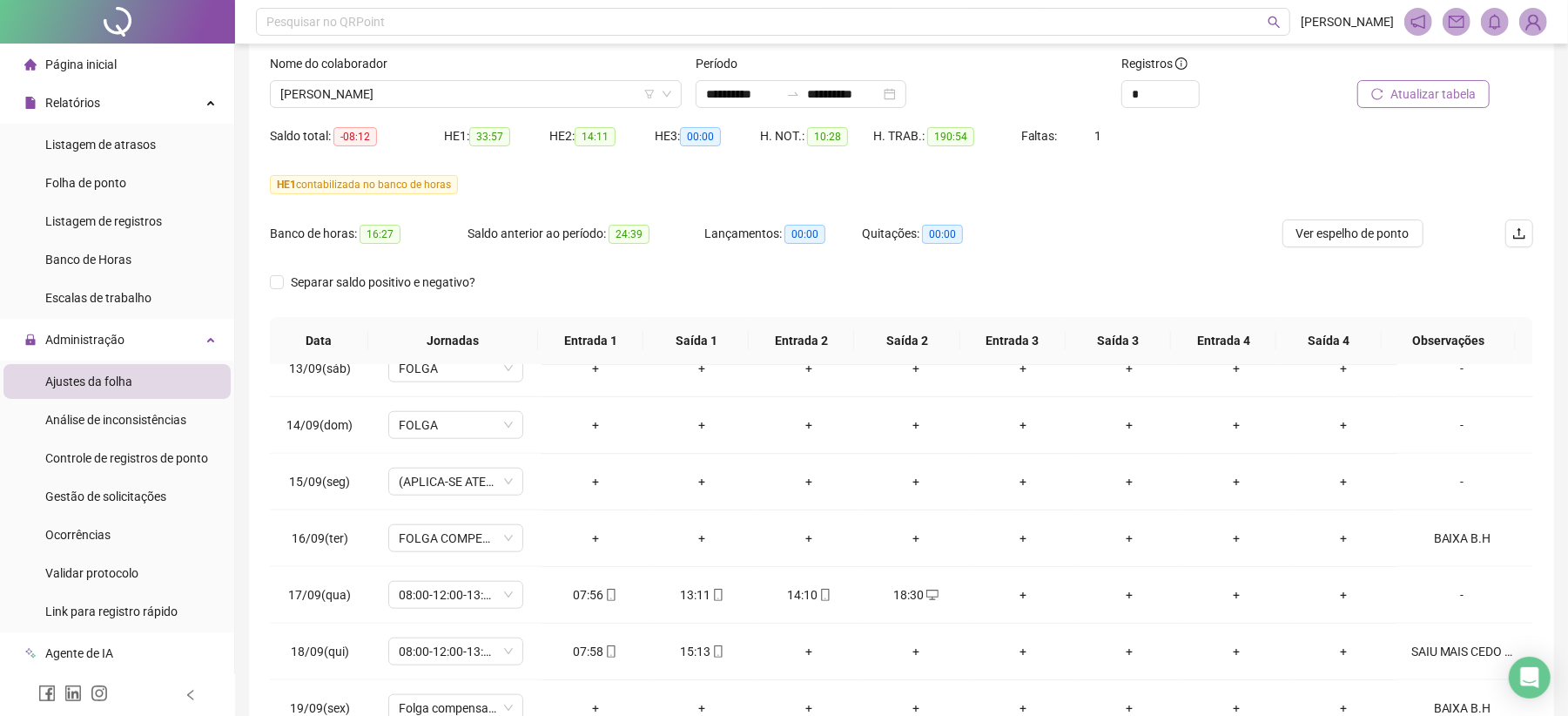
click at [1446, 92] on span "Atualizar tabela" at bounding box center [1433, 93] width 85 height 19
click at [356, 277] on span "Separar saldo positivo e negativo?" at bounding box center [383, 282] width 198 height 19
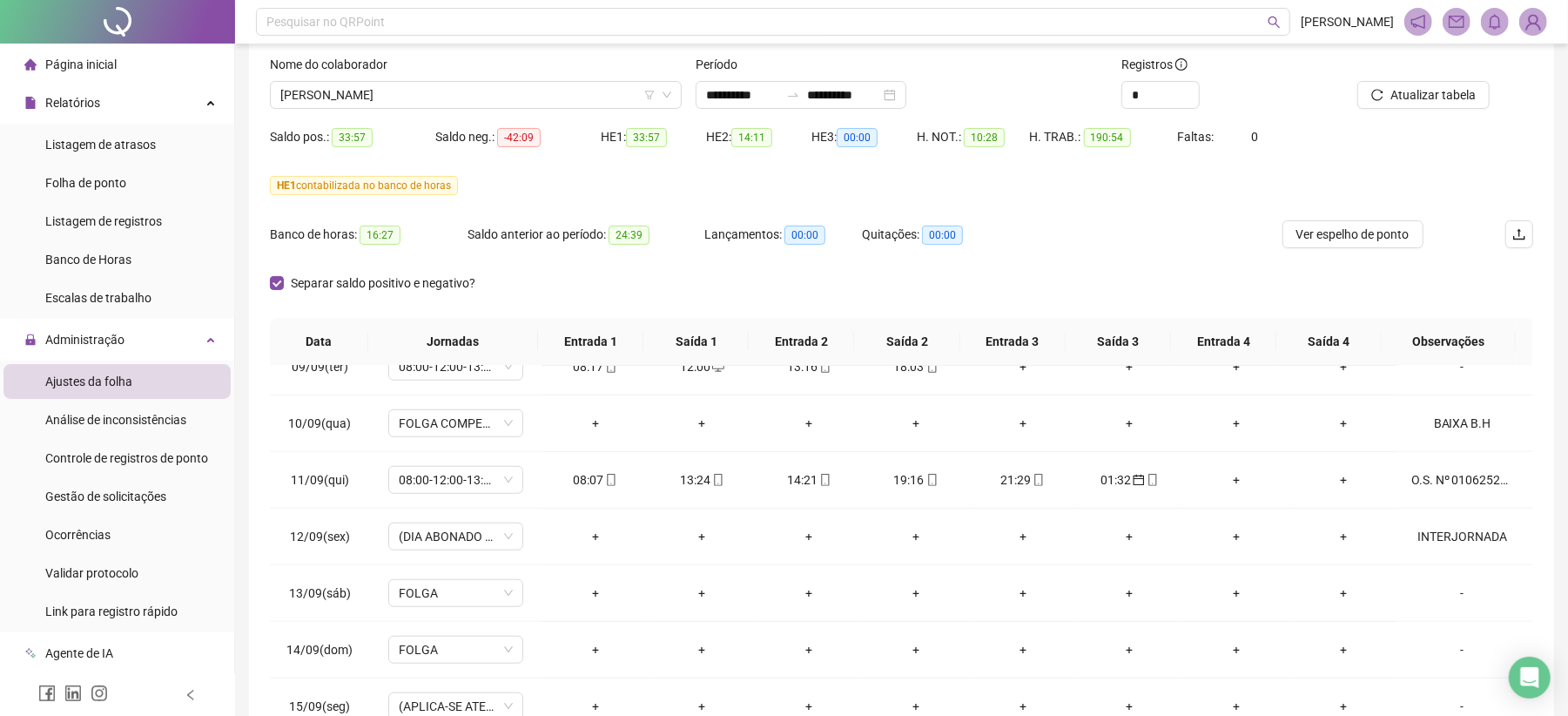
scroll to position [0, 0]
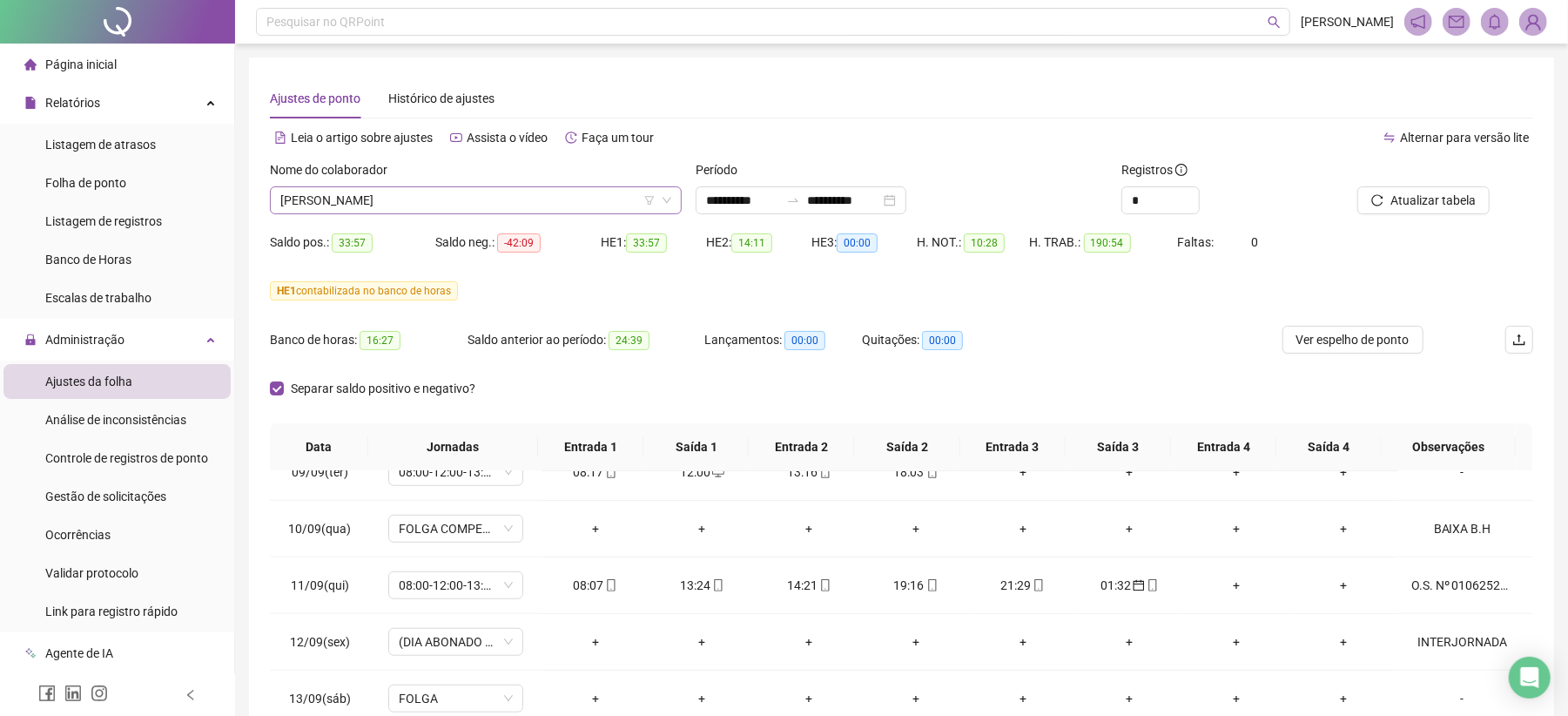
click at [365, 192] on span "[PERSON_NAME]" at bounding box center [475, 201] width 391 height 26
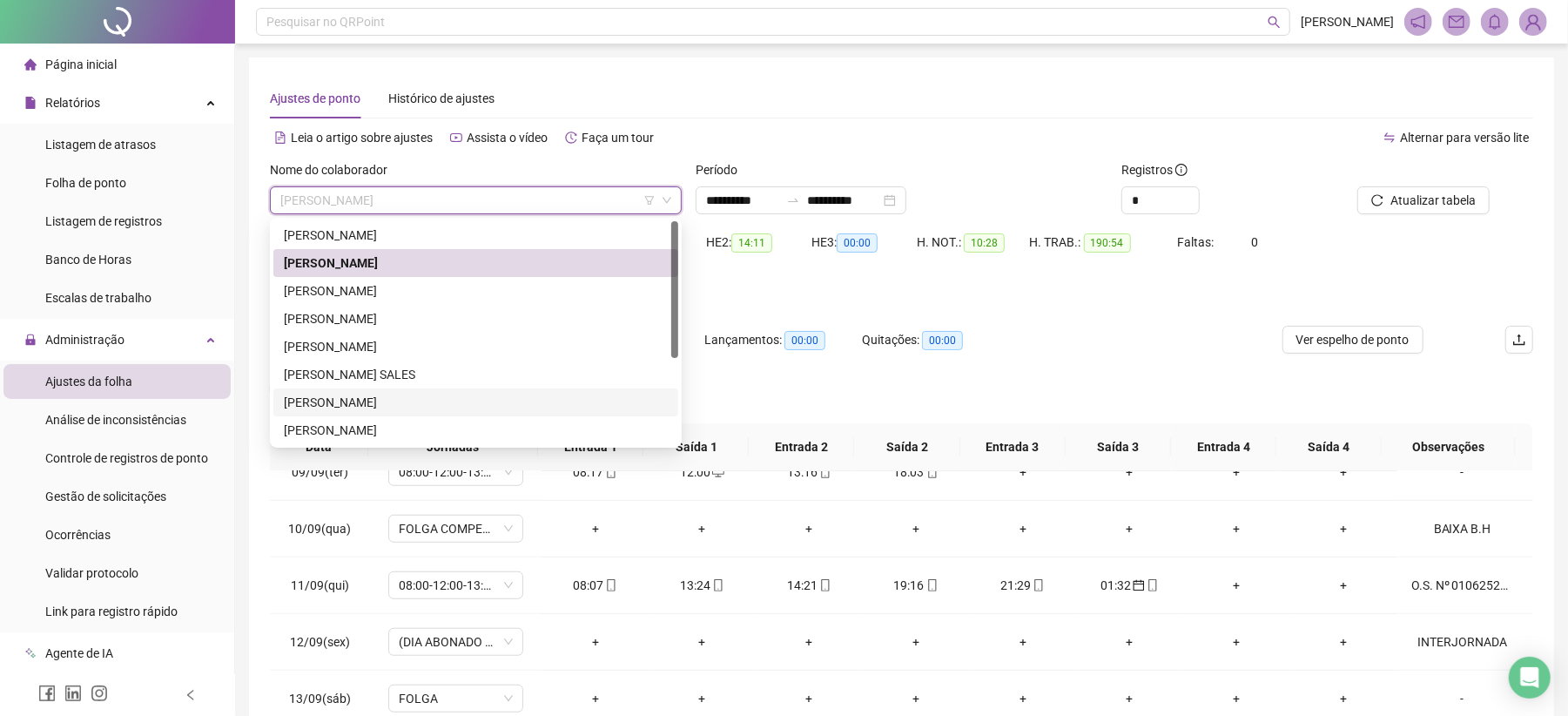
click at [392, 399] on div "[PERSON_NAME]" at bounding box center [475, 402] width 384 height 19
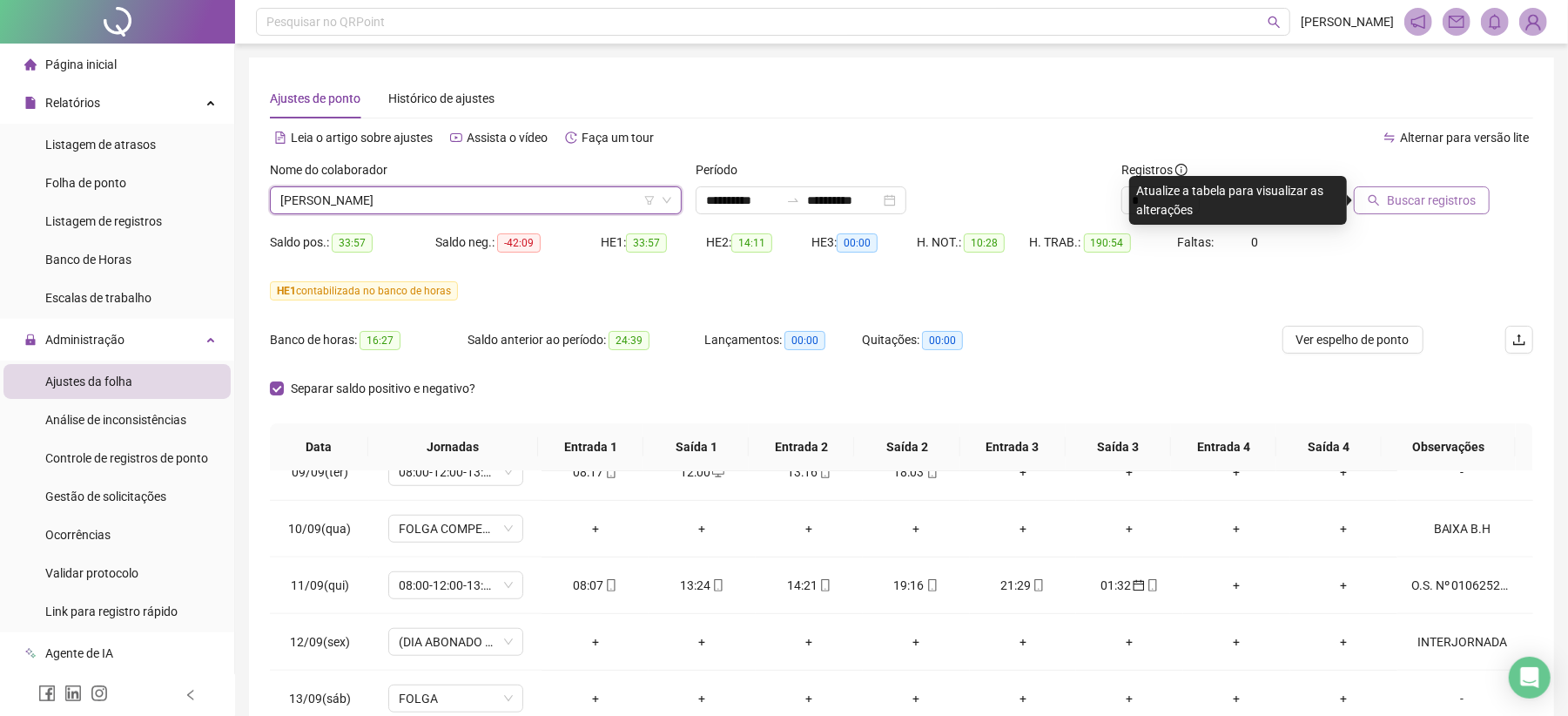
click at [1389, 201] on span "Buscar registros" at bounding box center [1430, 200] width 88 height 19
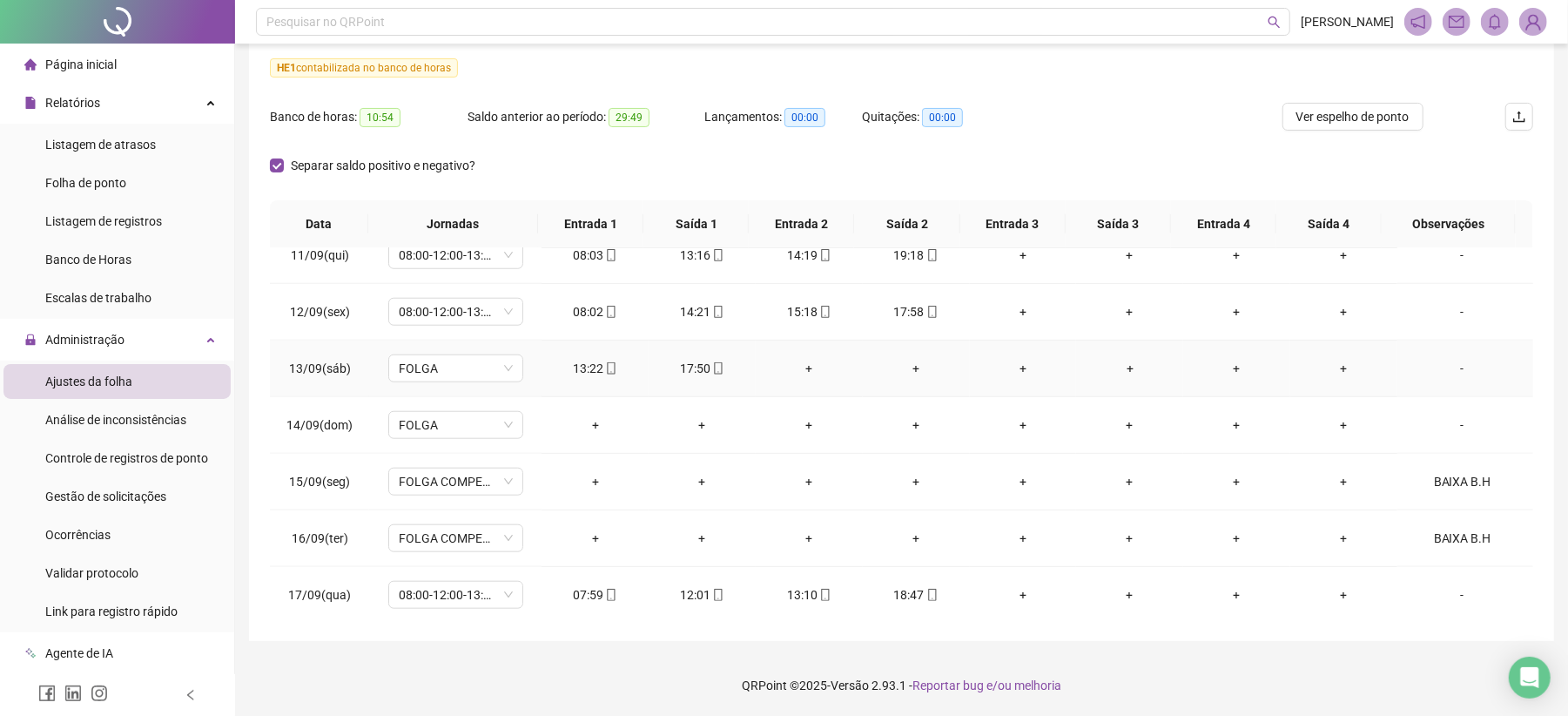
scroll to position [1336, 0]
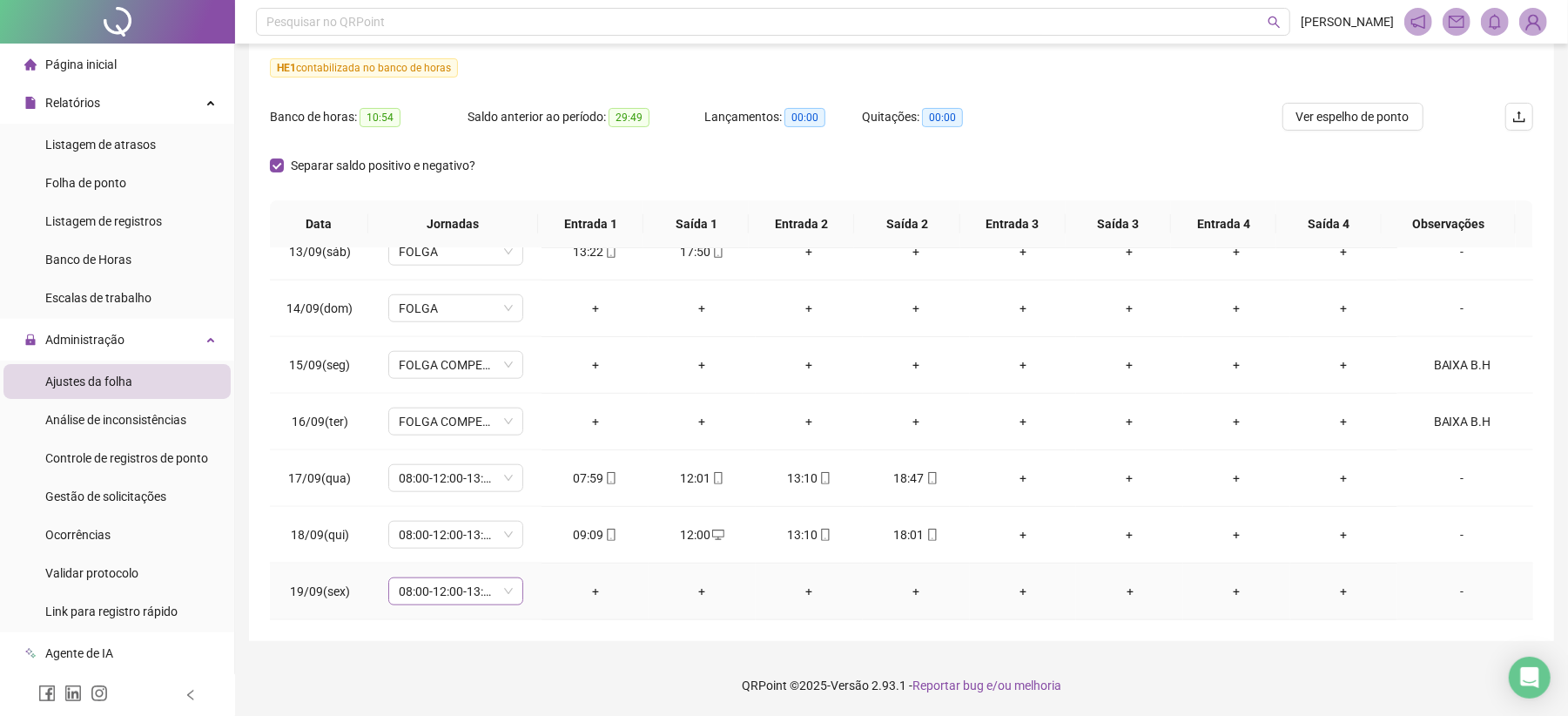
click at [498, 598] on span "08:00-12:00-13:12-18:00" at bounding box center [456, 591] width 114 height 26
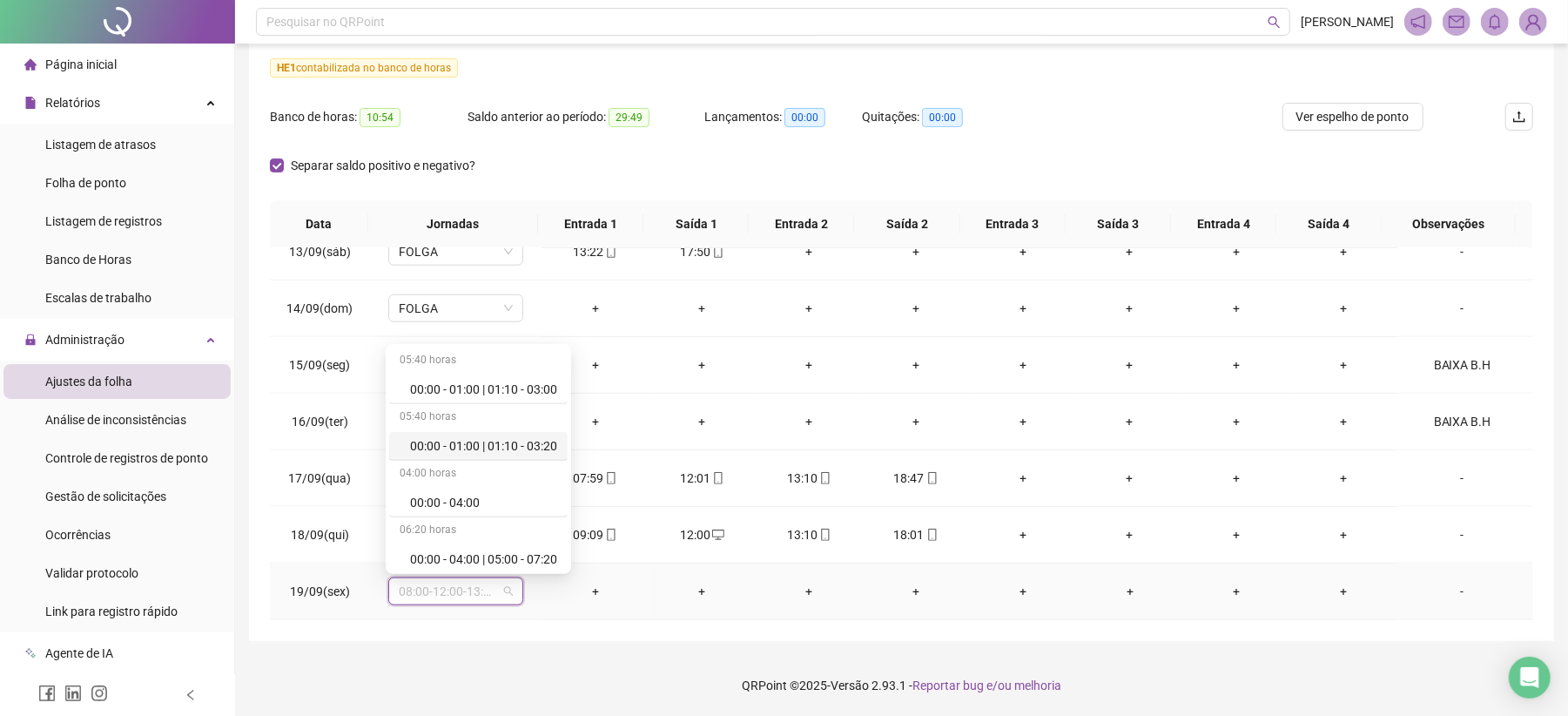
scroll to position [11045, 0]
click at [496, 496] on div "Folga compensatória" at bounding box center [483, 499] width 147 height 19
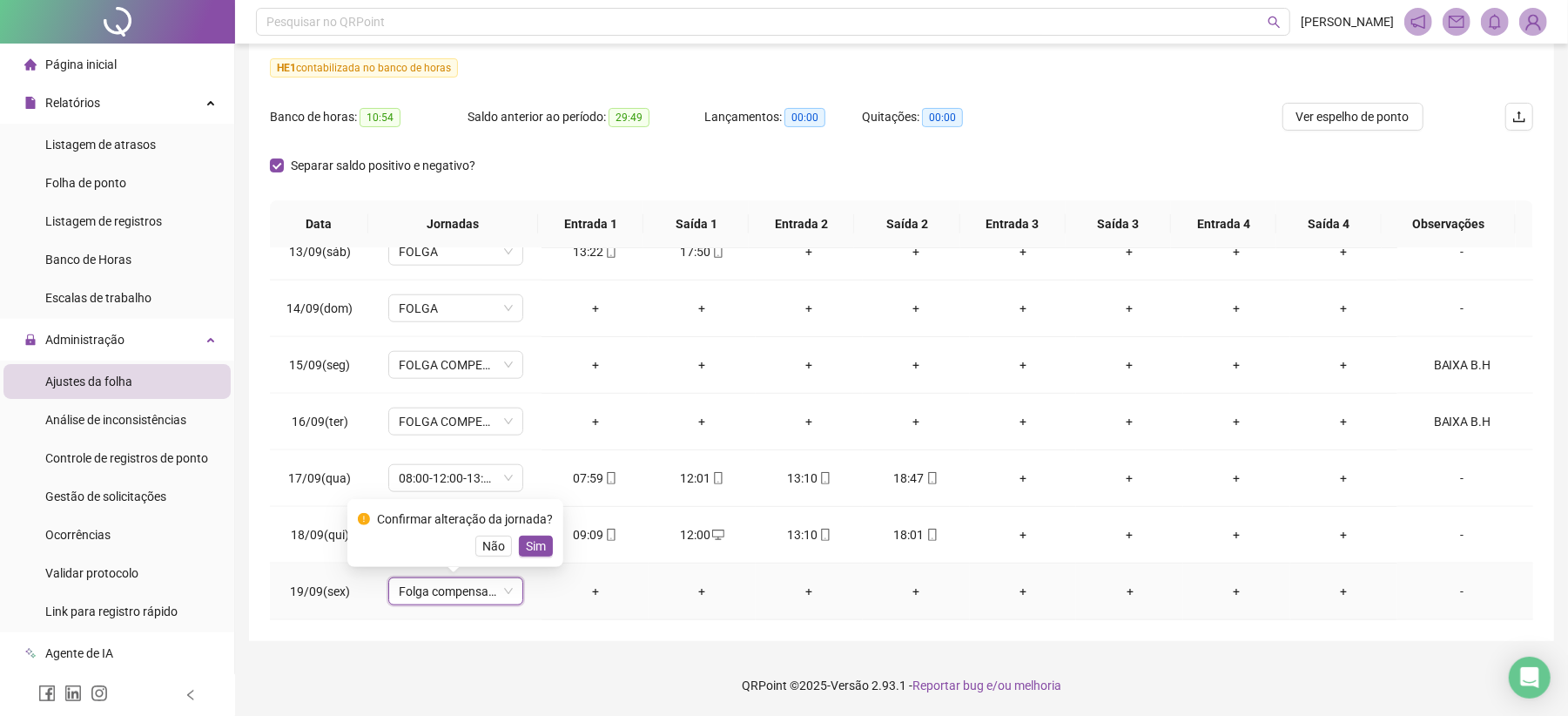
click at [527, 540] on span "Sim" at bounding box center [536, 545] width 20 height 19
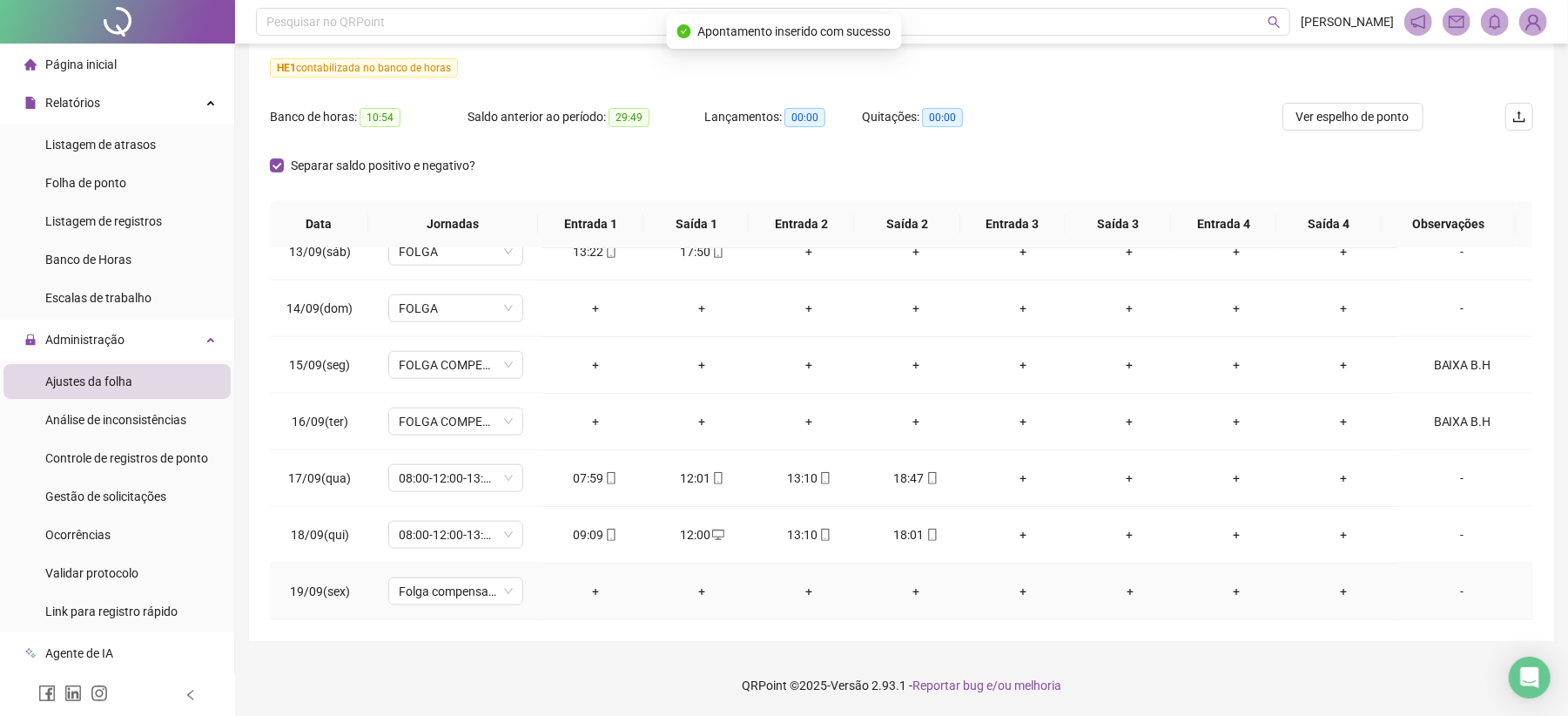
click at [1442, 596] on div "-" at bounding box center [1462, 591] width 102 height 19
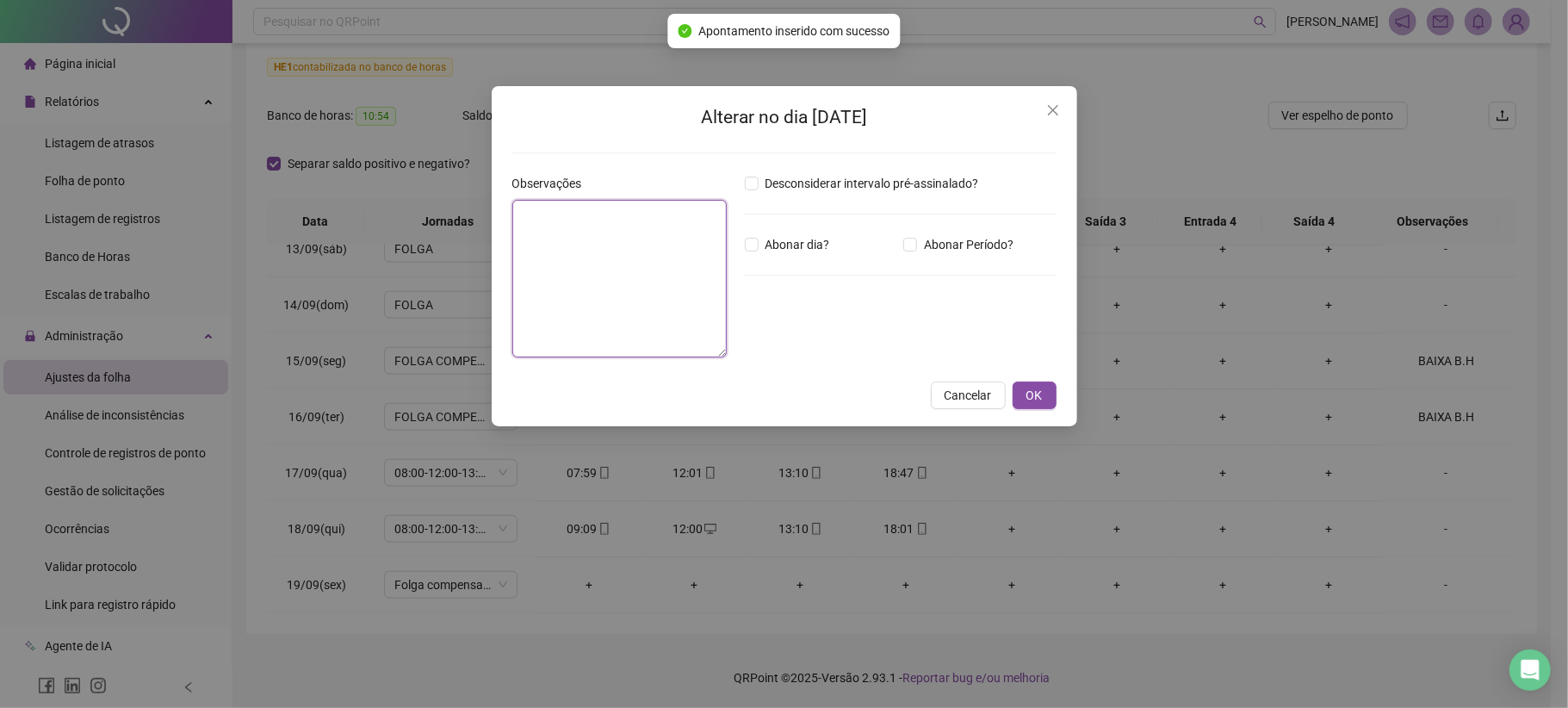
click at [676, 318] on textarea at bounding box center [620, 278] width 215 height 158
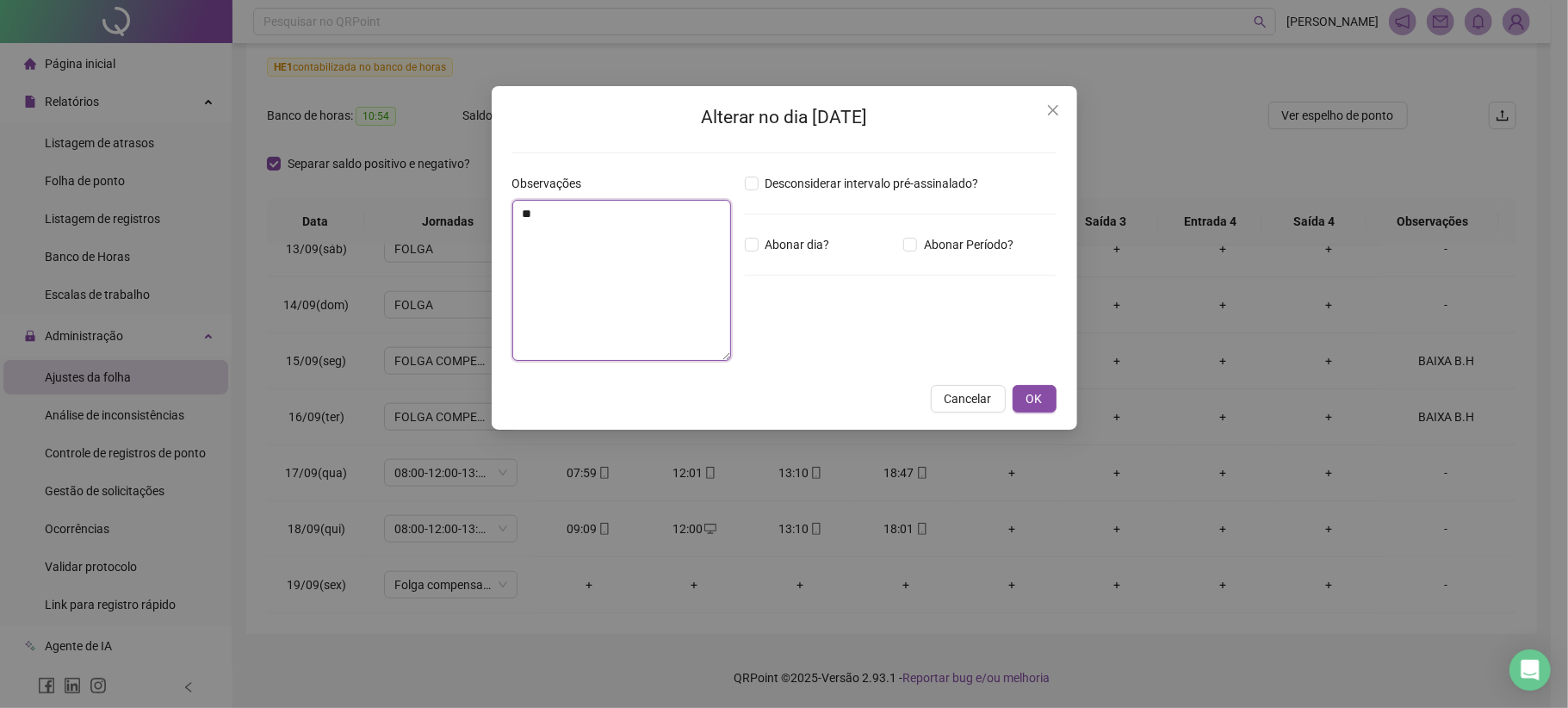
type textarea "*"
type textarea "*********"
click at [1052, 407] on button "OK" at bounding box center [1034, 399] width 44 height 27
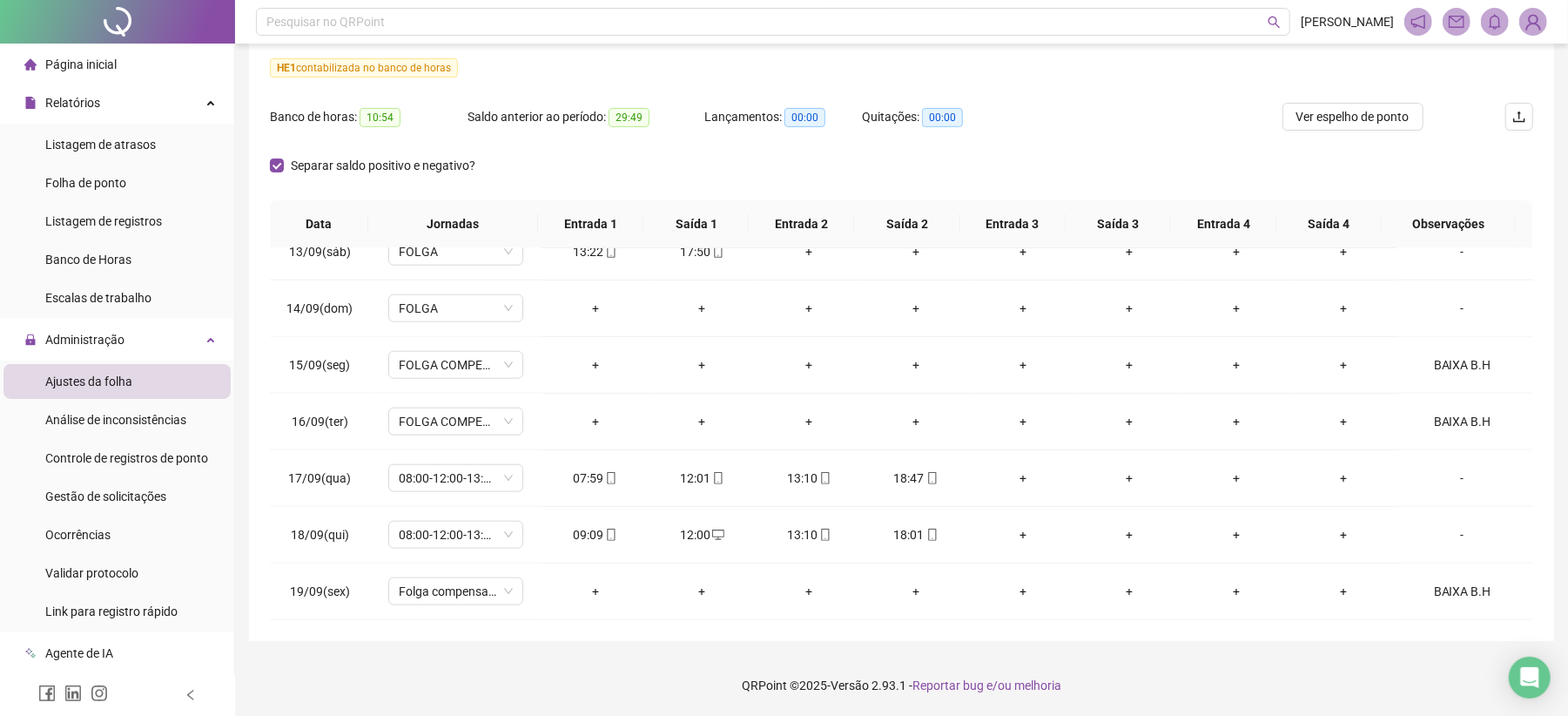
scroll to position [106, 0]
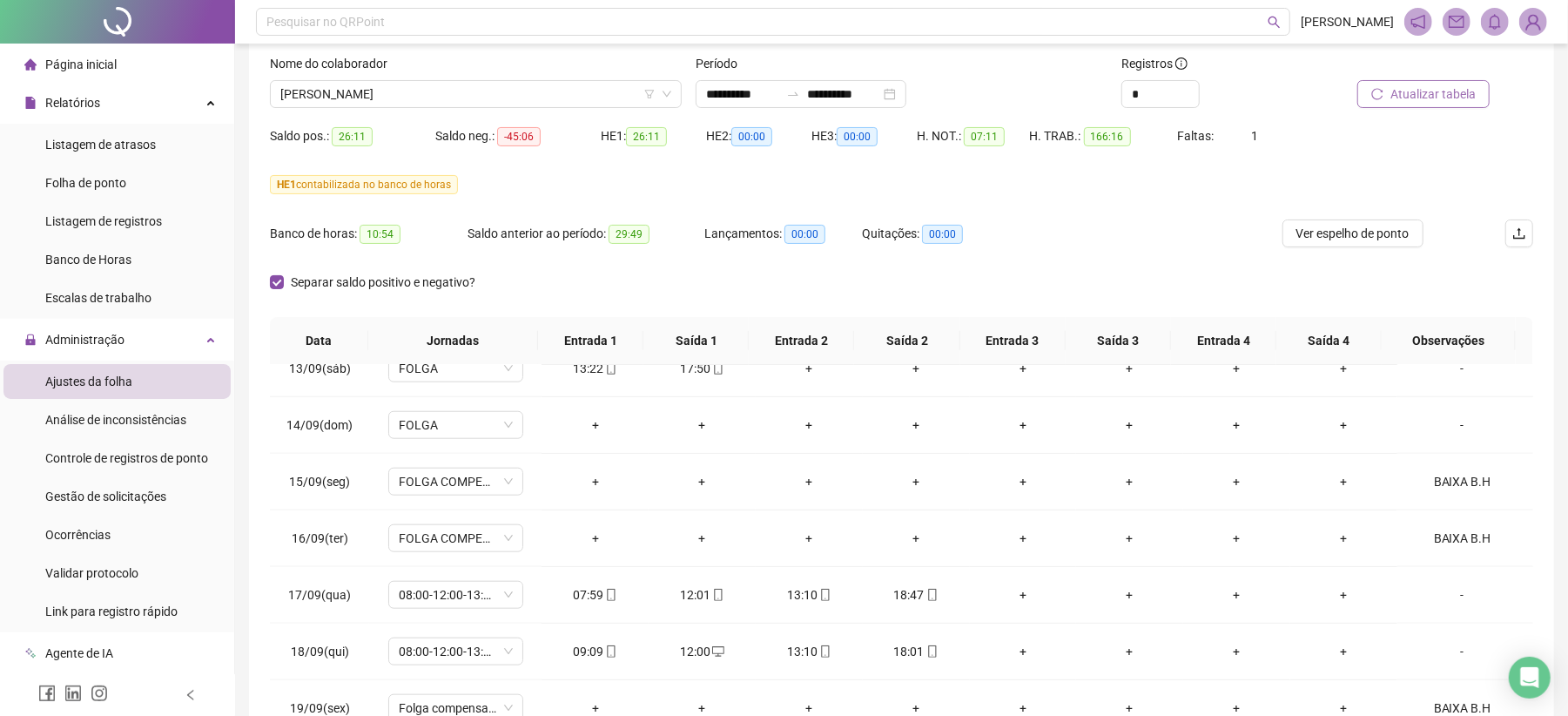
click at [1429, 104] on button "Atualizar tabela" at bounding box center [1422, 94] width 132 height 28
click at [457, 74] on div "Nome do colaborador" at bounding box center [475, 67] width 412 height 26
click at [454, 91] on span "[PERSON_NAME]" at bounding box center [475, 94] width 391 height 26
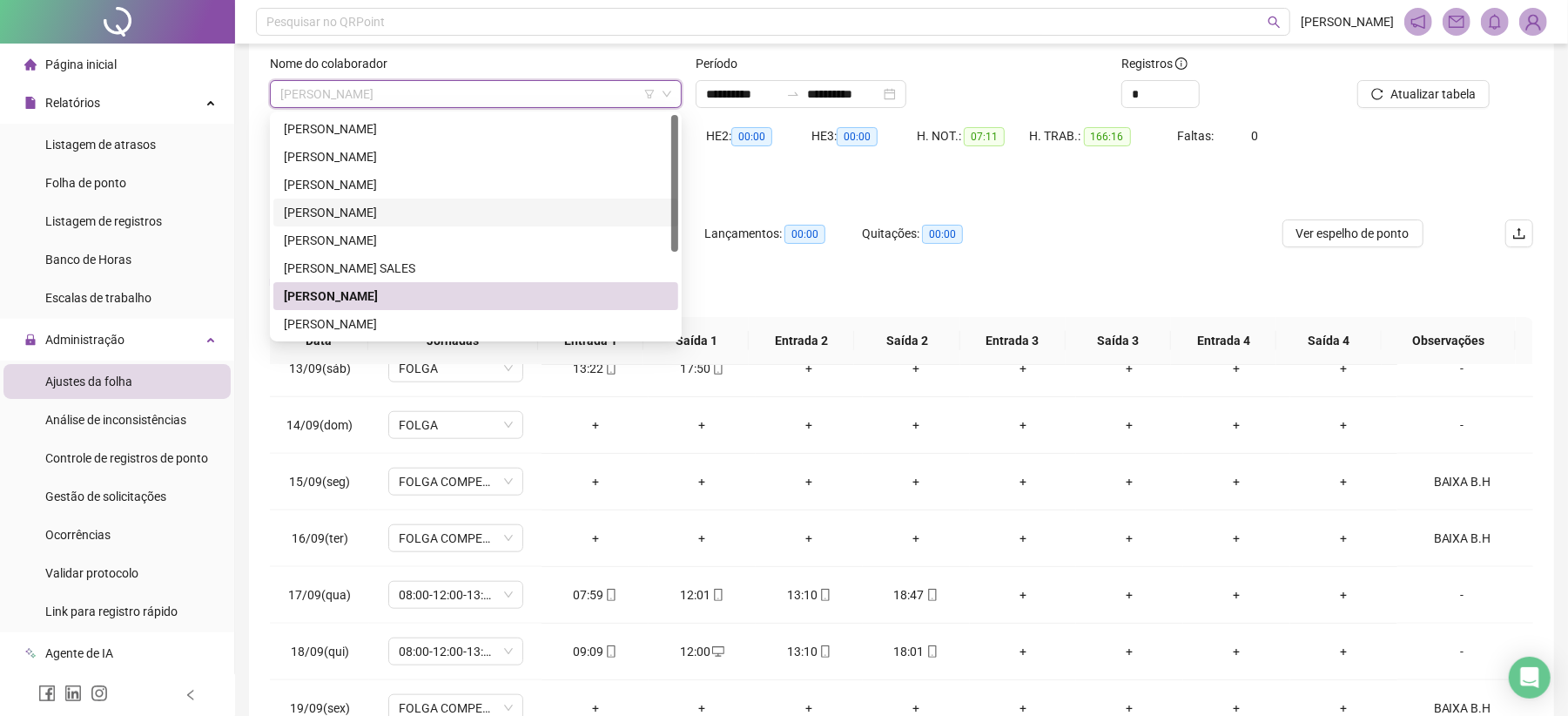
click at [351, 210] on div "[PERSON_NAME]" at bounding box center [475, 212] width 384 height 19
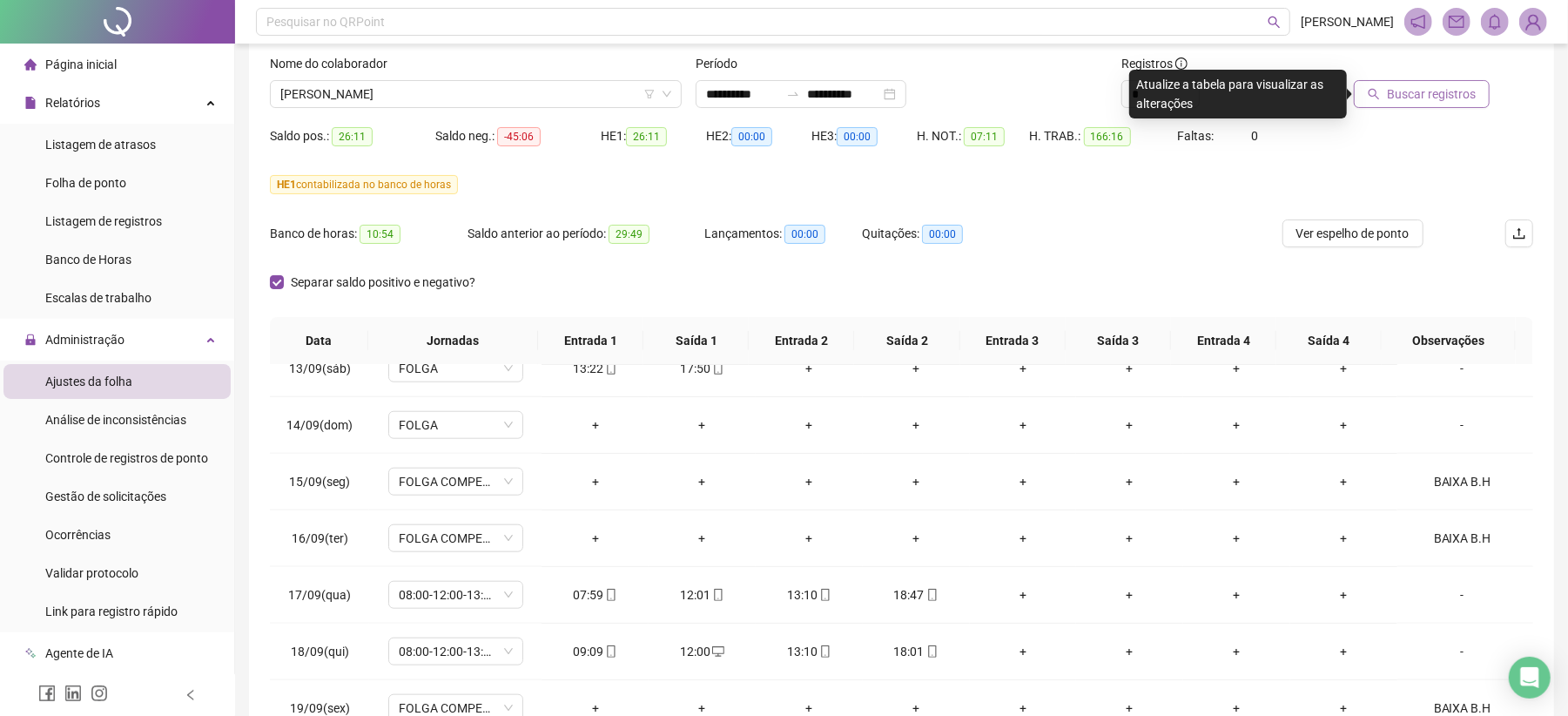
click at [1399, 94] on span "Buscar registros" at bounding box center [1430, 93] width 88 height 19
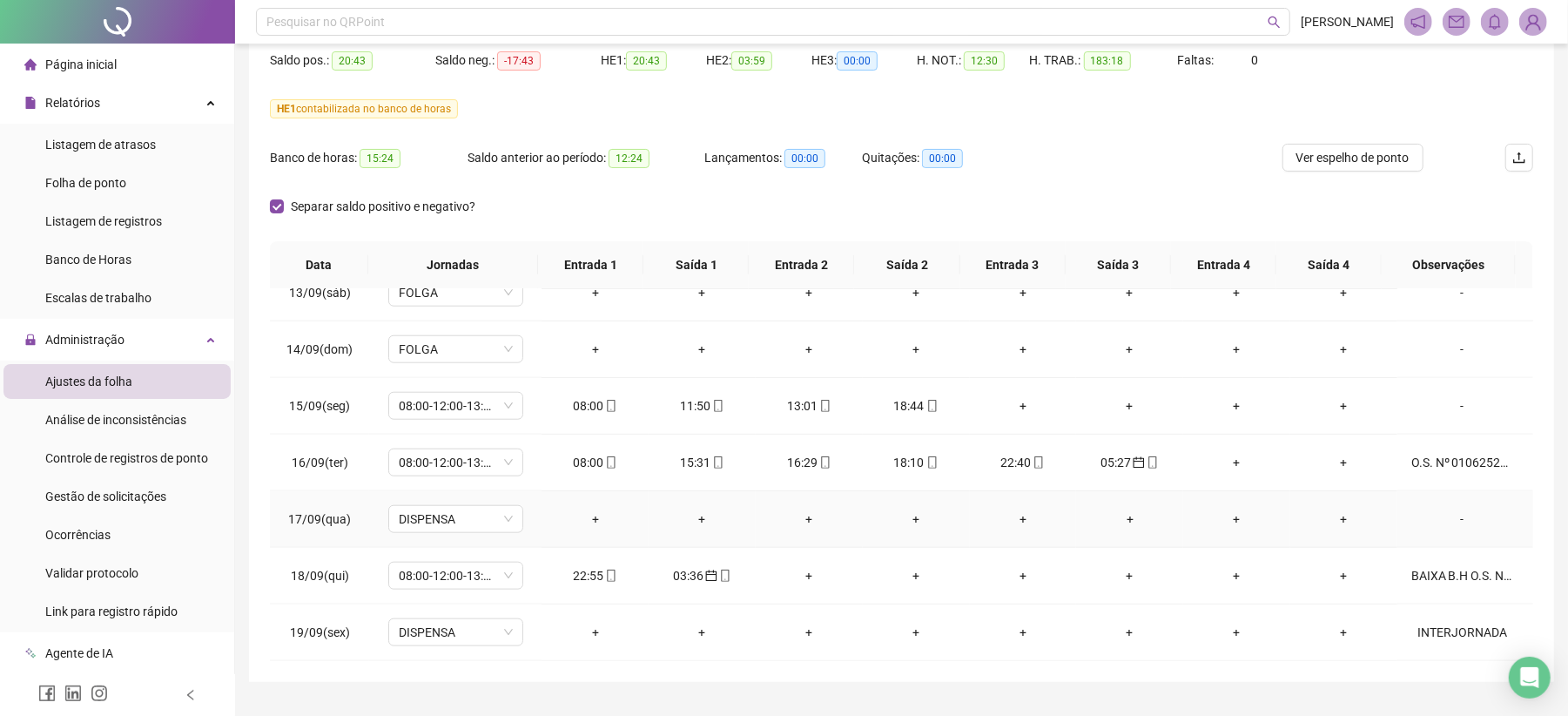
scroll to position [223, 0]
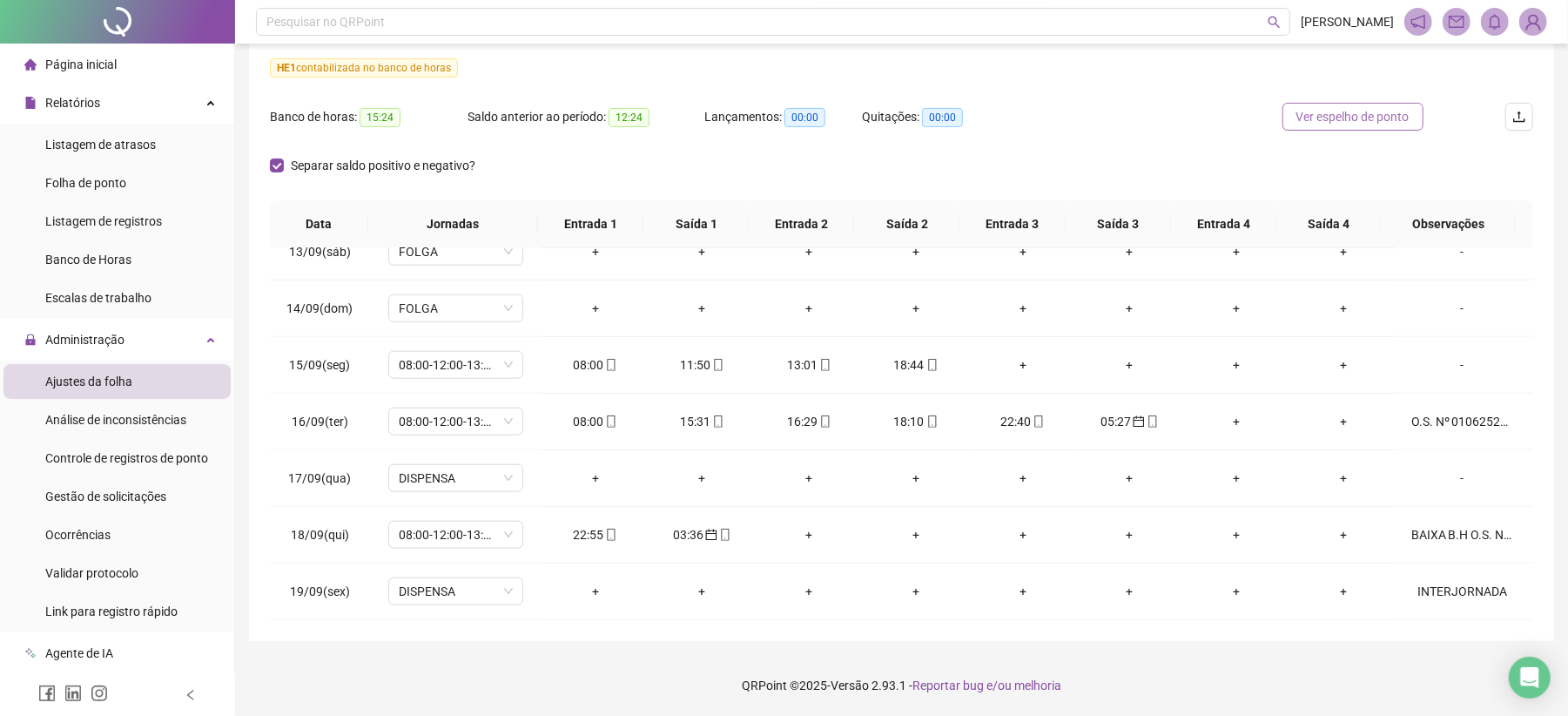
click at [1317, 119] on span "Ver espelho de ponto" at bounding box center [1353, 116] width 113 height 19
click at [506, 535] on span "08:00-12:00-13:12-18:00" at bounding box center [456, 534] width 114 height 26
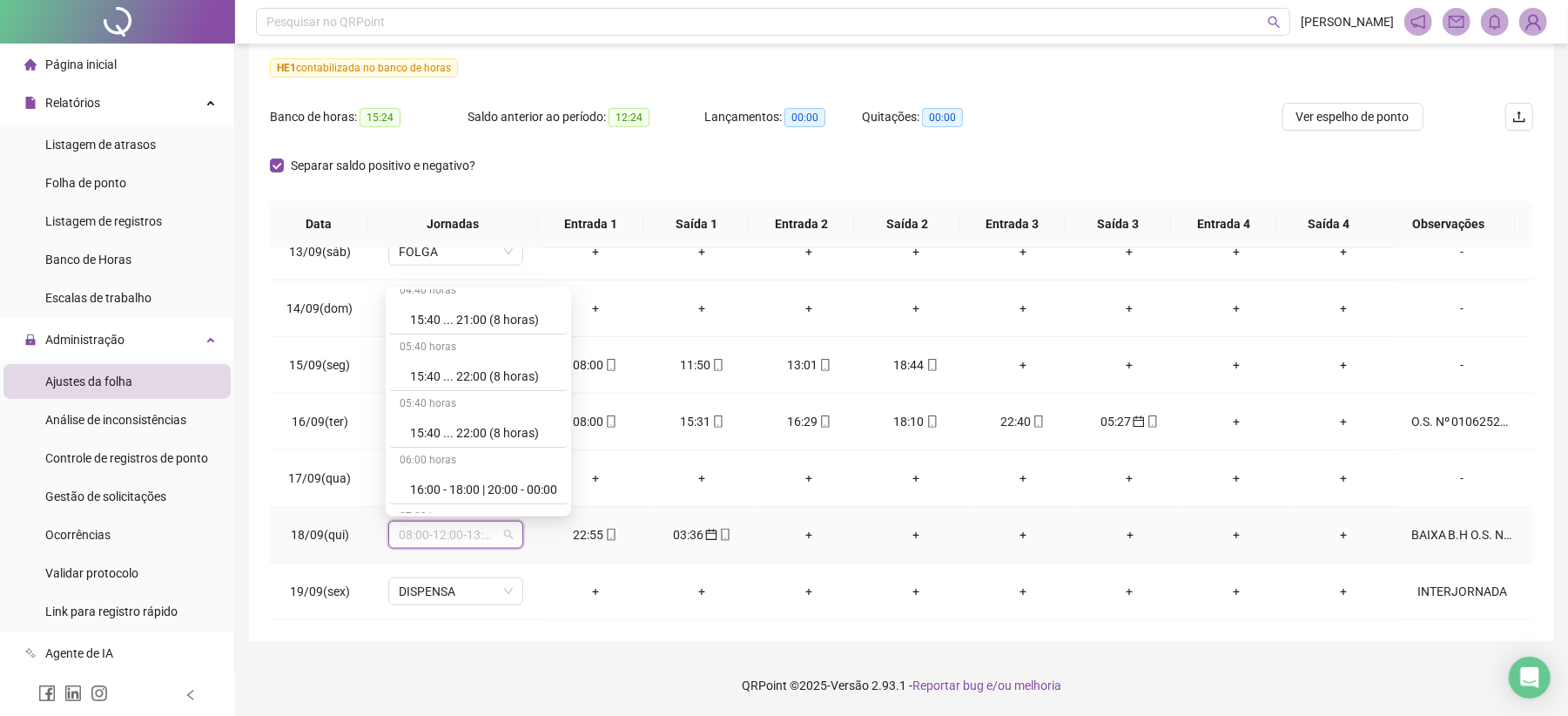
scroll to position [11045, 0]
click at [501, 441] on div "Folga compensatória" at bounding box center [483, 441] width 147 height 19
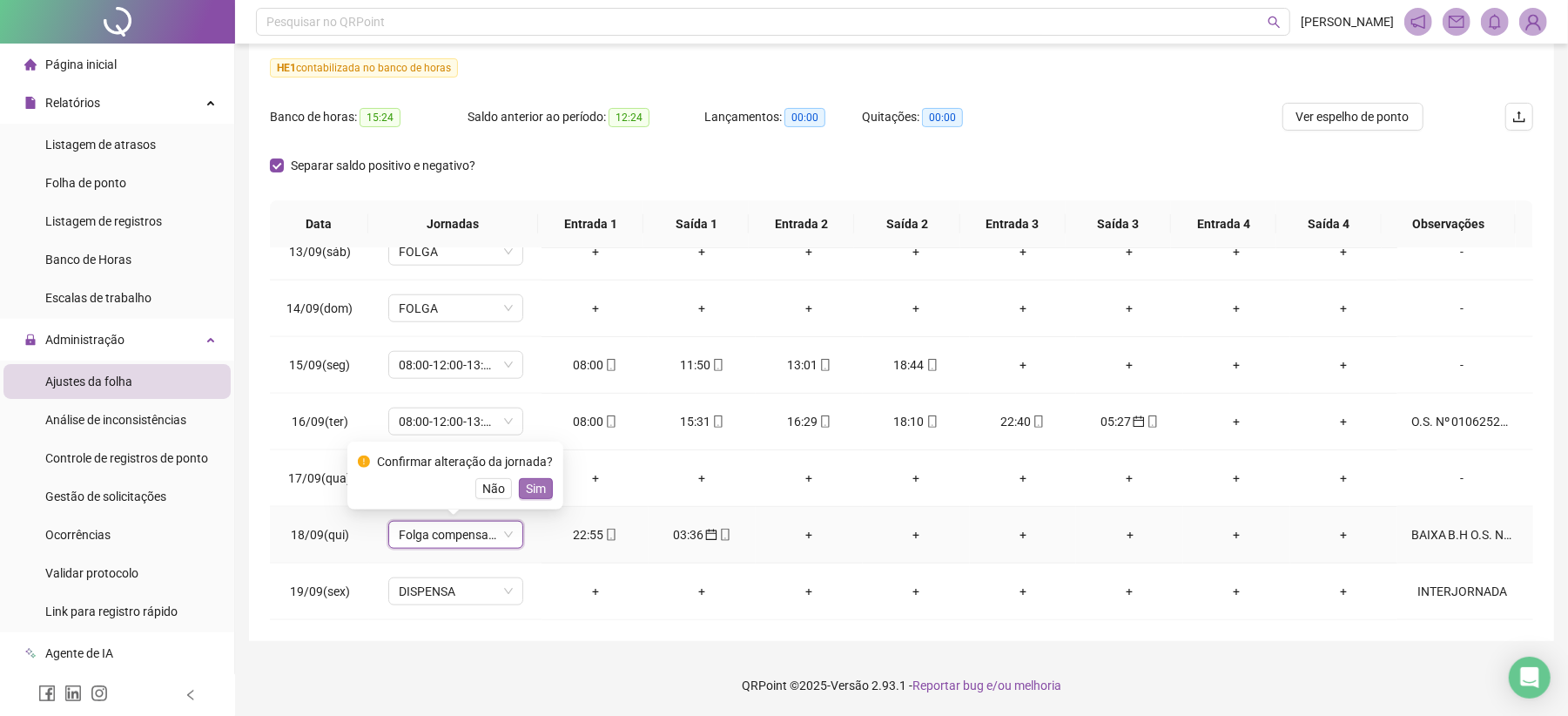
click at [533, 485] on span "Sim" at bounding box center [536, 488] width 20 height 19
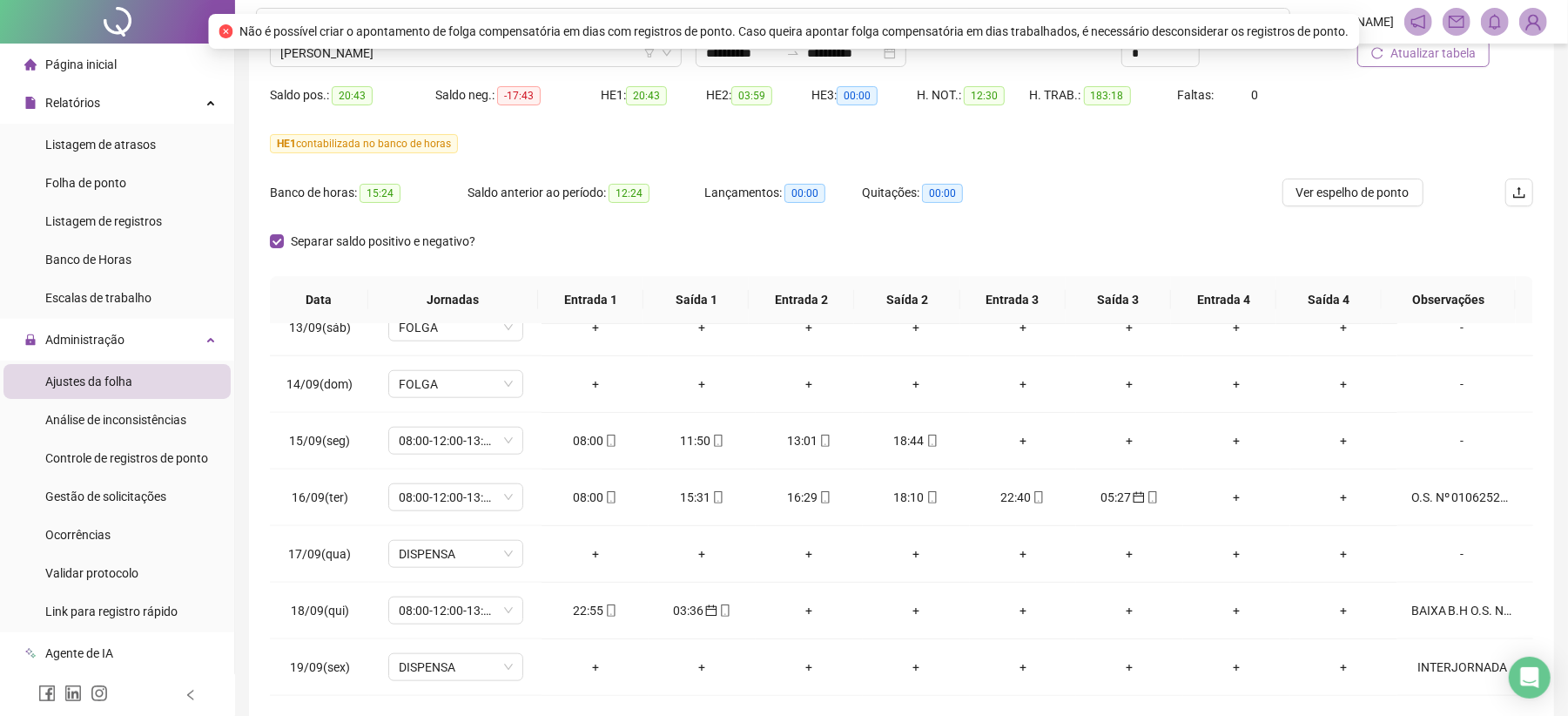
scroll to position [106, 0]
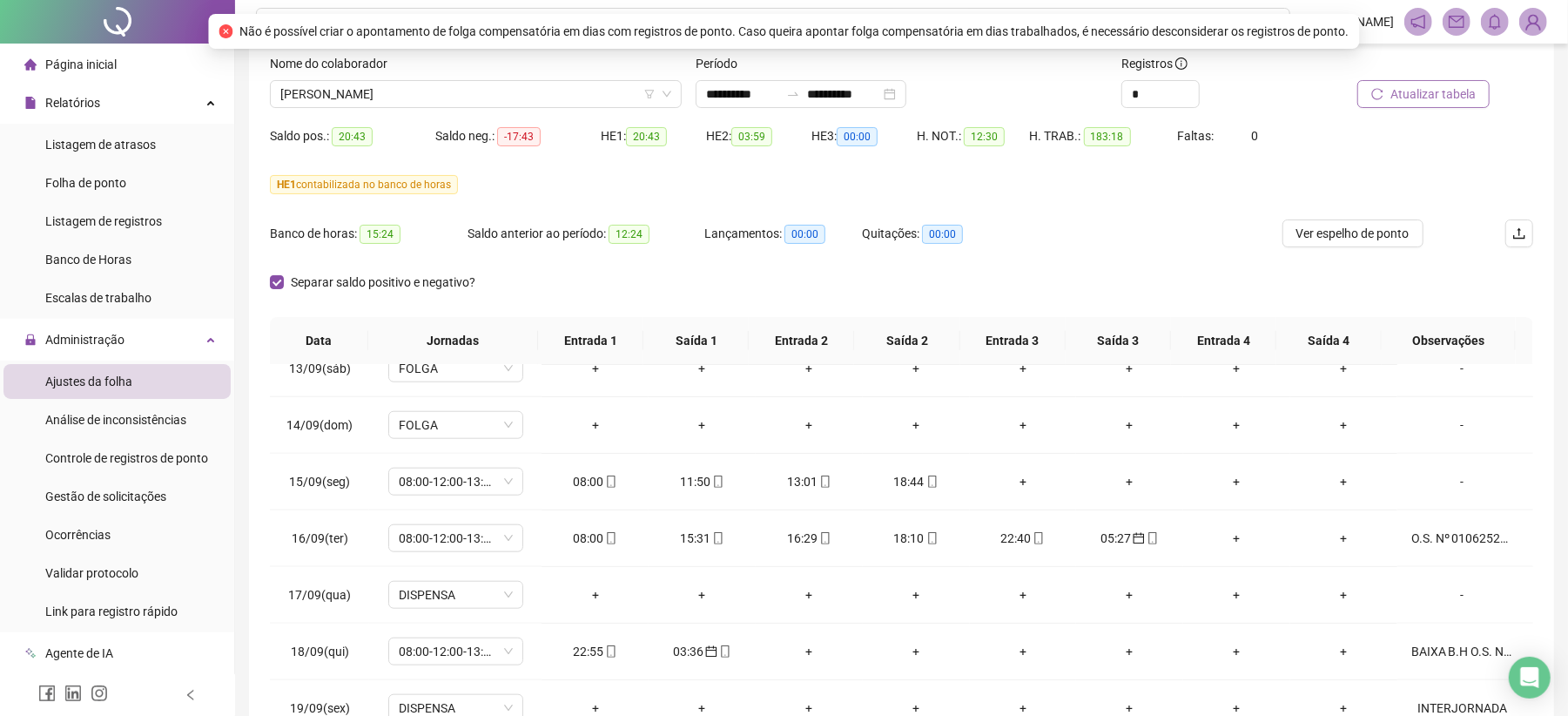
click at [1450, 92] on span "Atualizar tabela" at bounding box center [1433, 93] width 85 height 19
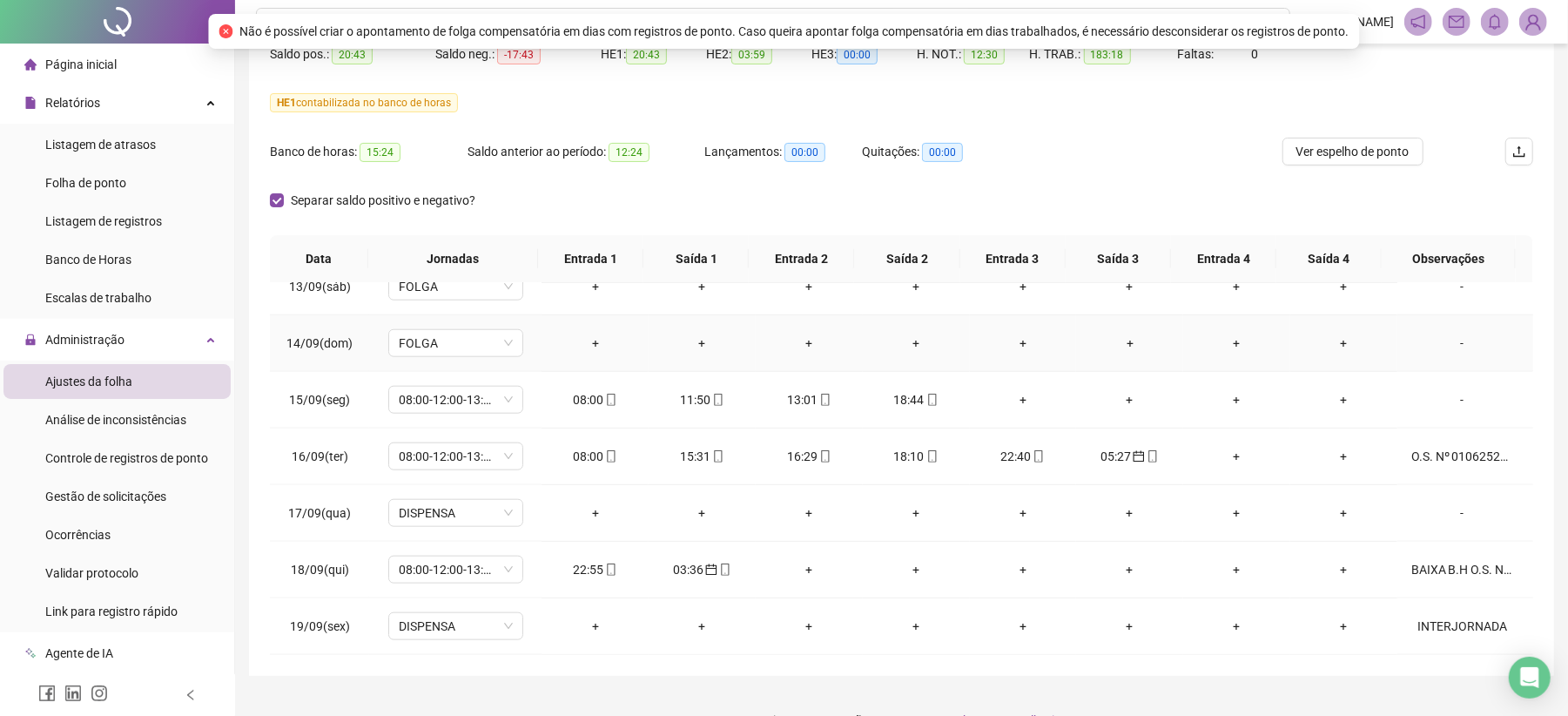
scroll to position [223, 0]
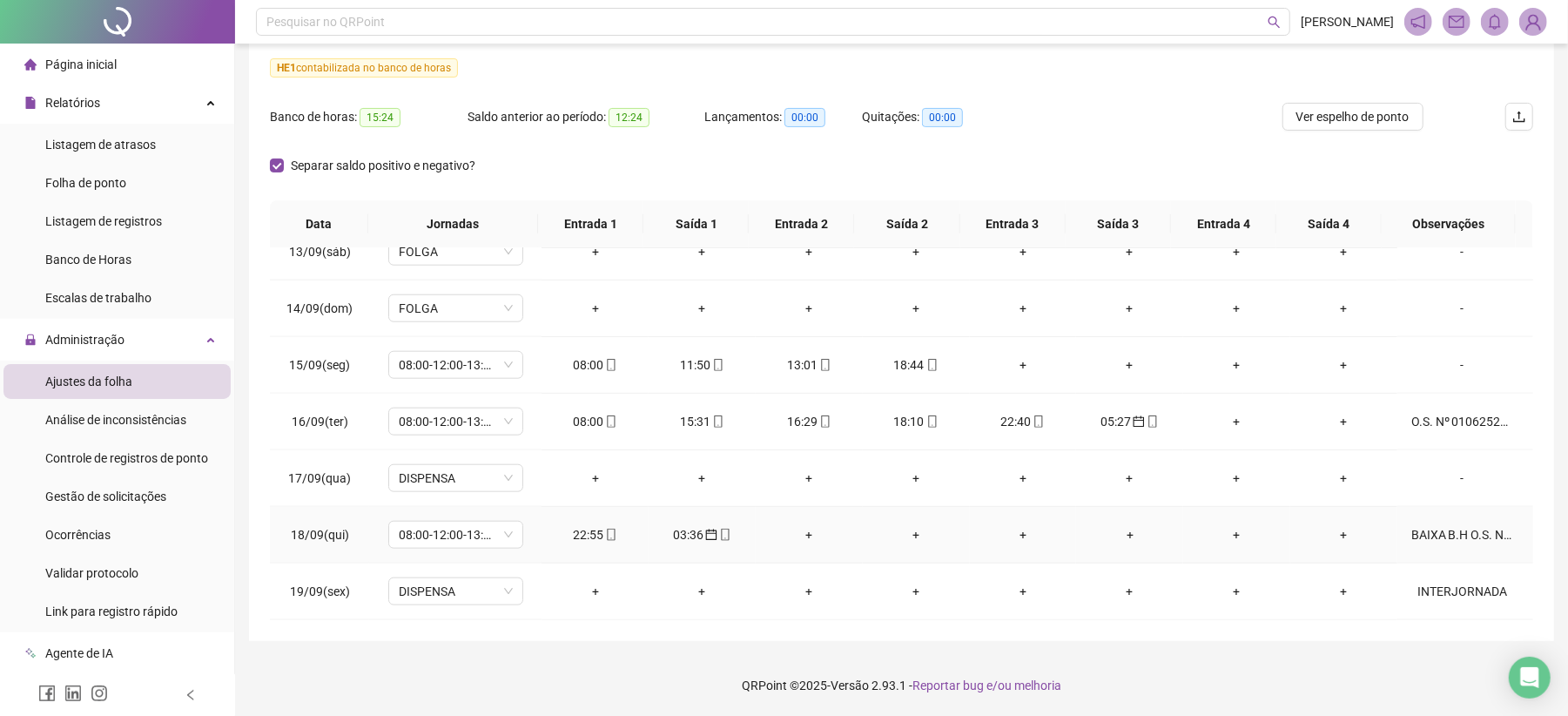
click at [1424, 538] on div "BAIXA B.H O.S. Nº 010625261161540408 O.S. Nº 010625261161416935" at bounding box center [1462, 534] width 102 height 19
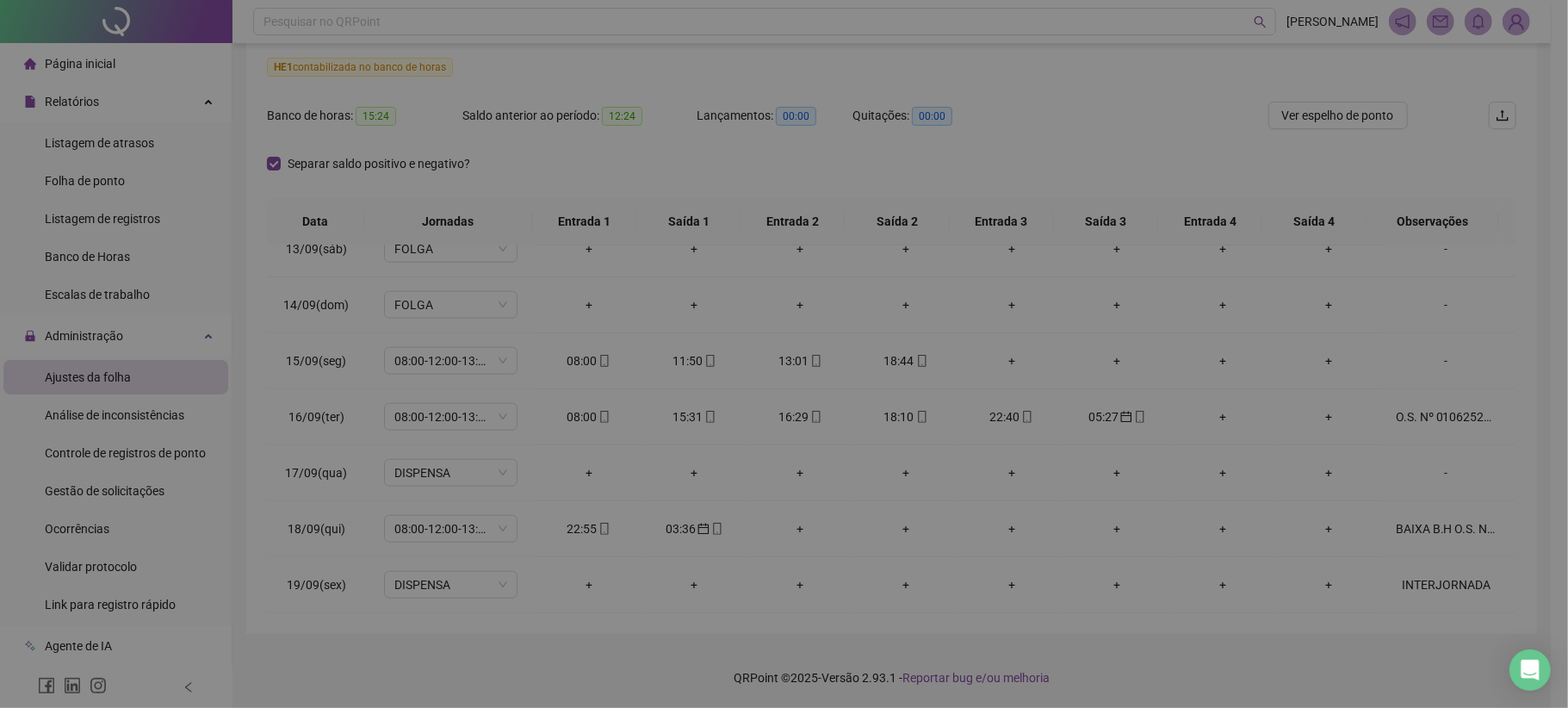
type textarea "**********"
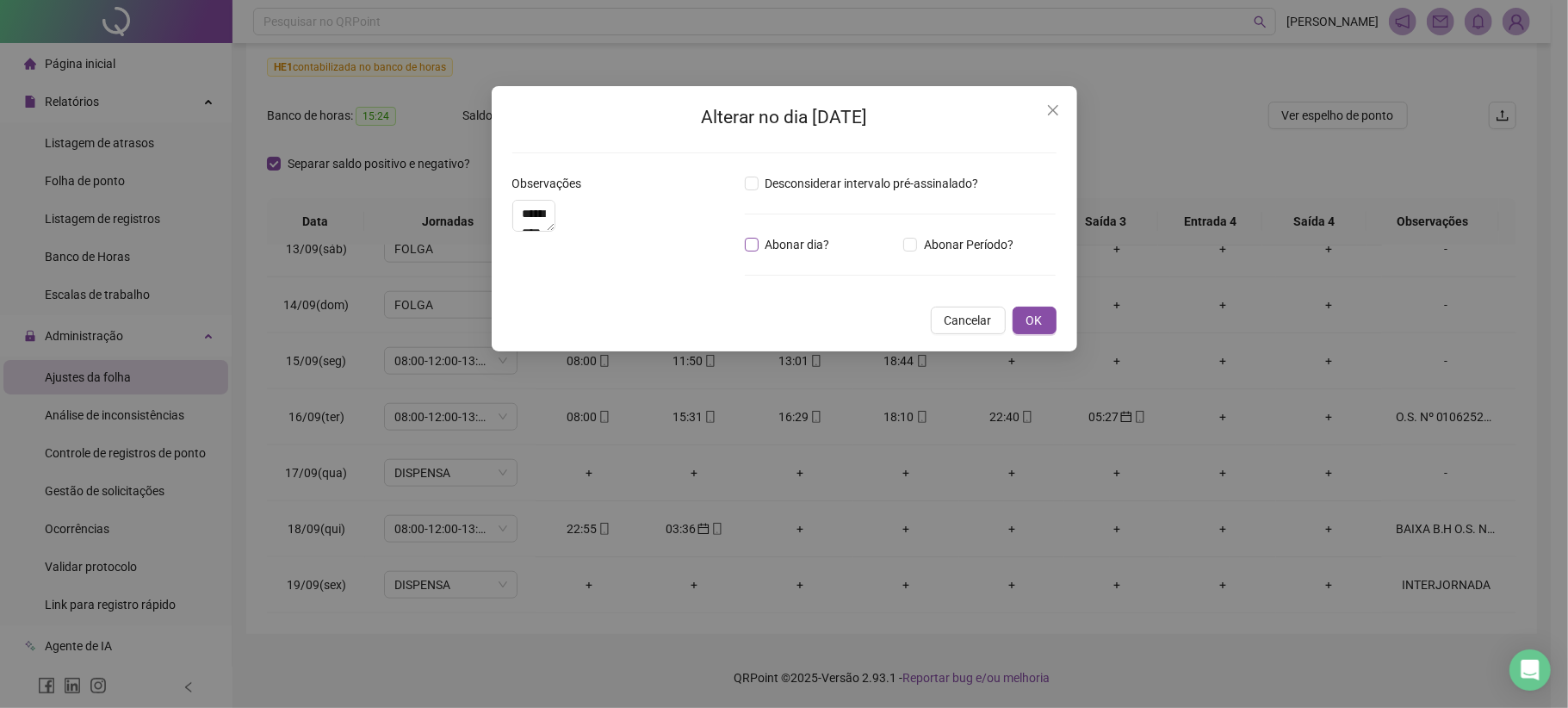
click at [813, 252] on span "Abonar dia?" at bounding box center [798, 244] width 79 height 19
click at [811, 252] on span "Abonar dia?" at bounding box center [798, 244] width 79 height 19
click at [971, 330] on span "Cancelar" at bounding box center [968, 320] width 47 height 19
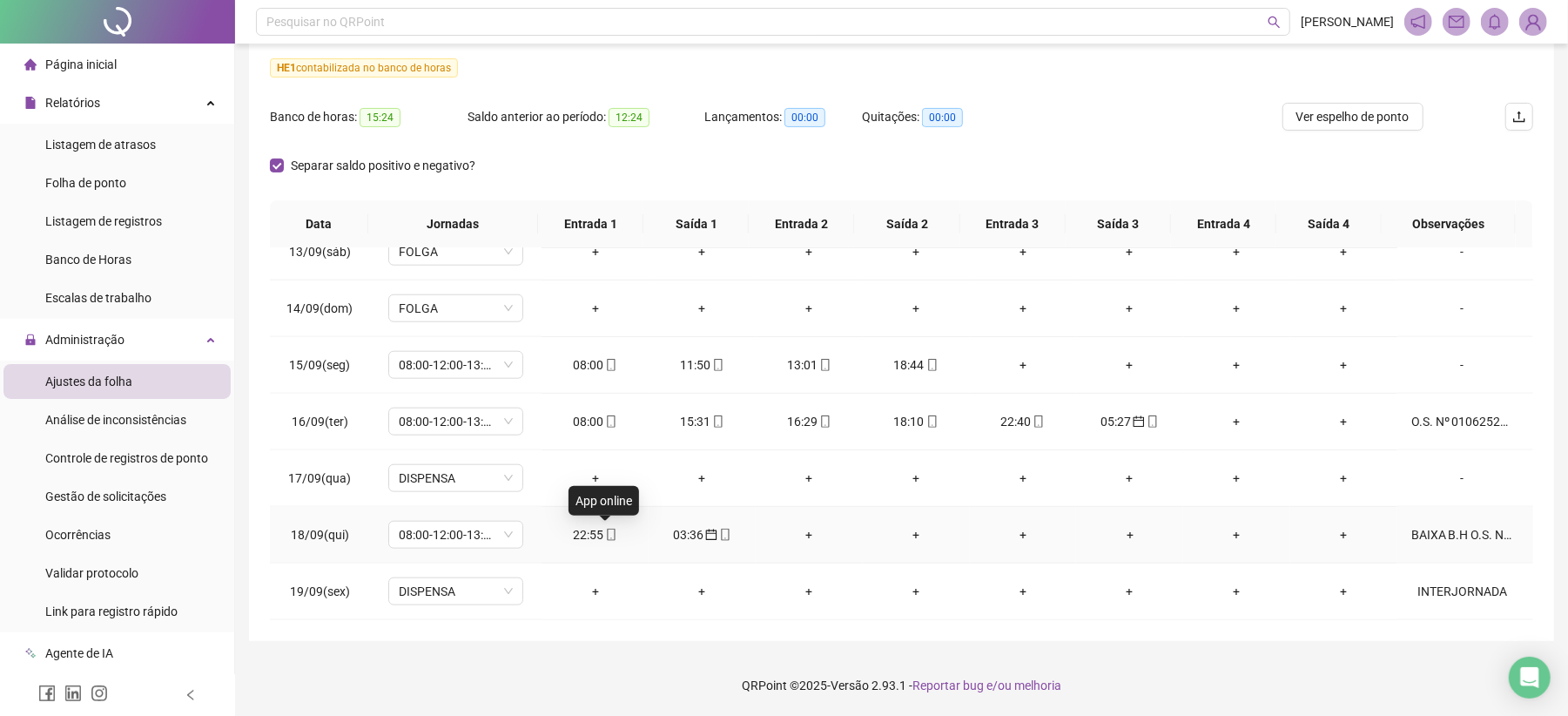
click at [605, 541] on span at bounding box center [610, 535] width 14 height 14
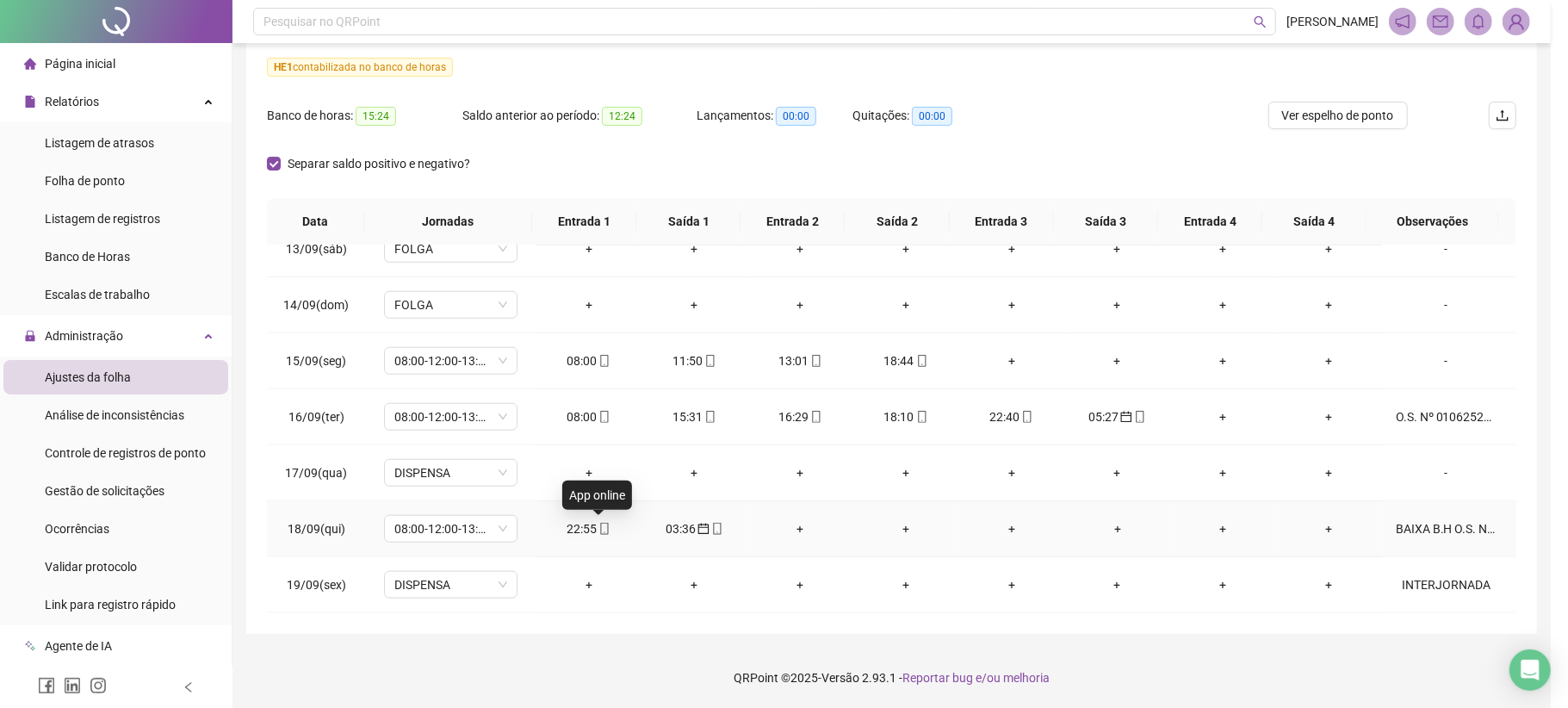
type input "**********"
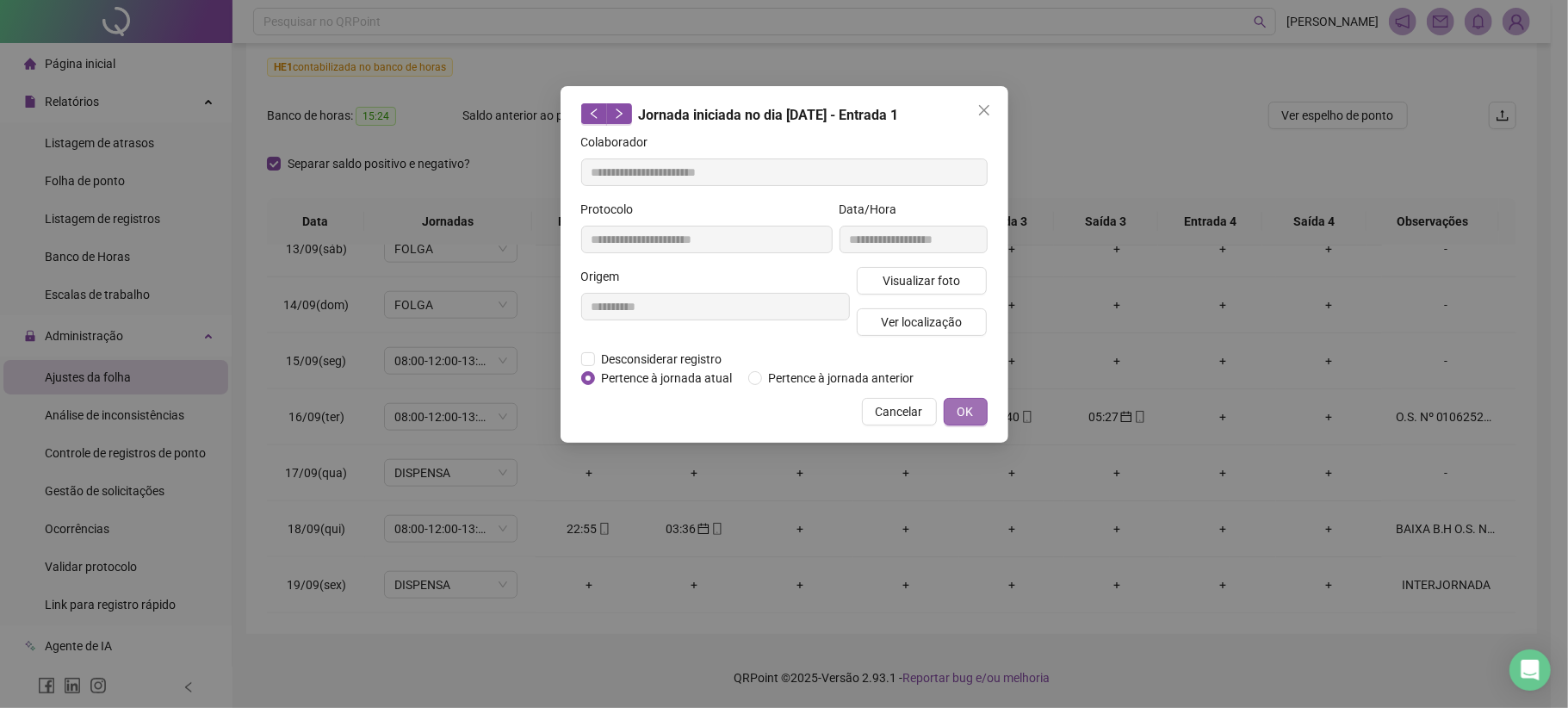
click at [973, 404] on button "OK" at bounding box center [965, 411] width 44 height 27
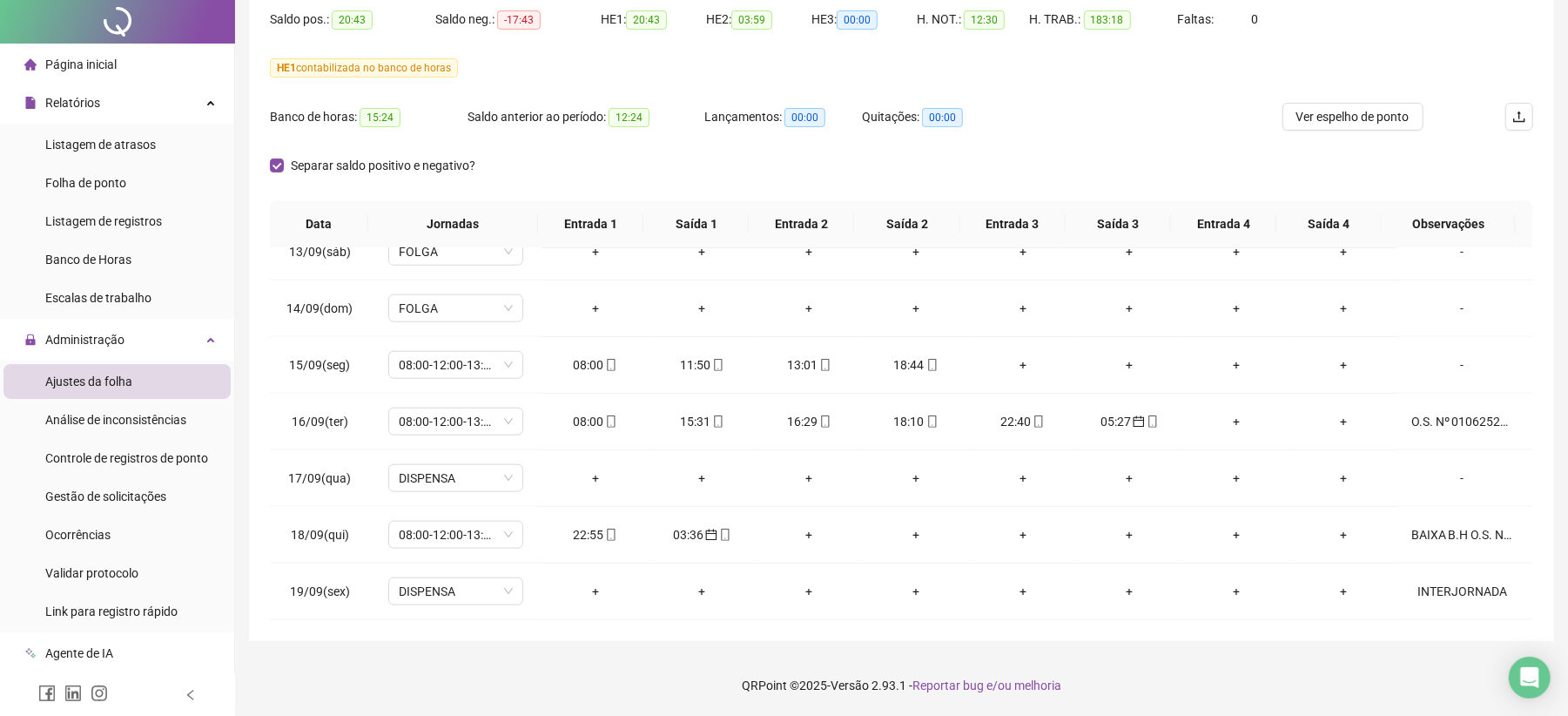
scroll to position [0, 0]
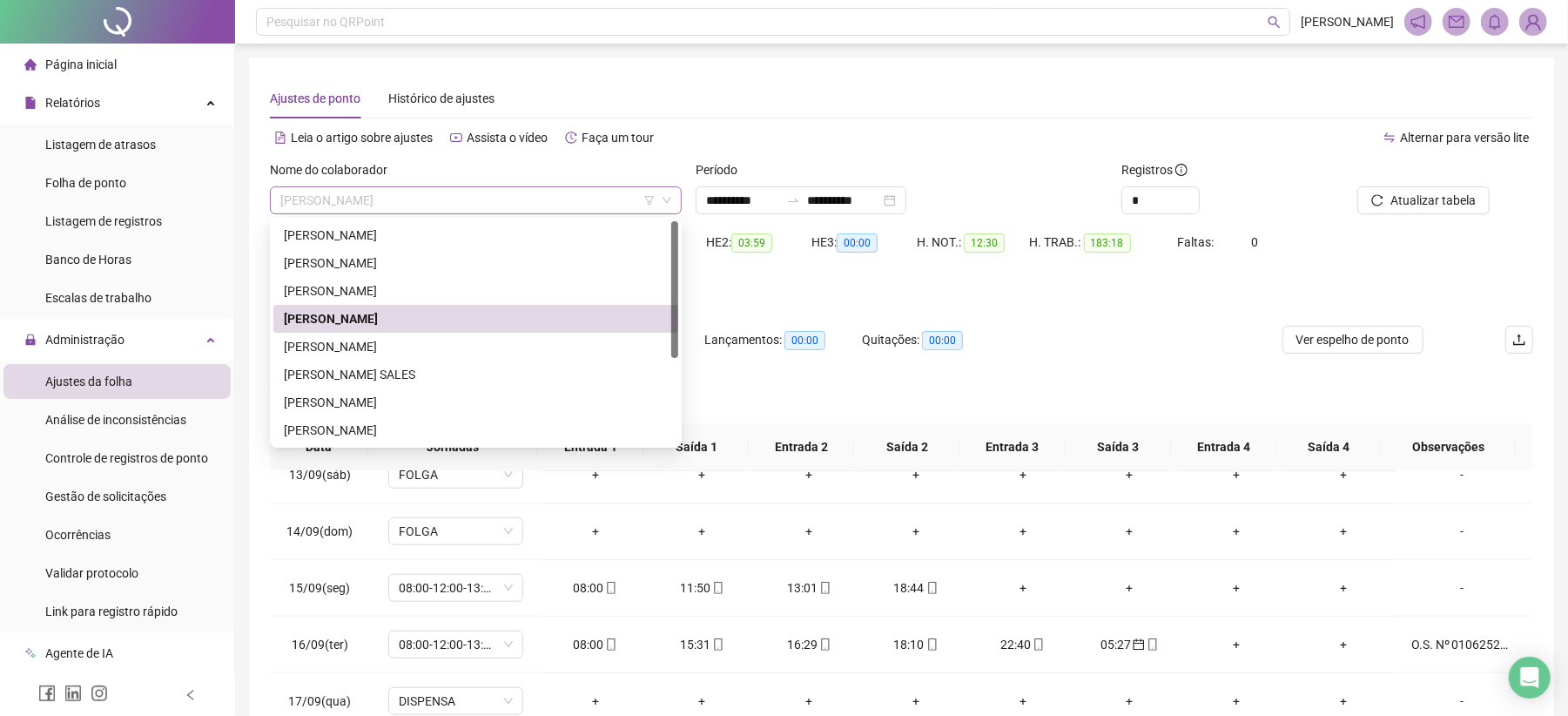
click at [429, 204] on span "[PERSON_NAME]" at bounding box center [475, 201] width 391 height 26
click at [383, 402] on div "[PERSON_NAME]" at bounding box center [475, 402] width 384 height 19
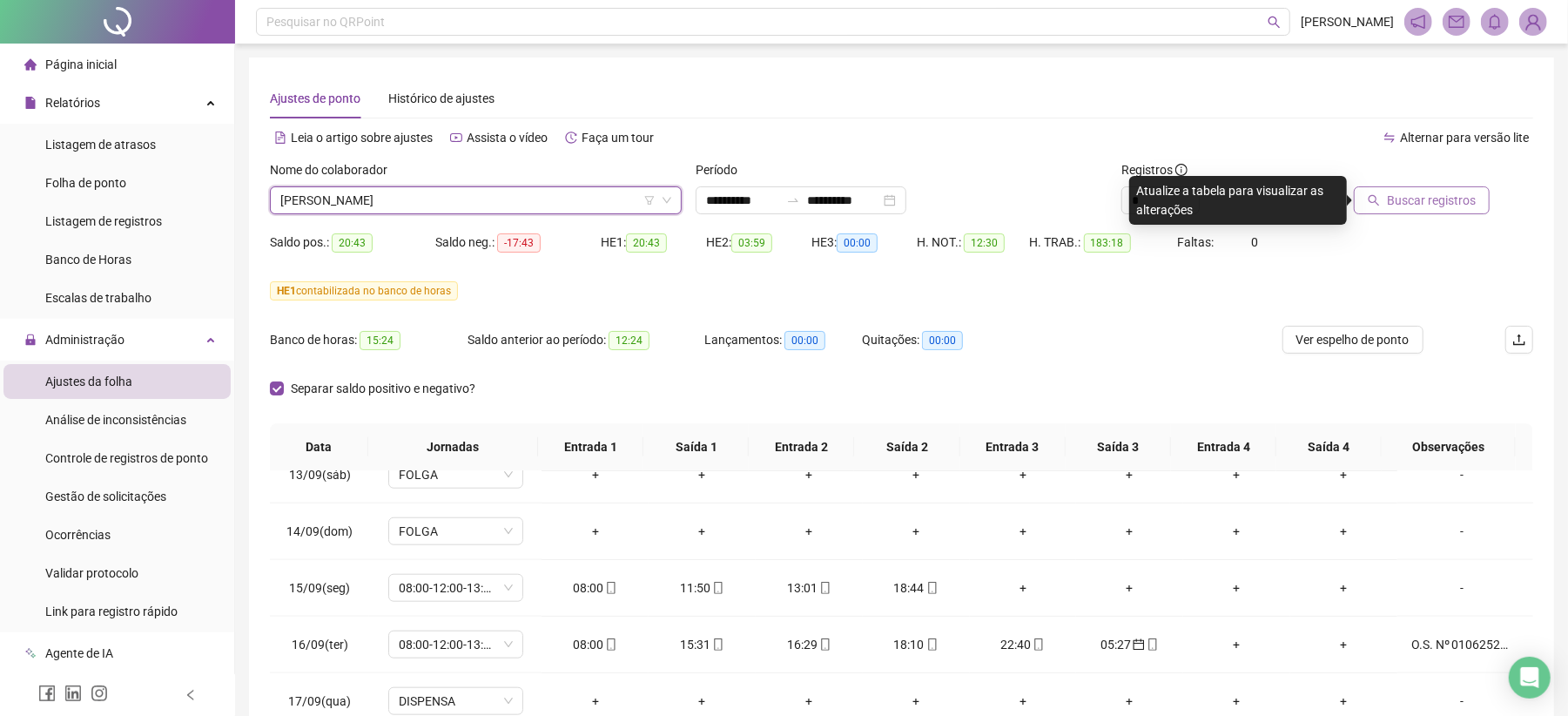
click at [1415, 204] on span "Buscar registros" at bounding box center [1430, 200] width 88 height 19
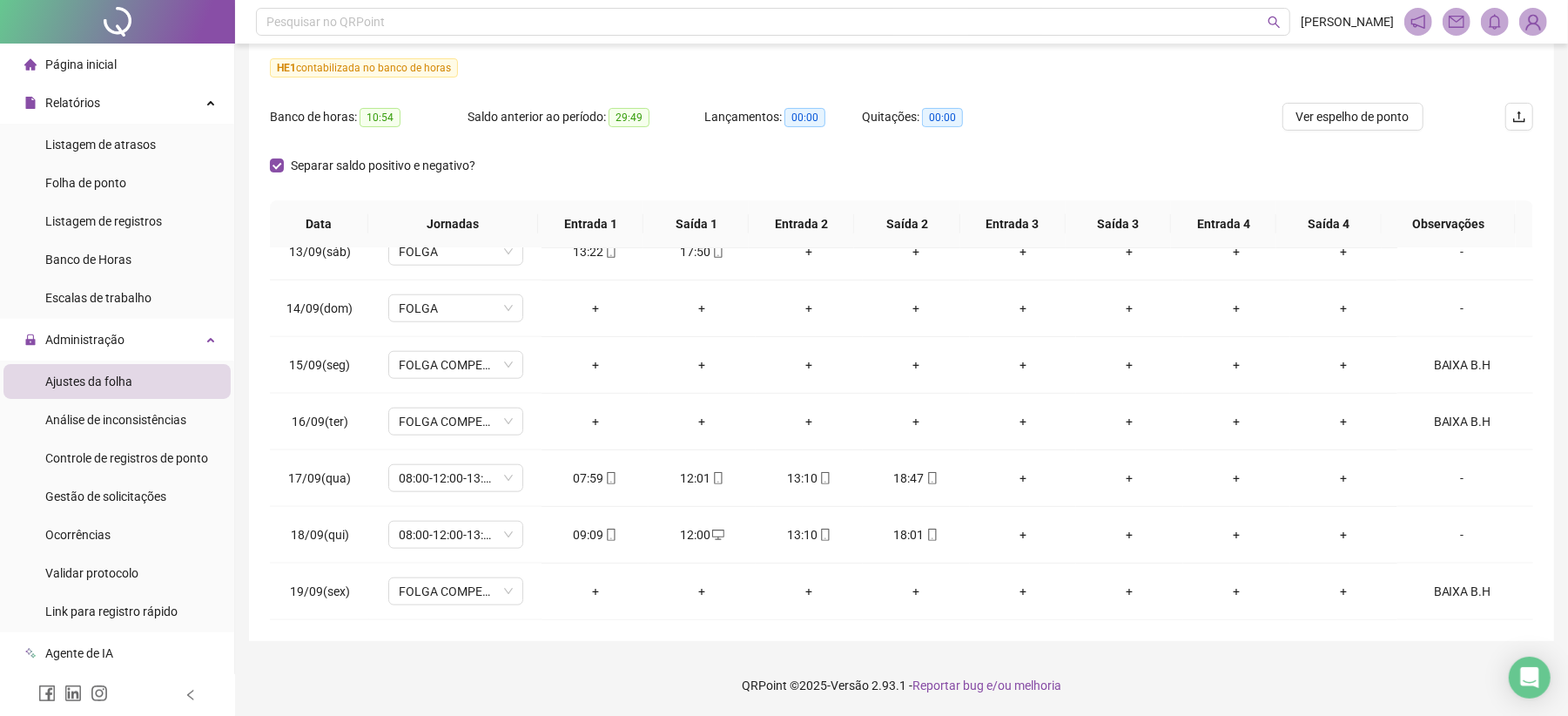
scroll to position [106, 0]
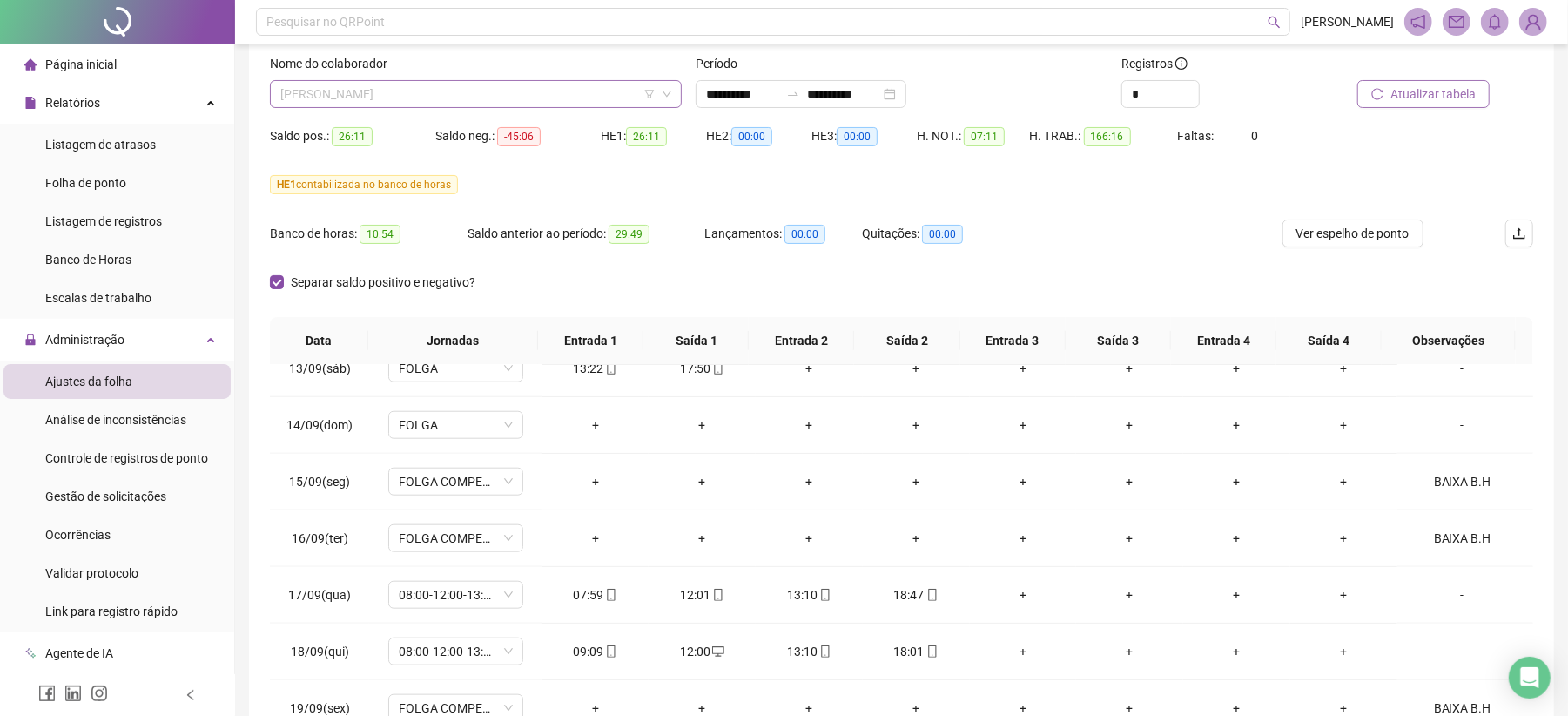
click at [489, 95] on span "[PERSON_NAME]" at bounding box center [475, 94] width 391 height 26
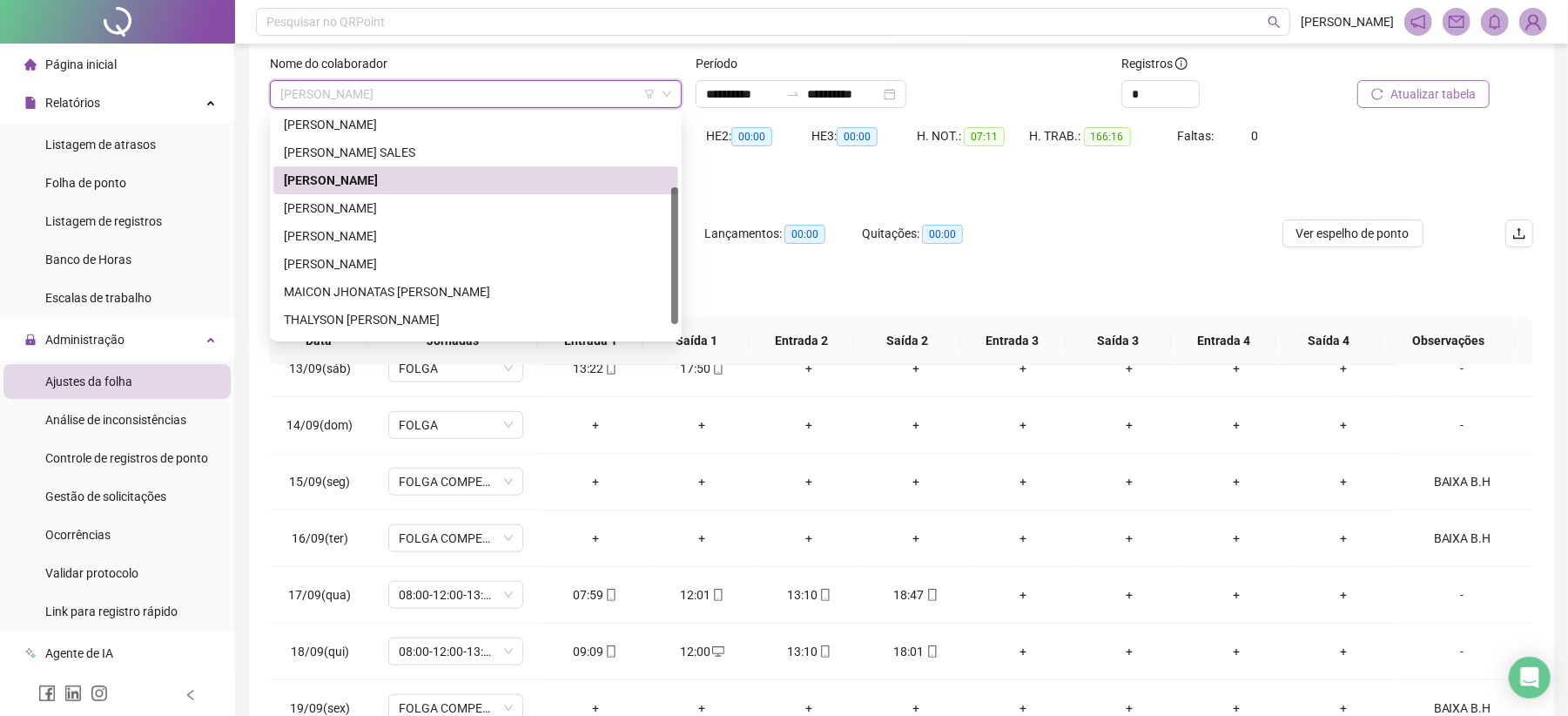
scroll to position [139, 0]
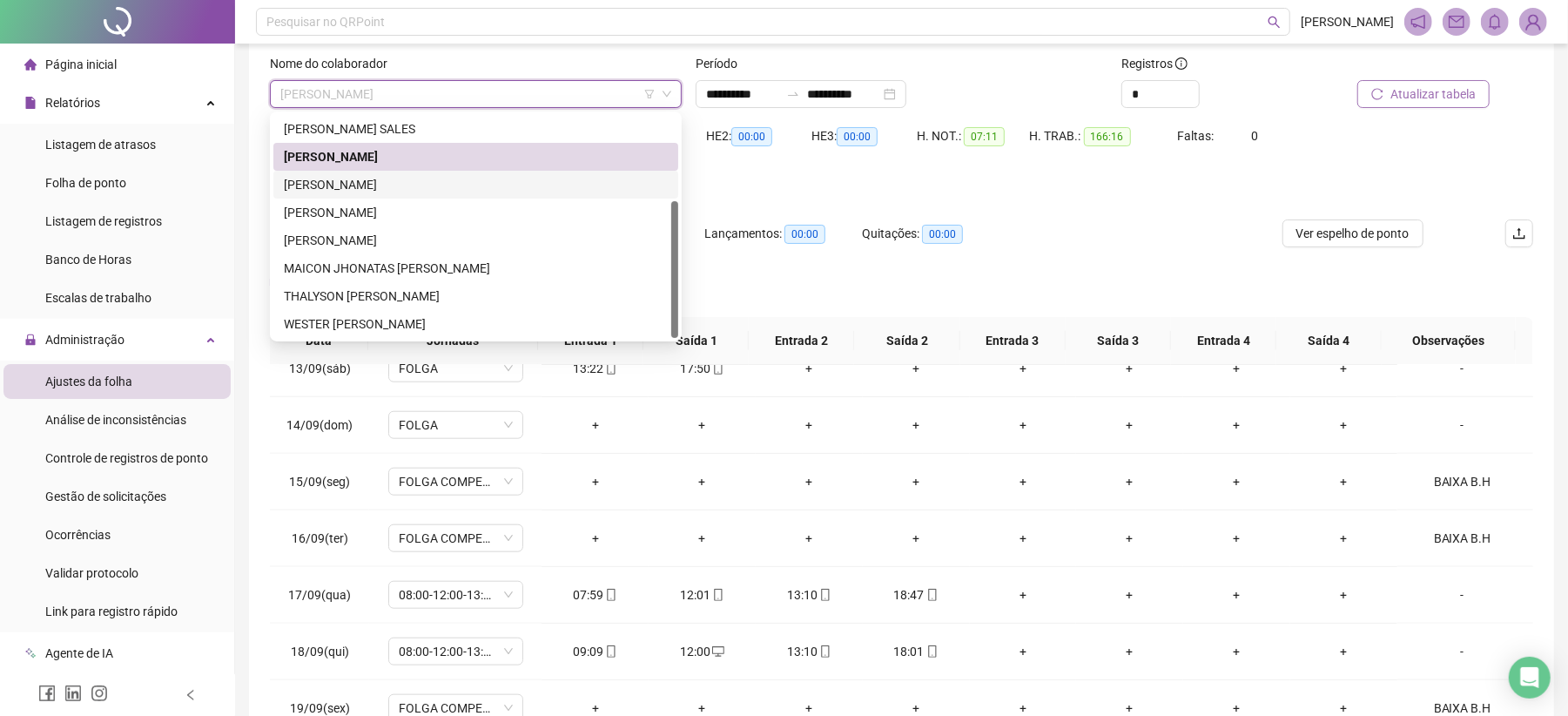
click at [448, 175] on div "[PERSON_NAME]" at bounding box center [475, 184] width 384 height 19
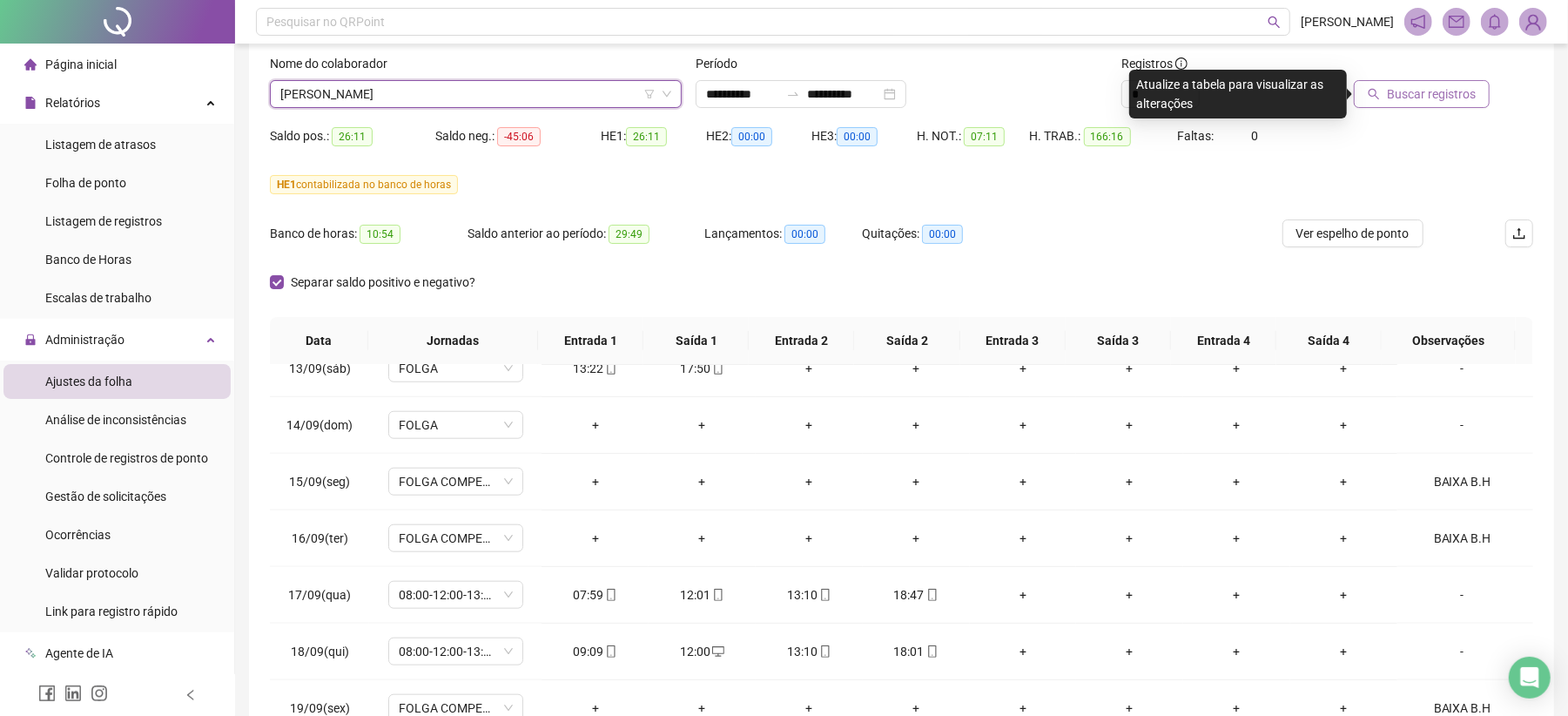
click at [1452, 95] on span "Buscar registros" at bounding box center [1430, 93] width 88 height 19
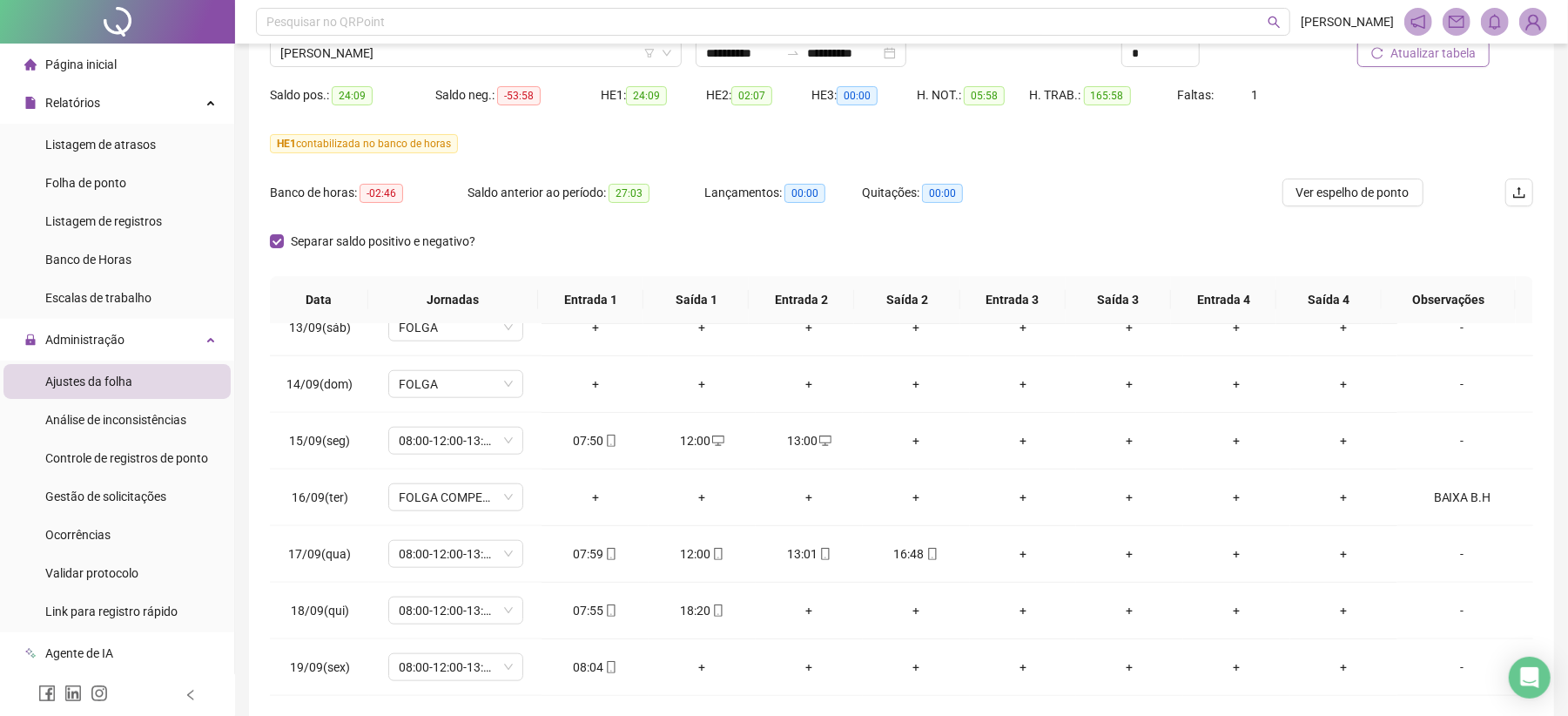
scroll to position [106, 0]
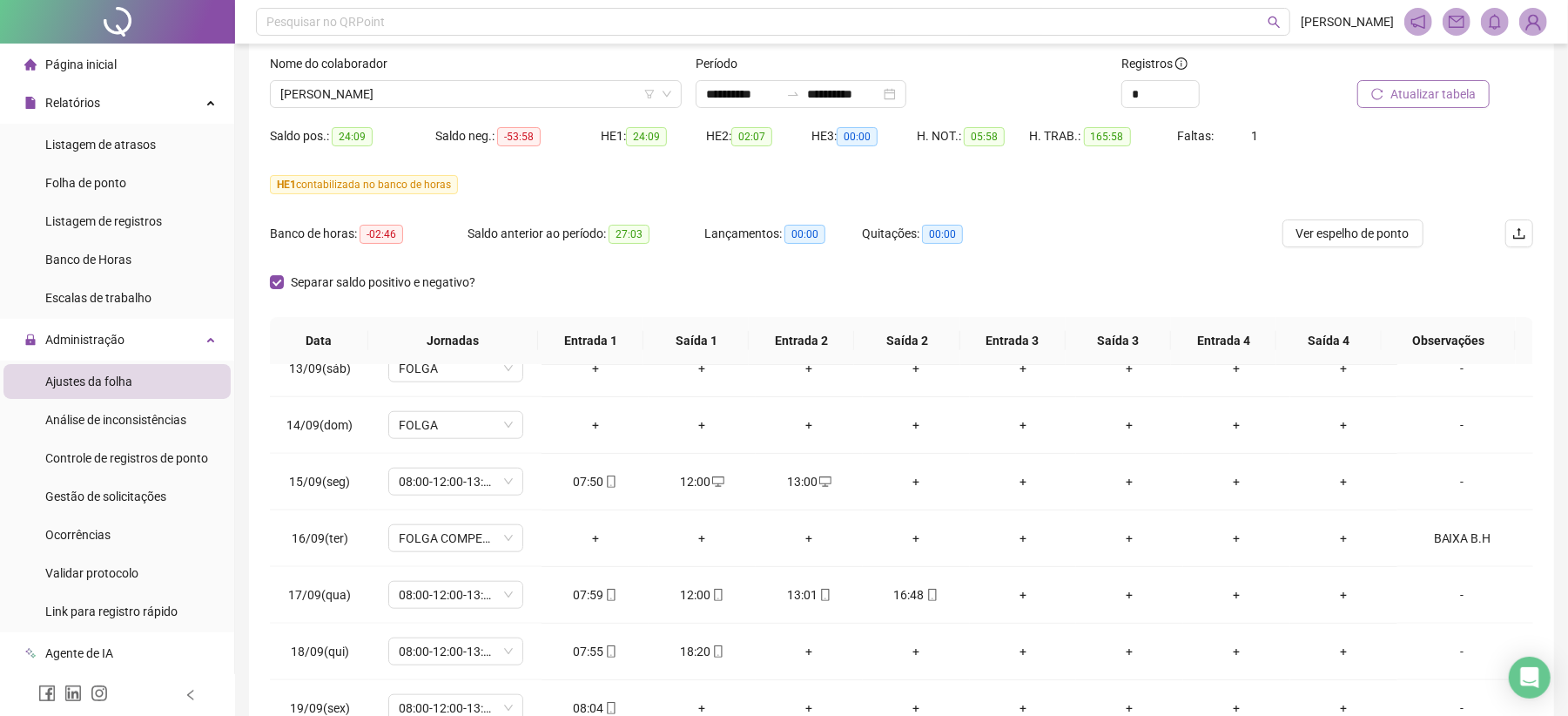
click at [1157, 286] on div "Separar saldo positivo e negativo?" at bounding box center [901, 292] width 1263 height 49
click at [376, 99] on span "[PERSON_NAME]" at bounding box center [475, 94] width 391 height 26
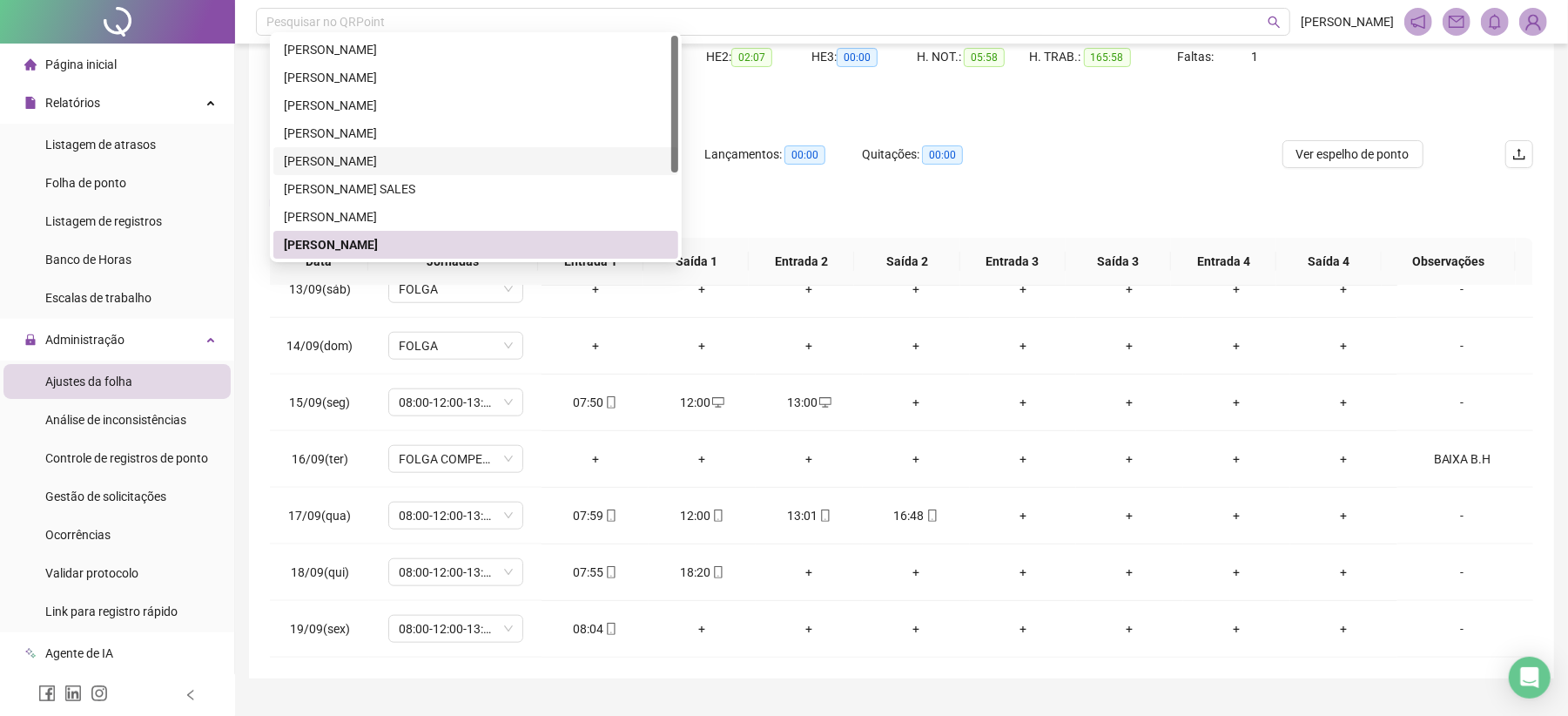
scroll to position [0, 0]
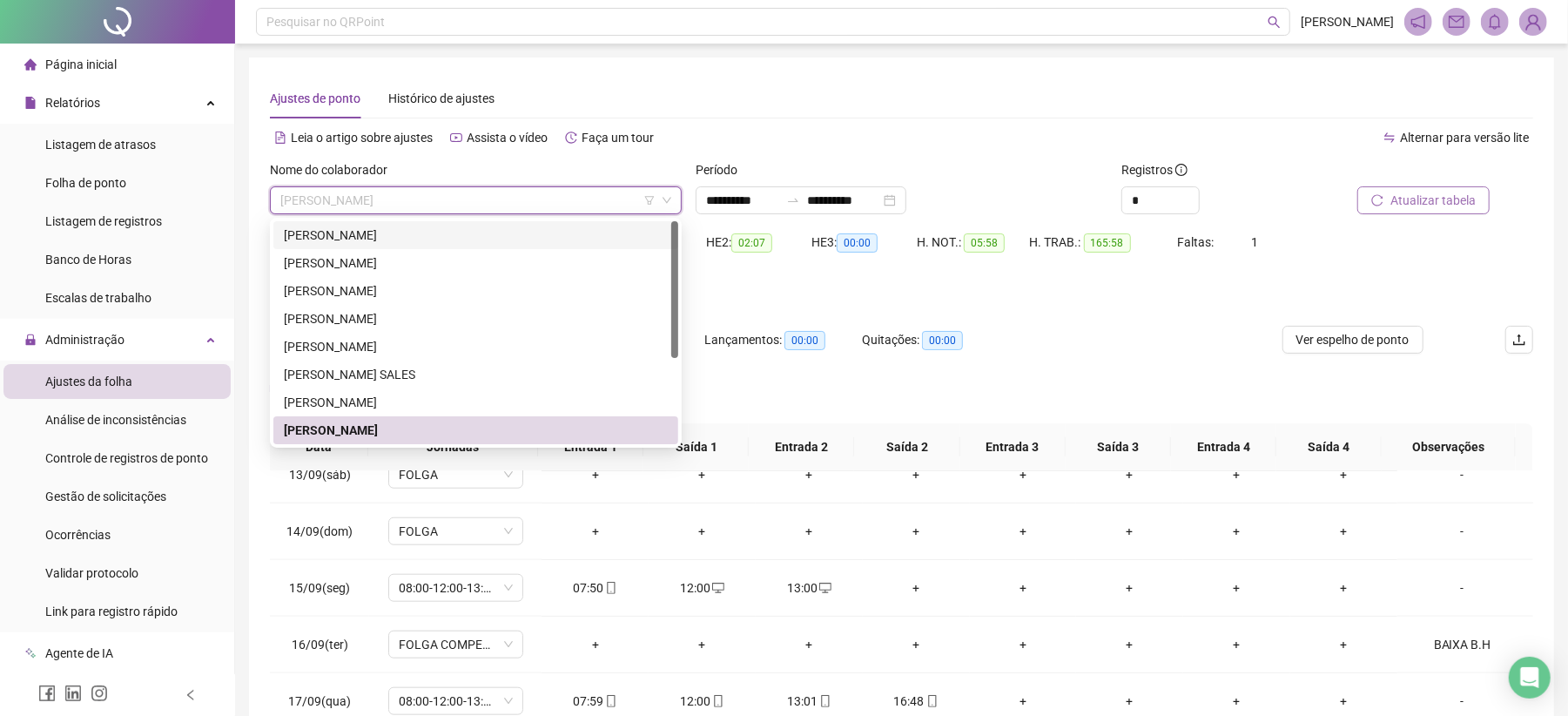
drag, startPoint x: 345, startPoint y: 227, endPoint x: 1085, endPoint y: 187, distance: 741.1
click at [345, 226] on div "[PERSON_NAME]" at bounding box center [475, 234] width 384 height 19
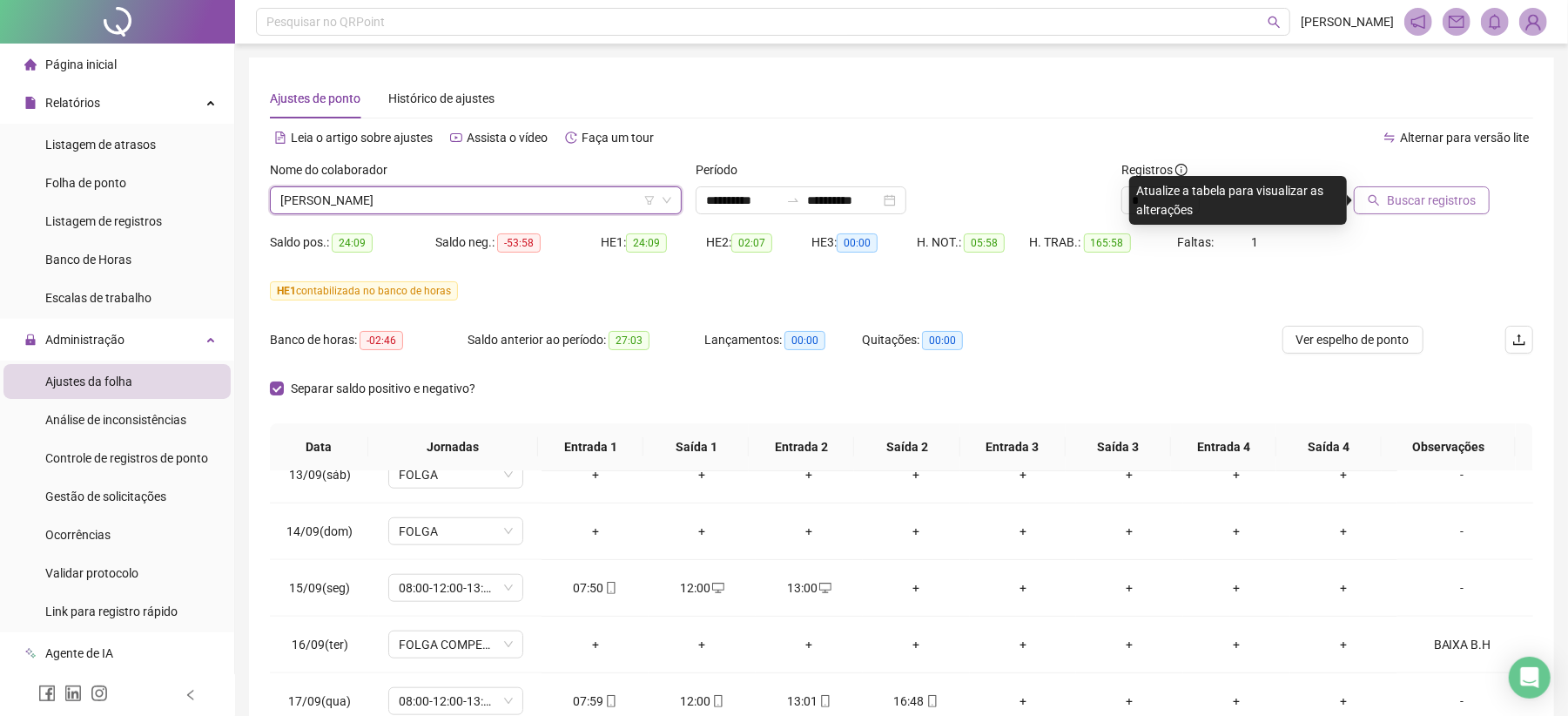
click at [1386, 207] on button "Buscar registros" at bounding box center [1421, 201] width 136 height 28
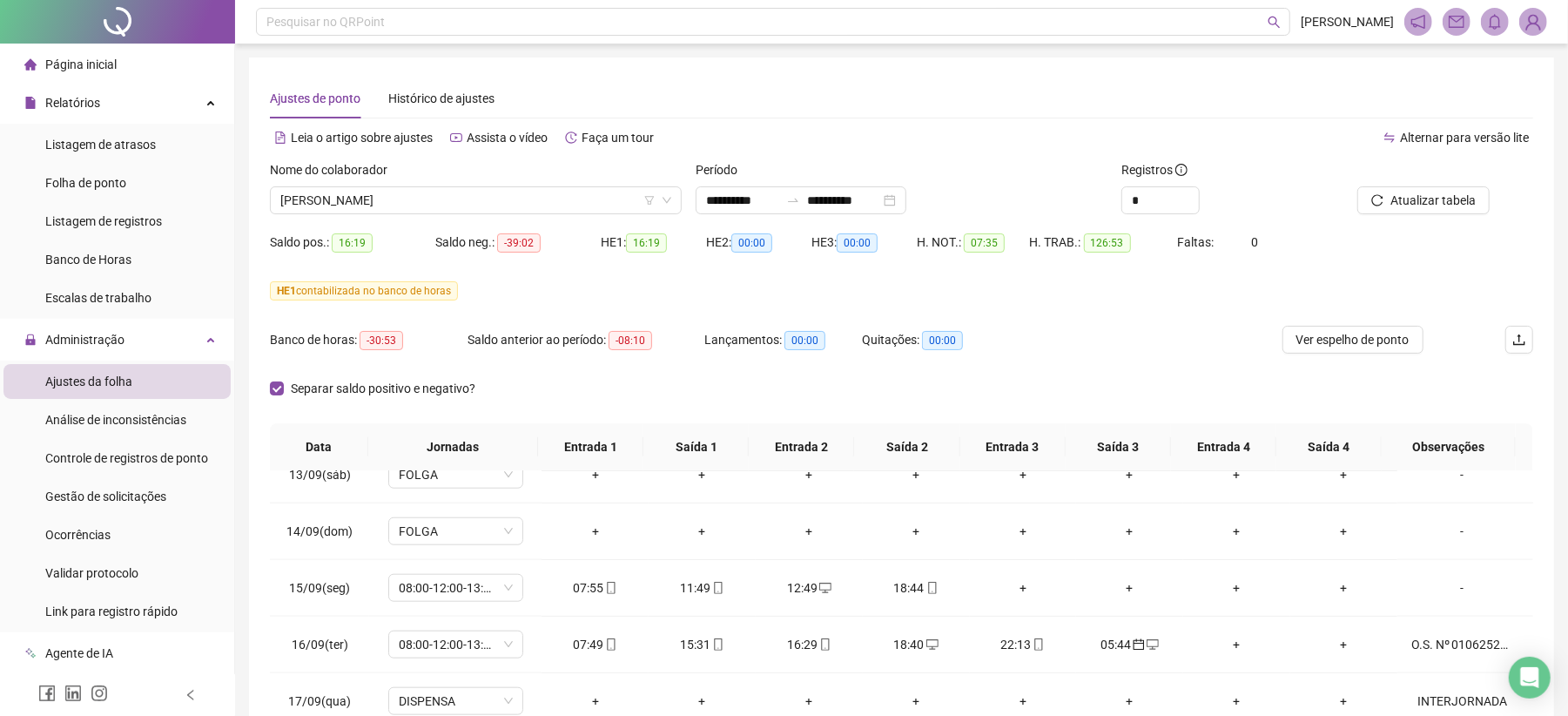
click at [178, 28] on div at bounding box center [117, 22] width 235 height 44
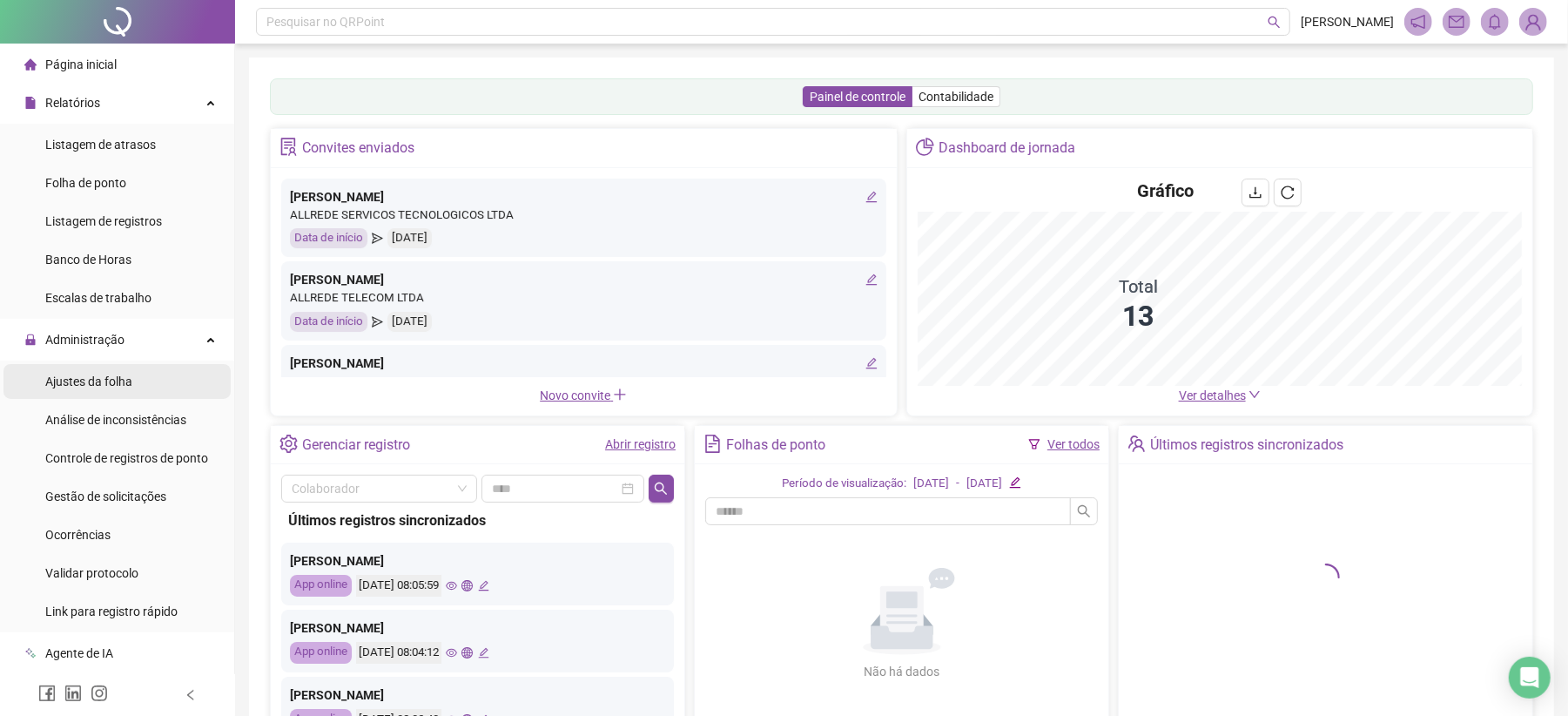
click at [115, 385] on span "Ajustes da folha" at bounding box center [89, 381] width 87 height 14
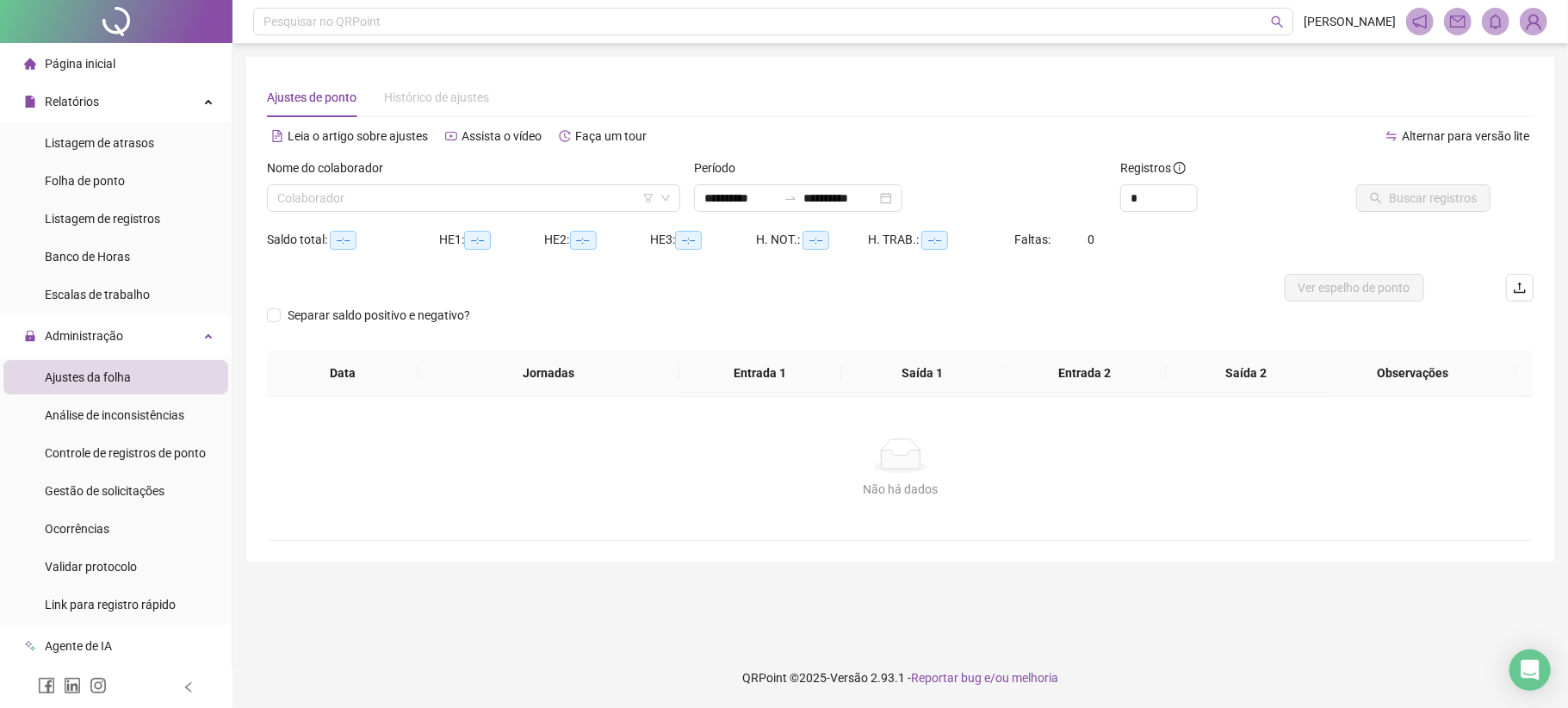
type input "**********"
